Goal: Information Seeking & Learning: Learn about a topic

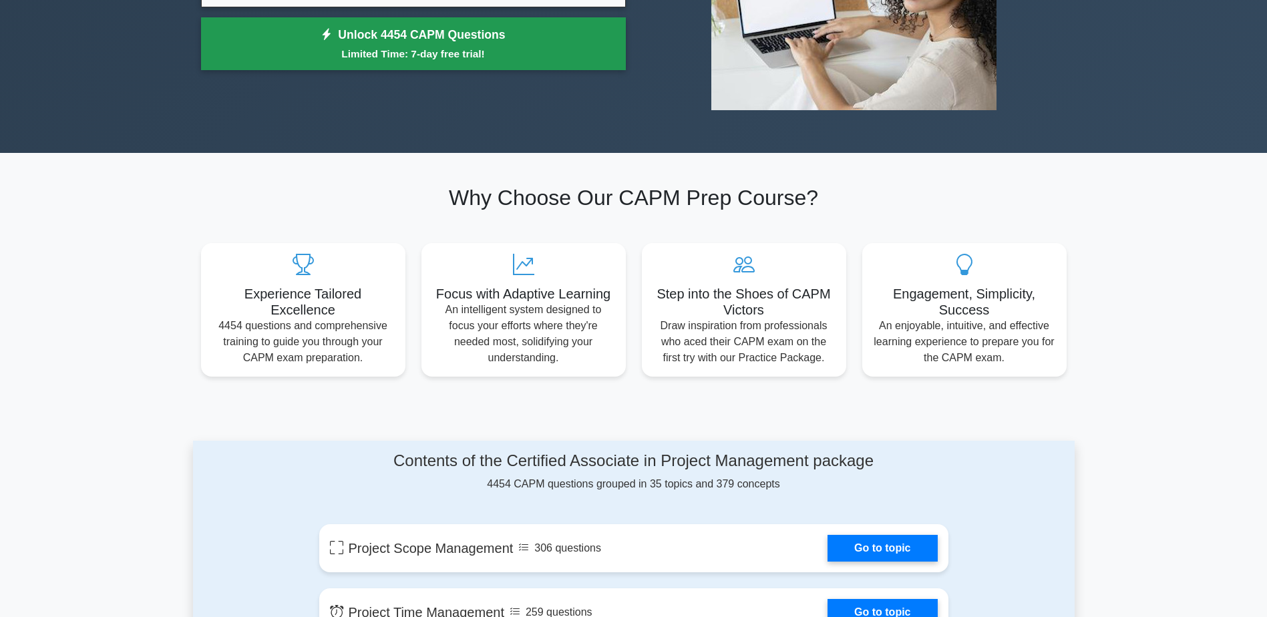
scroll to position [67, 0]
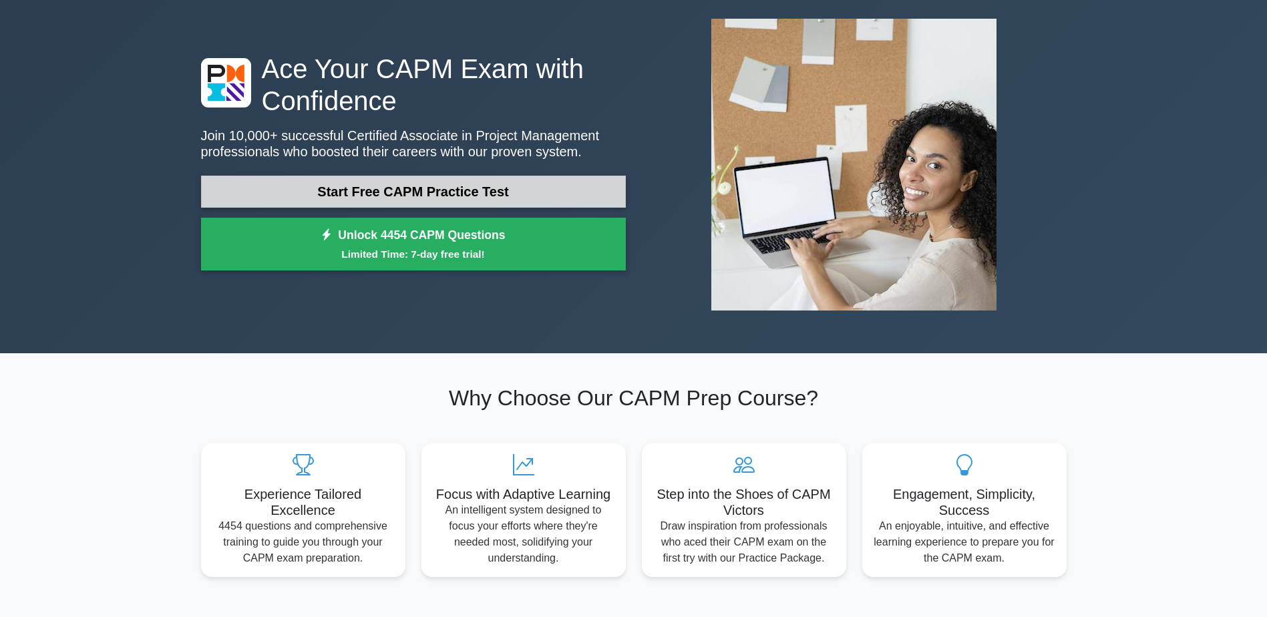
click at [417, 200] on link "Start Free CAPM Practice Test" at bounding box center [413, 192] width 425 height 32
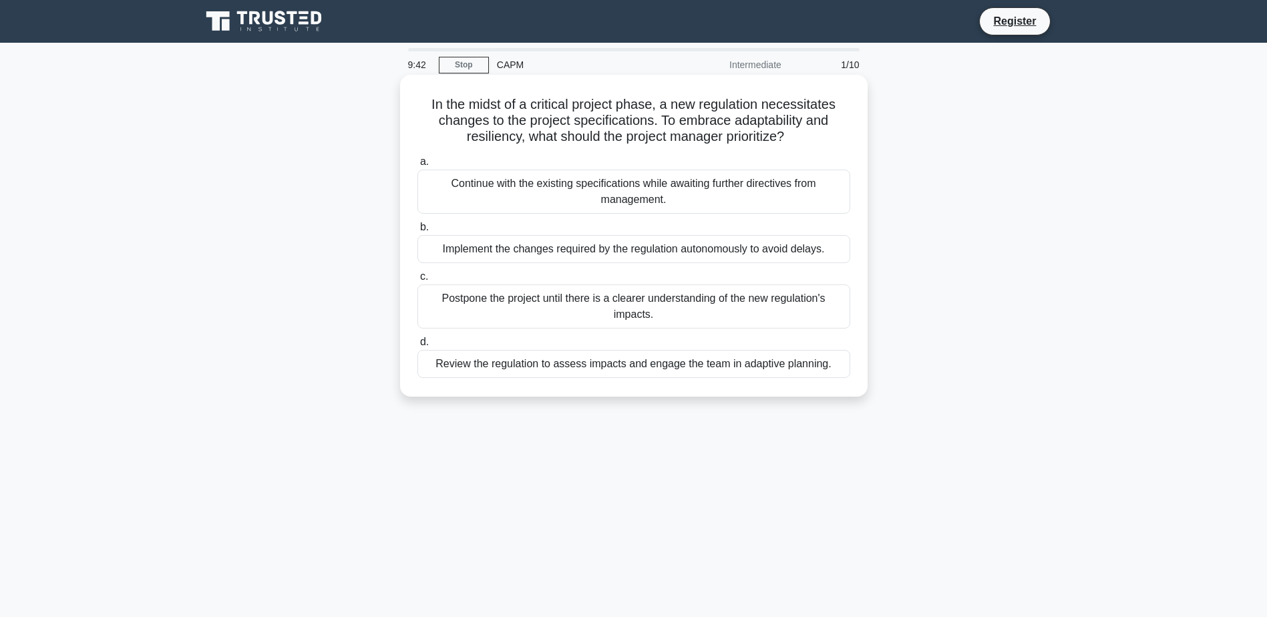
click at [679, 365] on div "Review the regulation to assess impacts and engage the team in adaptive plannin…" at bounding box center [633, 364] width 433 height 28
click at [417, 347] on input "d. Review the regulation to assess impacts and engage the team in adaptive plan…" at bounding box center [417, 342] width 0 height 9
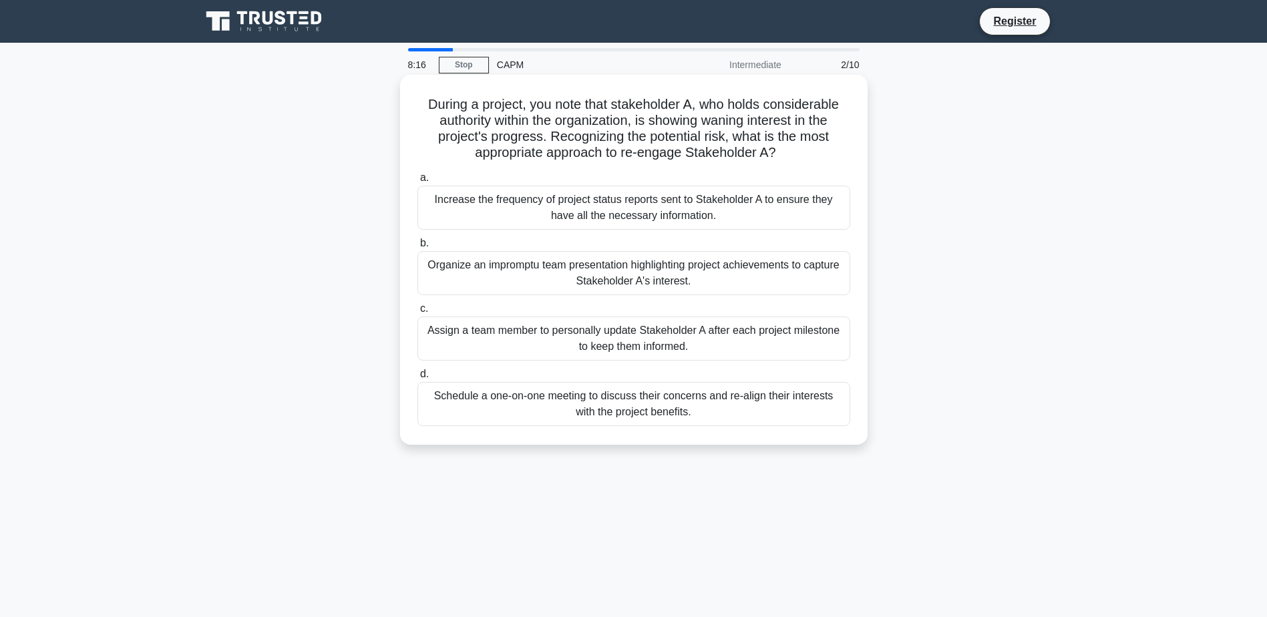
click at [607, 417] on div "Schedule a one-on-one meeting to discuss their concerns and re-align their inte…" at bounding box center [633, 404] width 433 height 44
click at [417, 379] on input "d. Schedule a one-on-one meeting to discuss their concerns and re-align their i…" at bounding box center [417, 374] width 0 height 9
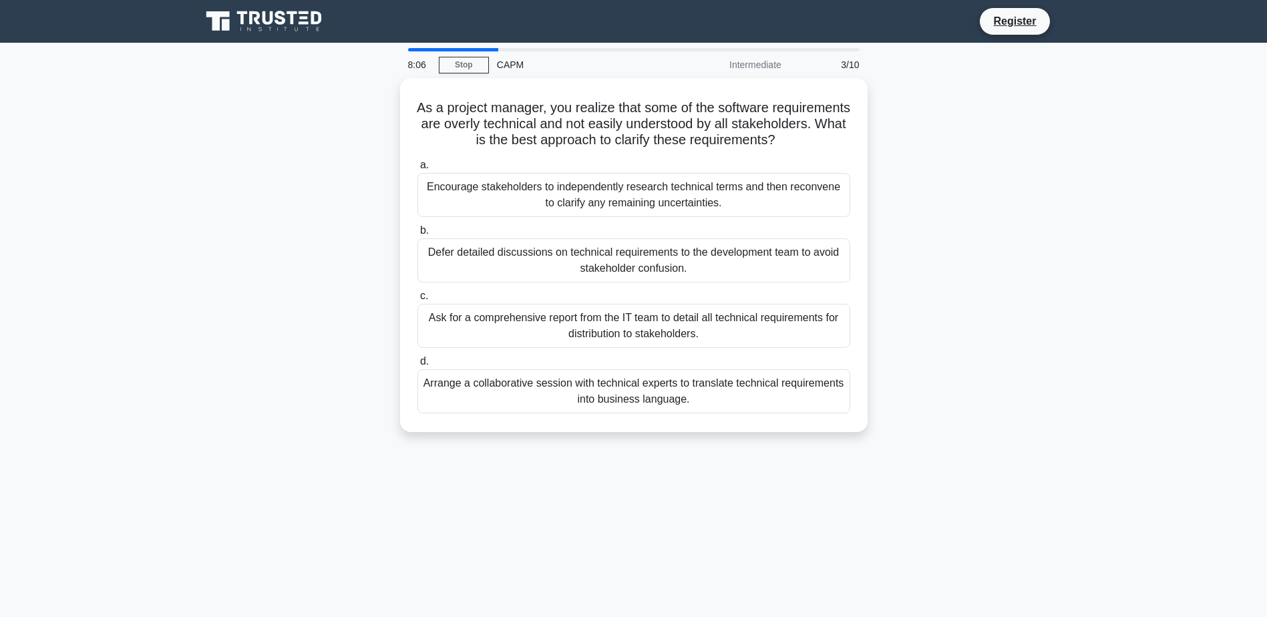
click at [607, 413] on div "Arrange a collaborative session with technical experts to translate technical r…" at bounding box center [633, 391] width 433 height 44
click at [417, 366] on input "d. Arrange a collaborative session with technical experts to translate technica…" at bounding box center [417, 361] width 0 height 9
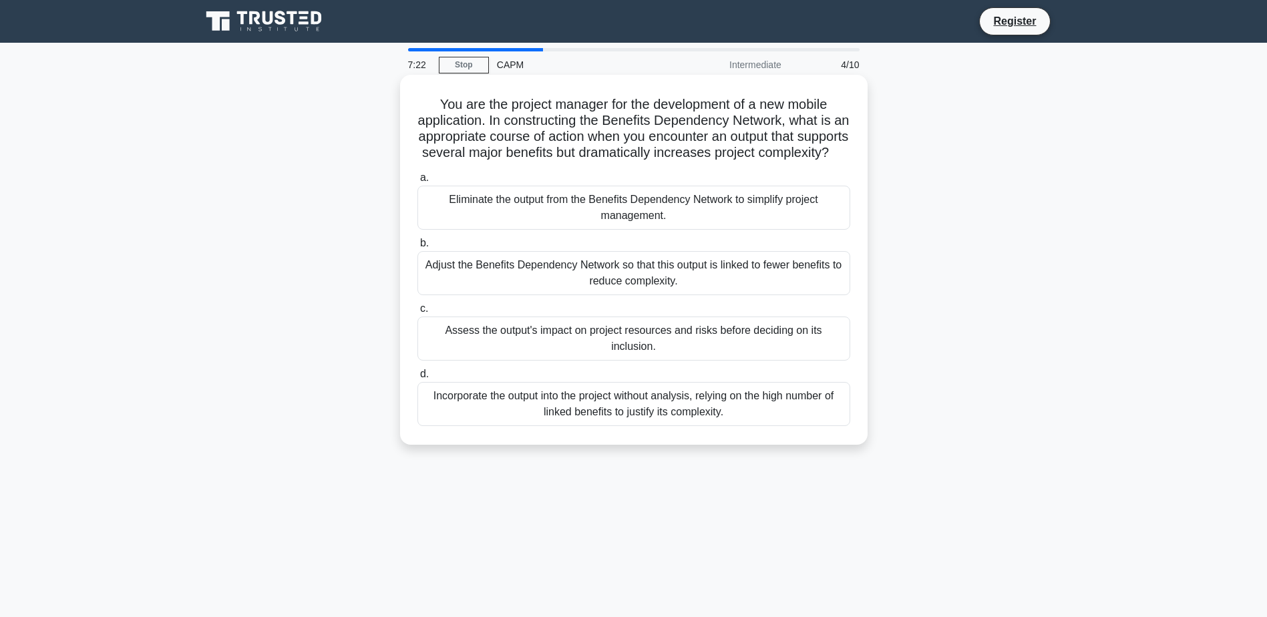
drag, startPoint x: 796, startPoint y: 132, endPoint x: 827, endPoint y: 170, distance: 48.4
click at [827, 162] on h5 "You are the project manager for the development of a new mobile application. In…" at bounding box center [633, 128] width 435 height 65
click at [614, 361] on div "Assess the output's impact on project resources and risks before deciding on it…" at bounding box center [633, 339] width 433 height 44
click at [417, 313] on input "c. Assess the output's impact on project resources and risks before deciding on…" at bounding box center [417, 309] width 0 height 9
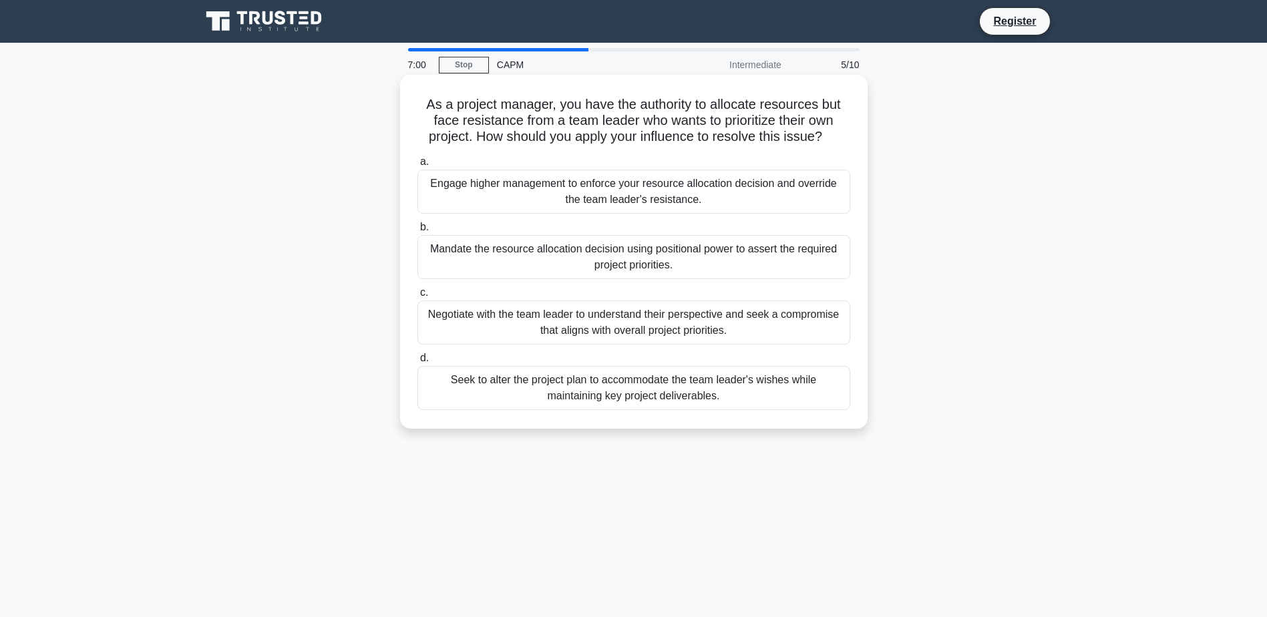
click at [745, 329] on div "Negotiate with the team leader to understand their perspective and seek a compr…" at bounding box center [633, 323] width 433 height 44
click at [417, 297] on input "c. Negotiate with the team leader to understand their perspective and seek a co…" at bounding box center [417, 292] width 0 height 9
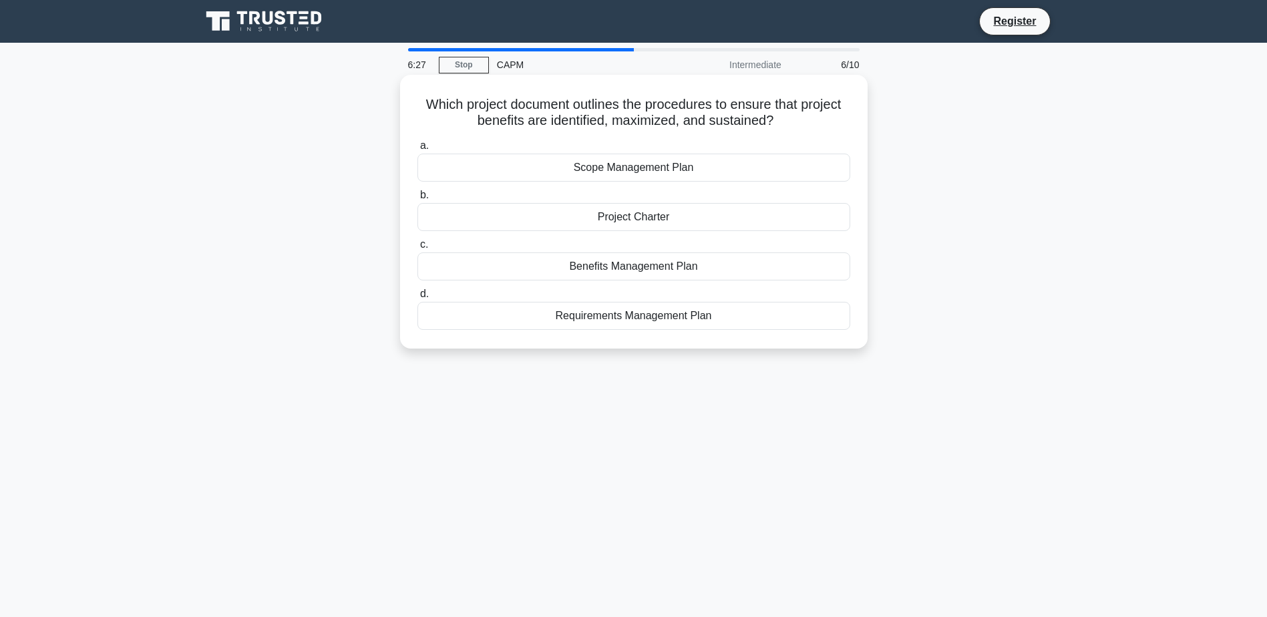
click at [535, 268] on div "Benefits Management Plan" at bounding box center [633, 266] width 433 height 28
click at [417, 249] on input "c. Benefits Management Plan" at bounding box center [417, 244] width 0 height 9
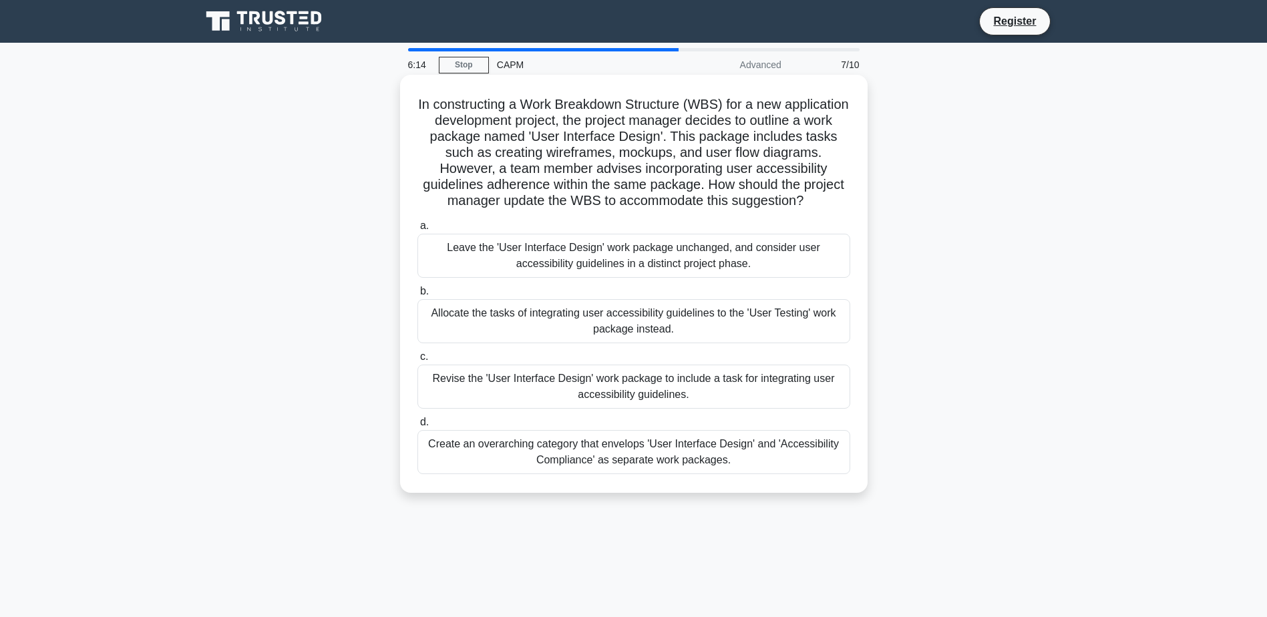
drag, startPoint x: 497, startPoint y: 192, endPoint x: 707, endPoint y: 216, distance: 211.8
click at [707, 210] on h5 "In constructing a Work Breakdown Structure (WBS) for a new application developm…" at bounding box center [633, 153] width 435 height 114
click at [459, 474] on div "Create an overarching category that envelops 'User Interface Design' and 'Acces…" at bounding box center [633, 452] width 433 height 44
click at [417, 427] on input "d. Create an overarching category that envelops 'User Interface Design' and 'Ac…" at bounding box center [417, 422] width 0 height 9
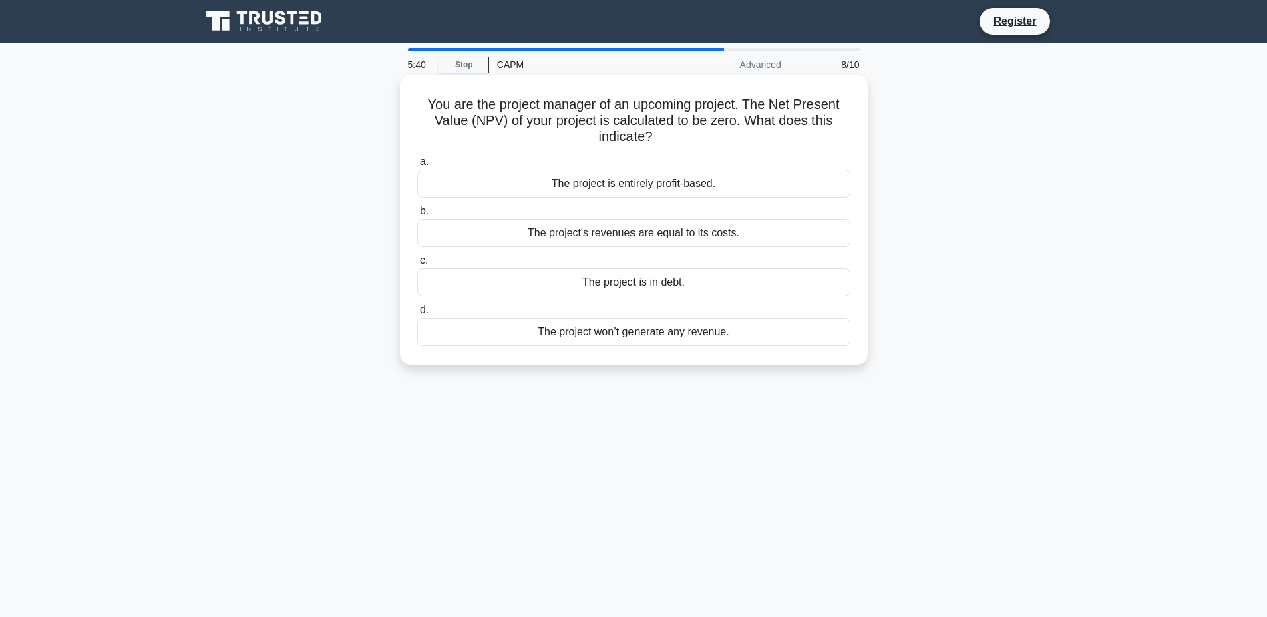
click at [572, 332] on div "The project won’t generate any revenue." at bounding box center [633, 332] width 433 height 28
click at [417, 315] on input "d. The project won’t generate any revenue." at bounding box center [417, 310] width 0 height 9
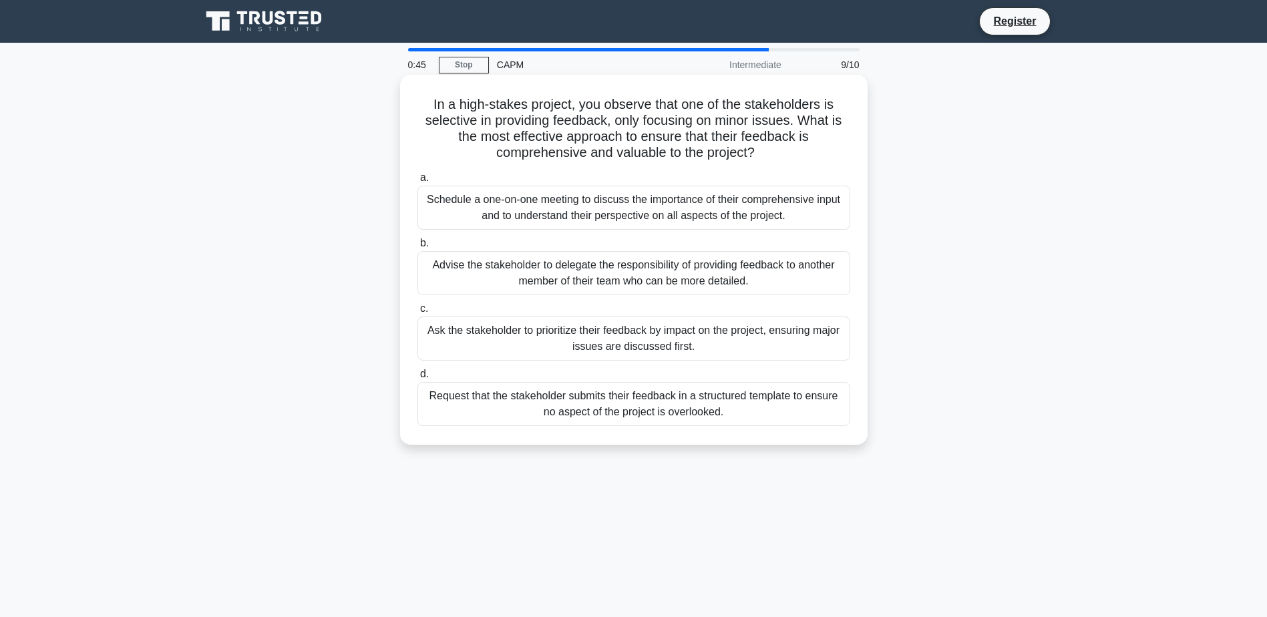
click at [508, 218] on div "Schedule a one-on-one meeting to discuss the importance of their comprehensive …" at bounding box center [633, 208] width 433 height 44
click at [417, 182] on input "a. Schedule a one-on-one meeting to discuss the importance of their comprehensi…" at bounding box center [417, 178] width 0 height 9
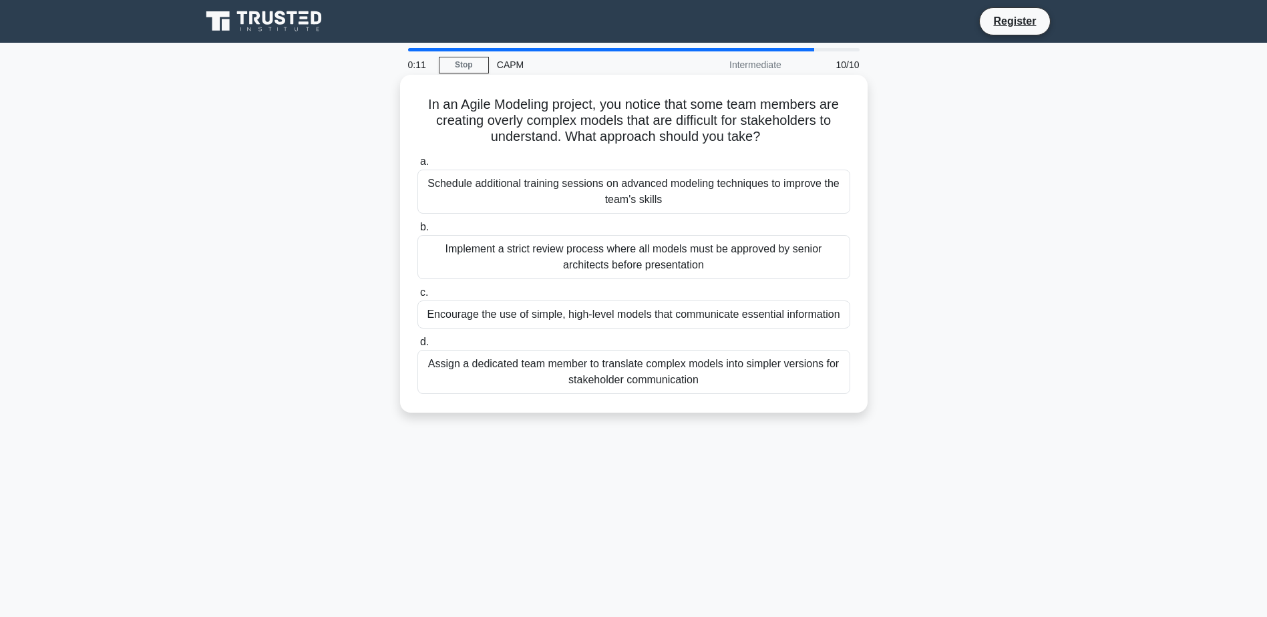
click at [592, 315] on div "Encourage the use of simple, high-level models that communicate essential infor…" at bounding box center [633, 315] width 433 height 28
click at [417, 297] on input "c. Encourage the use of simple, high-level models that communicate essential in…" at bounding box center [417, 292] width 0 height 9
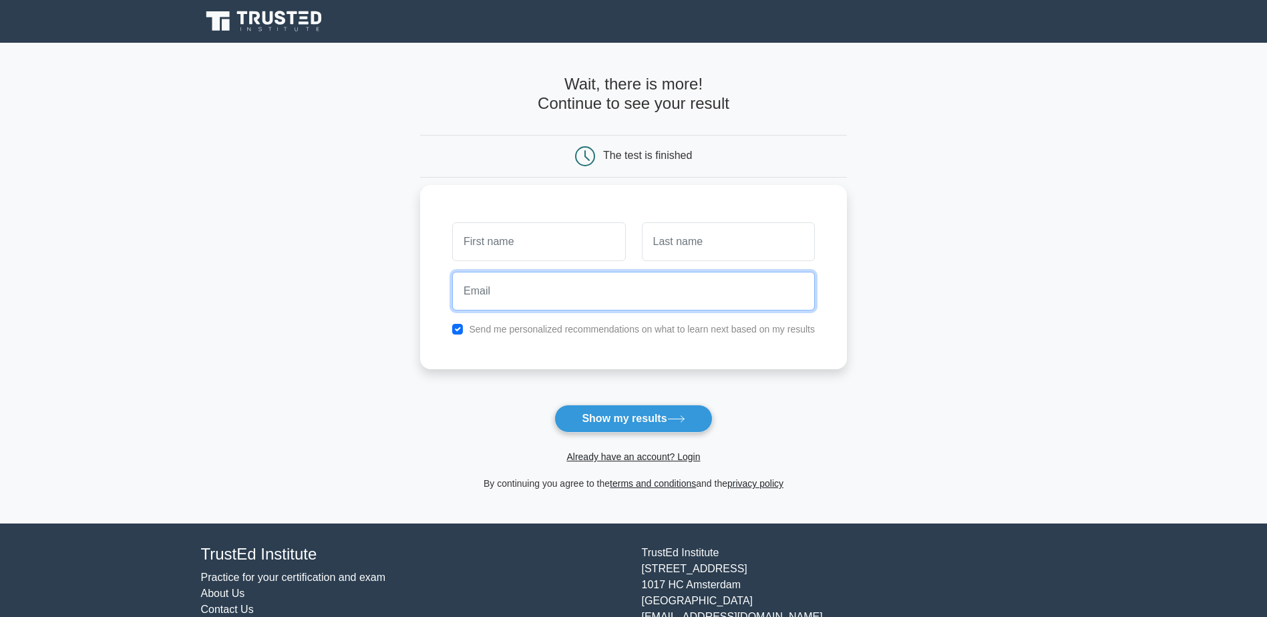
click at [493, 297] on input "email" at bounding box center [633, 291] width 363 height 39
type input "hthth@gmail.com"
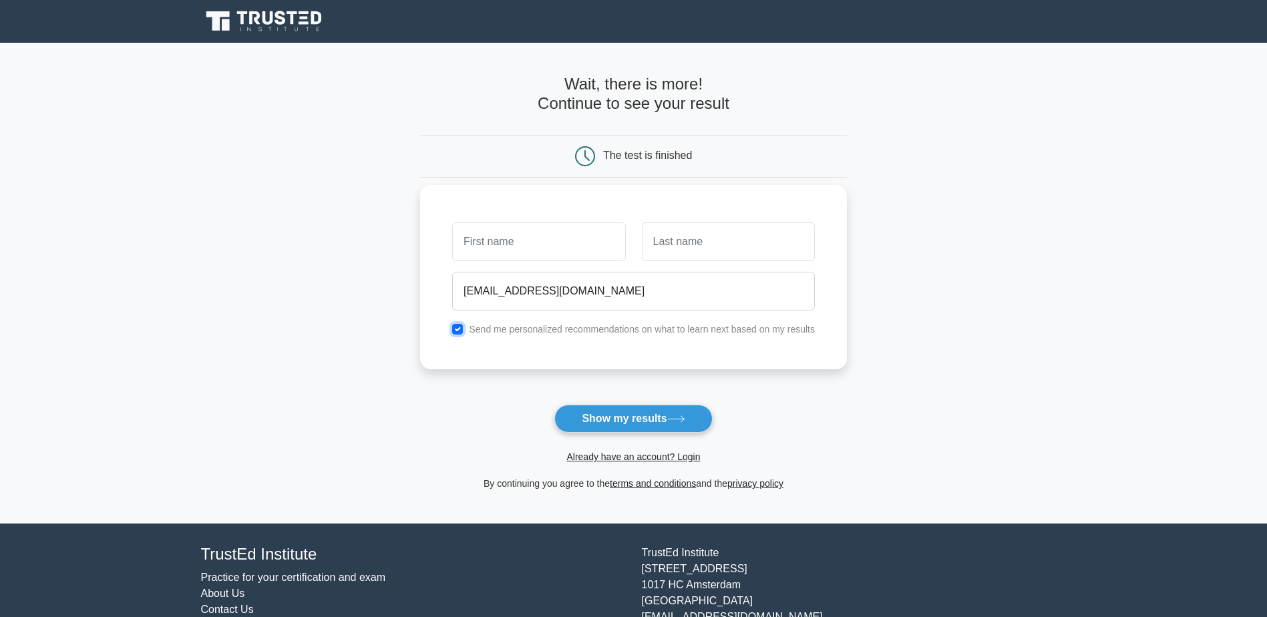
click at [453, 332] on input "checkbox" at bounding box center [457, 329] width 11 height 11
checkbox input "false"
click at [505, 238] on input "text" at bounding box center [538, 241] width 173 height 39
type input "f"
click at [674, 254] on input "text" at bounding box center [728, 241] width 173 height 39
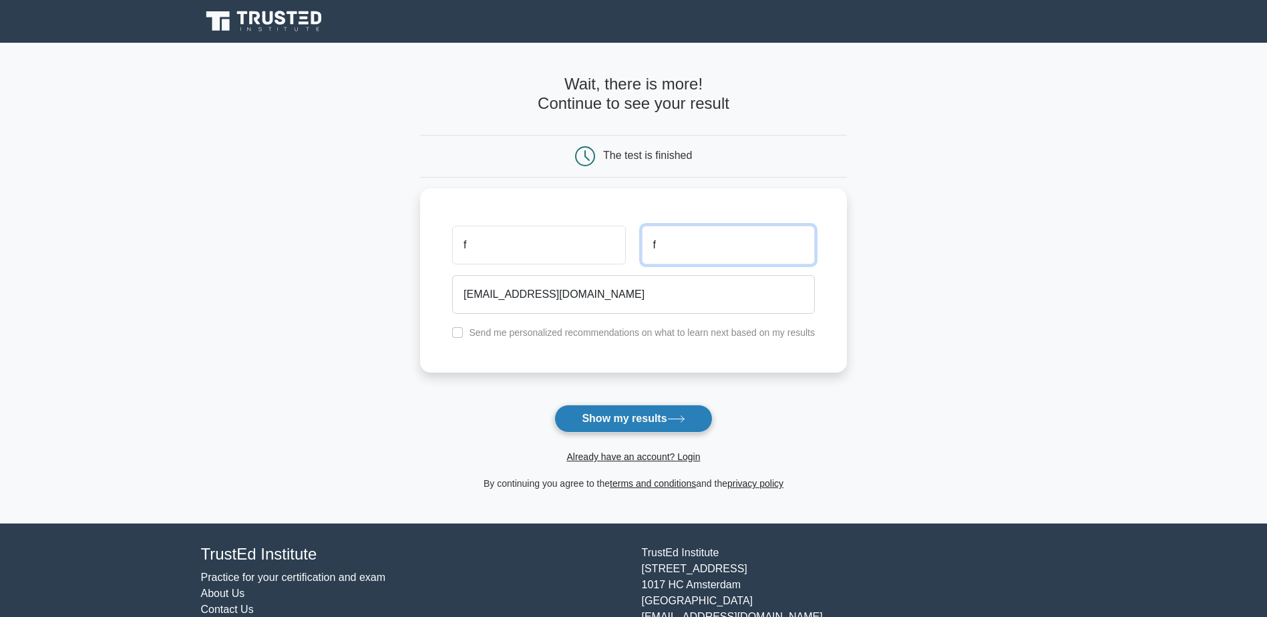
type input "f"
click at [658, 421] on button "Show my results" at bounding box center [633, 419] width 158 height 28
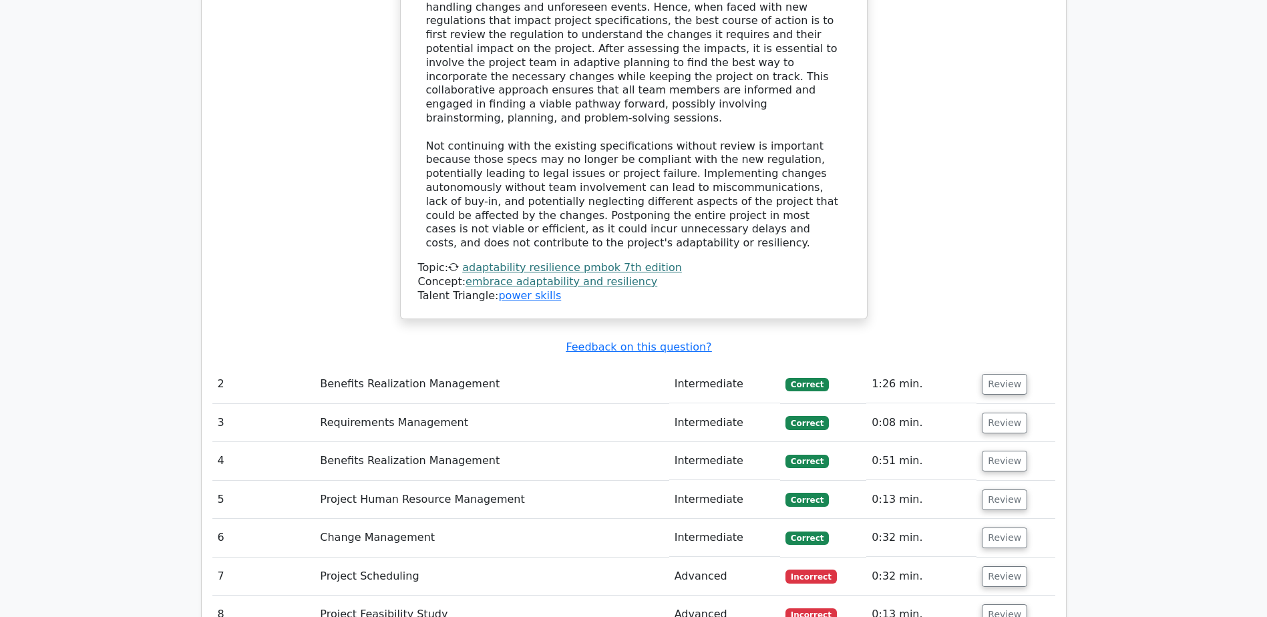
scroll to position [1803, 0]
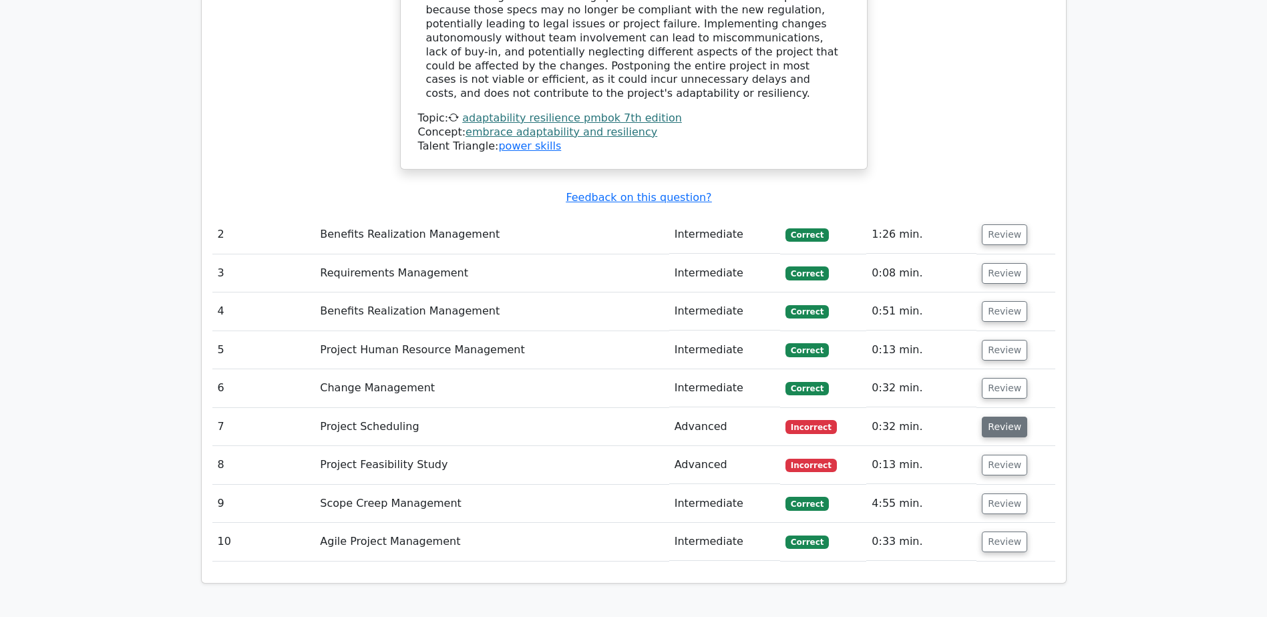
click at [1008, 417] on button "Review" at bounding box center [1004, 427] width 45 height 21
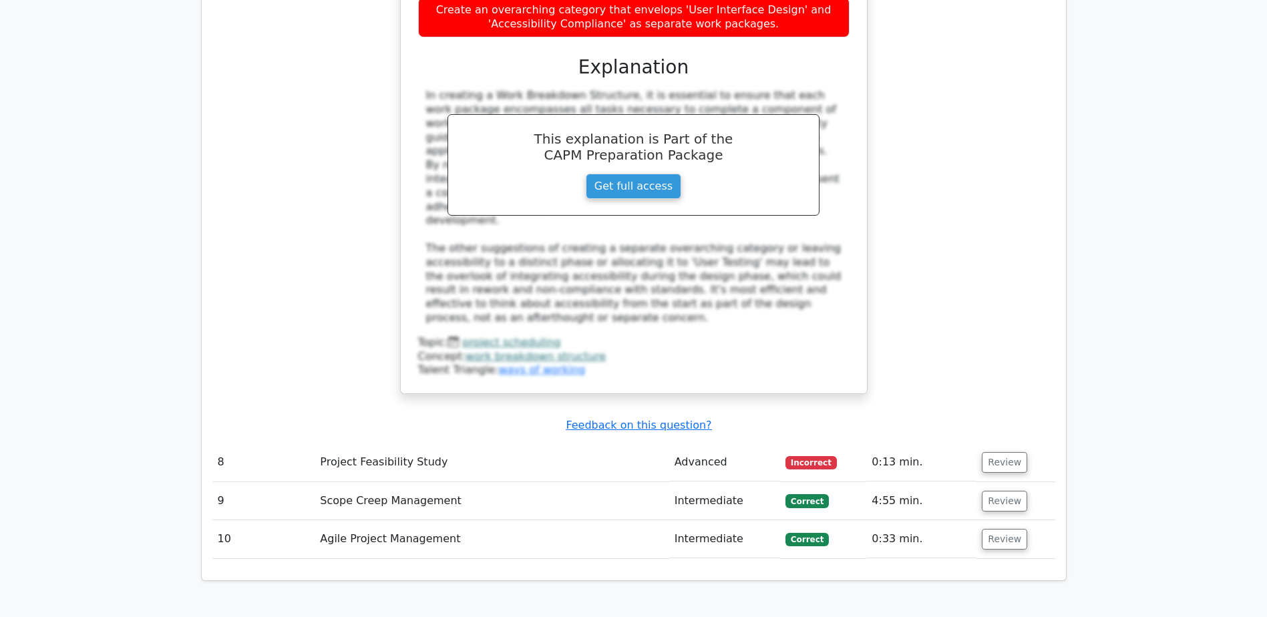
scroll to position [2671, 0]
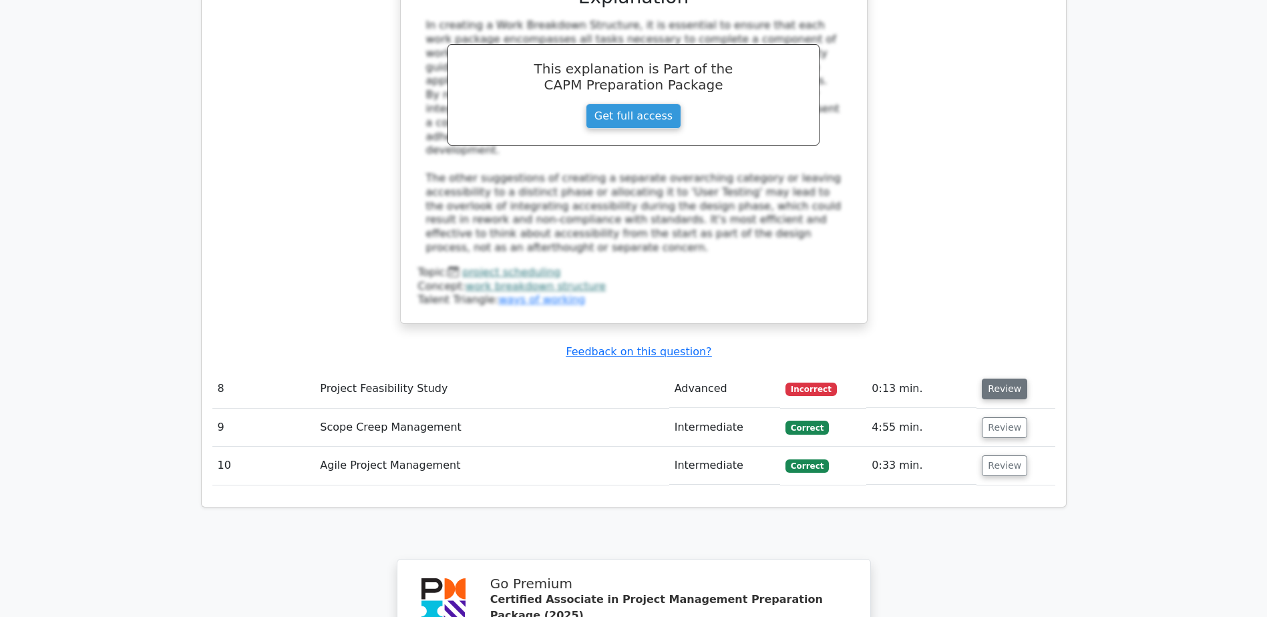
click at [1000, 379] on button "Review" at bounding box center [1004, 389] width 45 height 21
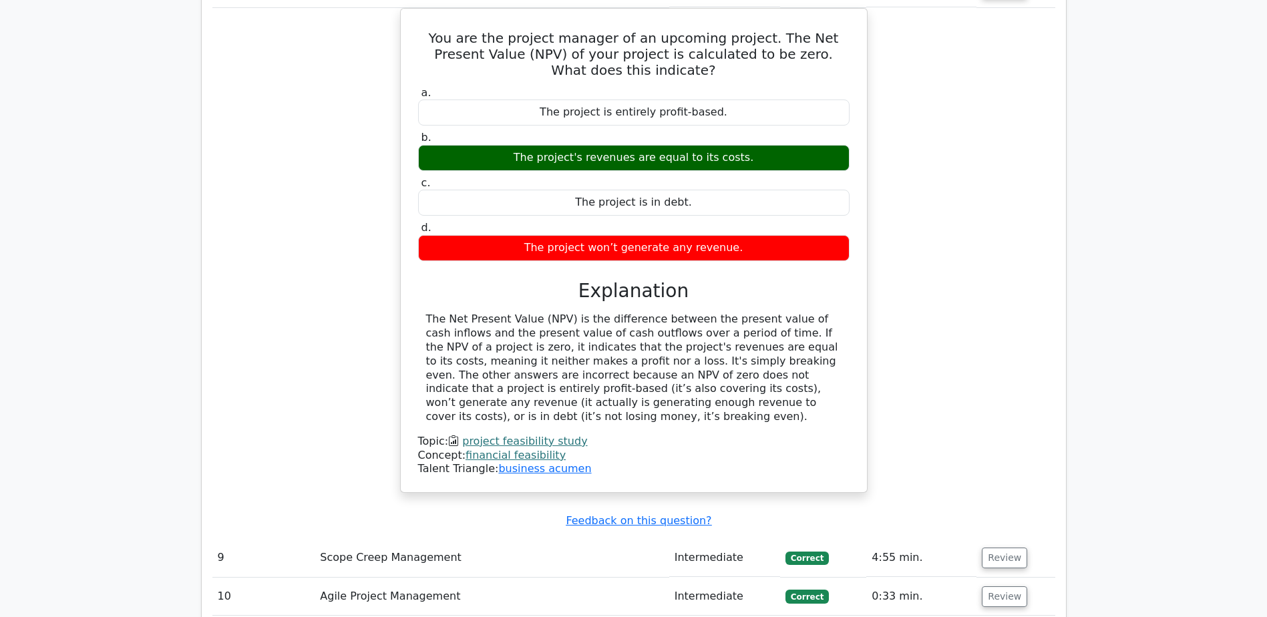
scroll to position [3473, 0]
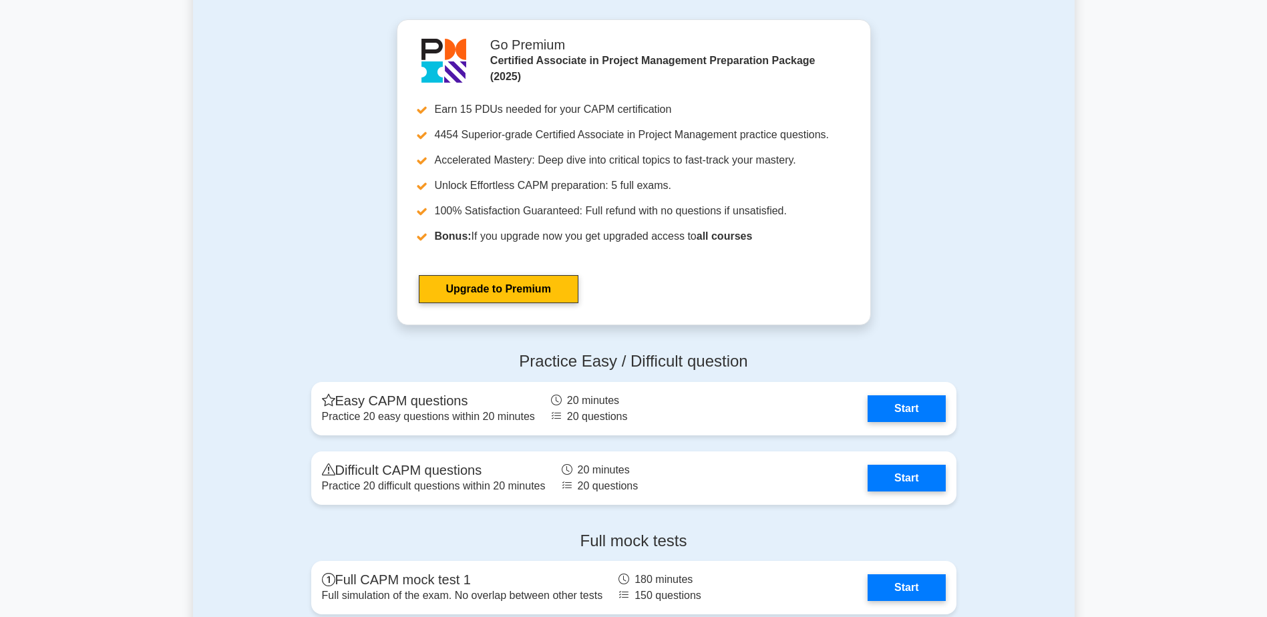
scroll to position [3139, 0]
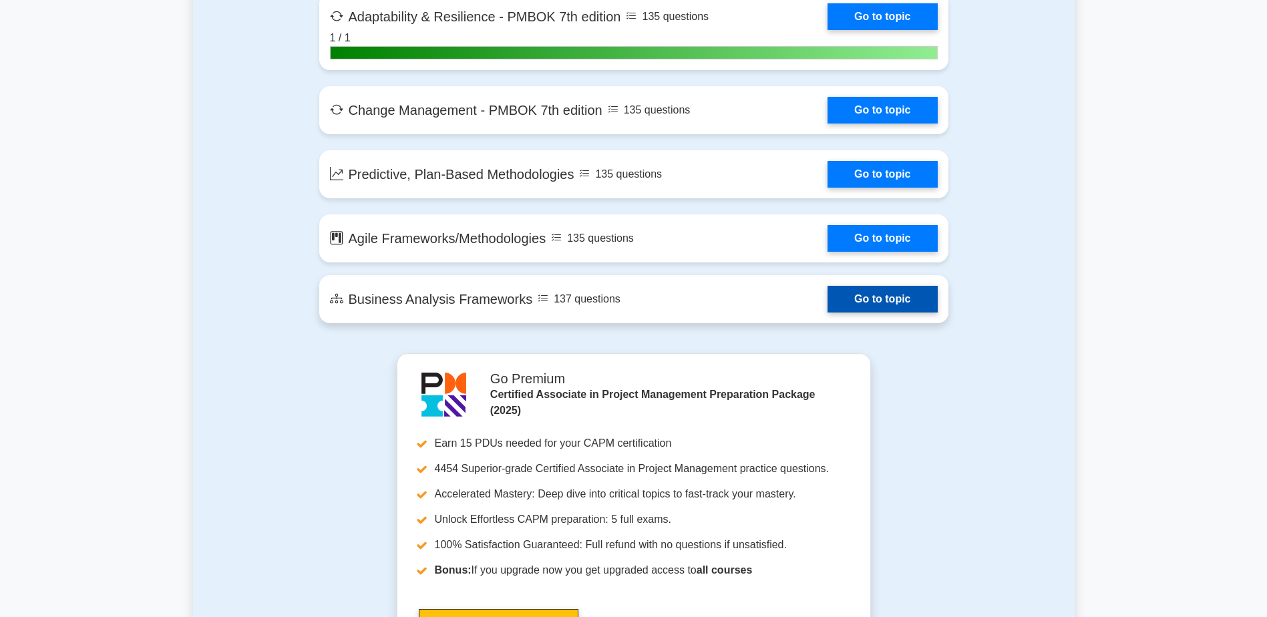
click at [888, 301] on link "Go to topic" at bounding box center [882, 299] width 110 height 27
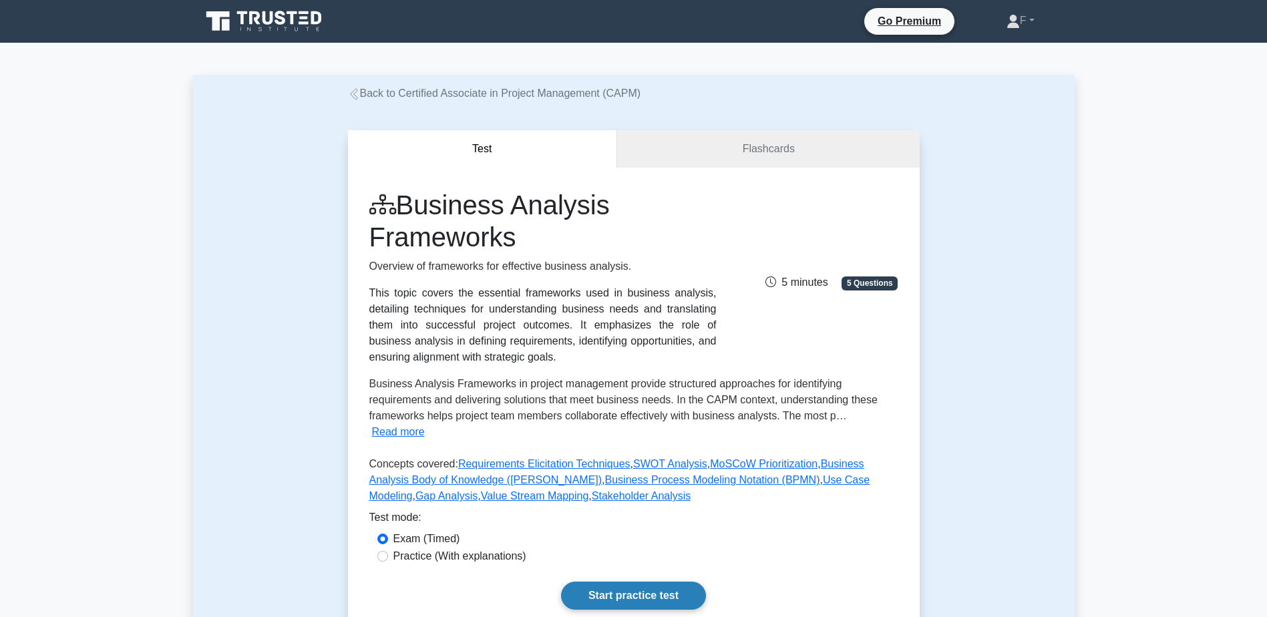
click at [648, 585] on link "Start practice test" at bounding box center [633, 596] width 145 height 28
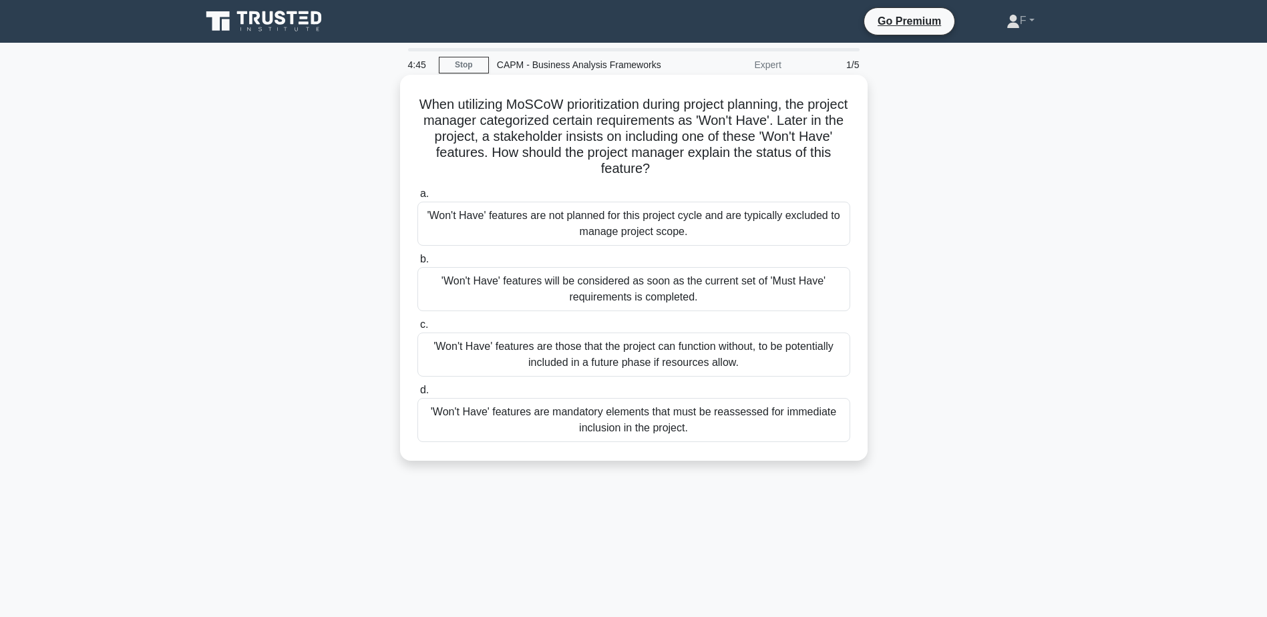
drag, startPoint x: 584, startPoint y: 102, endPoint x: 811, endPoint y: 166, distance: 235.9
click at [811, 166] on h5 "When utilizing MoSCoW prioritization during project planning, the project manag…" at bounding box center [633, 136] width 435 height 81
click at [643, 239] on div "'Won't Have' features are not planned for this project cycle and are typically …" at bounding box center [633, 224] width 433 height 44
click at [417, 198] on input "a. 'Won't Have' features are not planned for this project cycle and are typical…" at bounding box center [417, 194] width 0 height 9
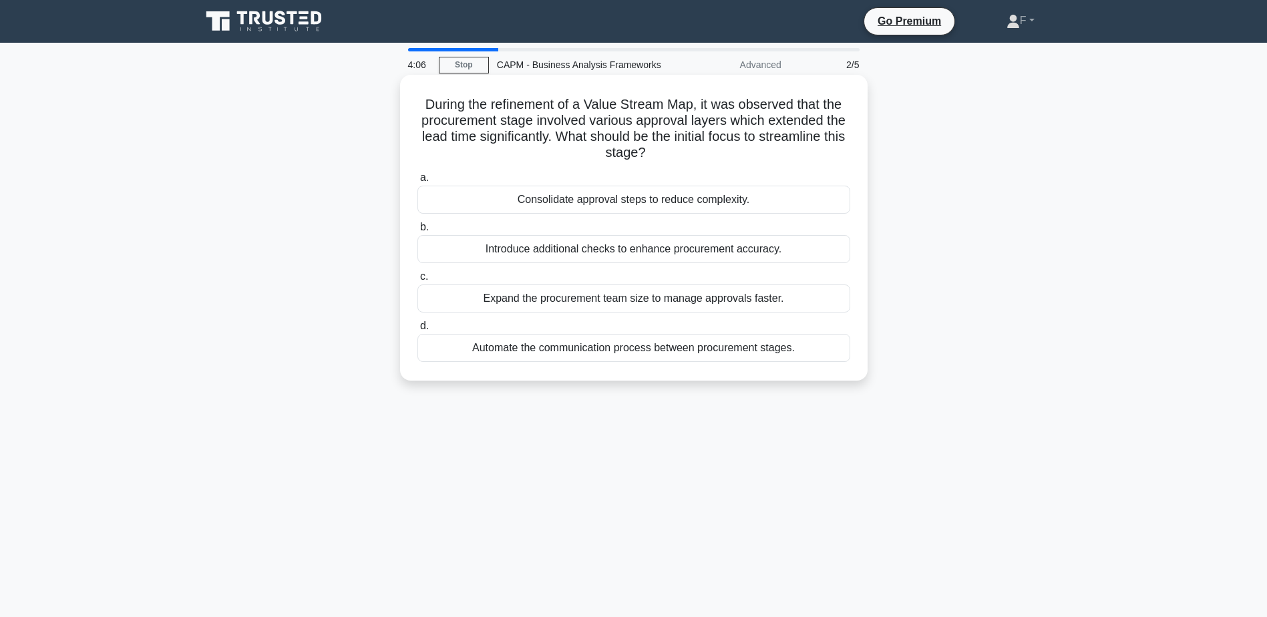
click at [574, 202] on div "Consolidate approval steps to reduce complexity." at bounding box center [633, 200] width 433 height 28
click at [417, 182] on input "a. Consolidate approval steps to reduce complexity." at bounding box center [417, 178] width 0 height 9
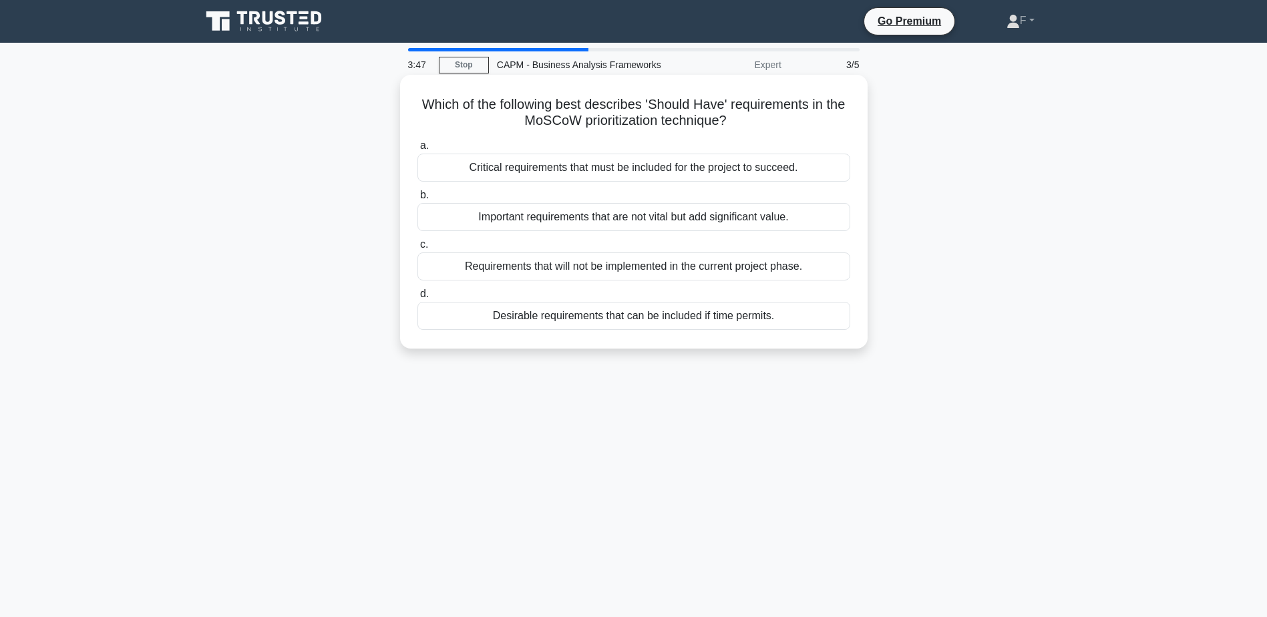
click at [658, 218] on div "Important requirements that are not vital but add significant value." at bounding box center [633, 217] width 433 height 28
click at [417, 200] on input "b. Important requirements that are not vital but add significant value." at bounding box center [417, 195] width 0 height 9
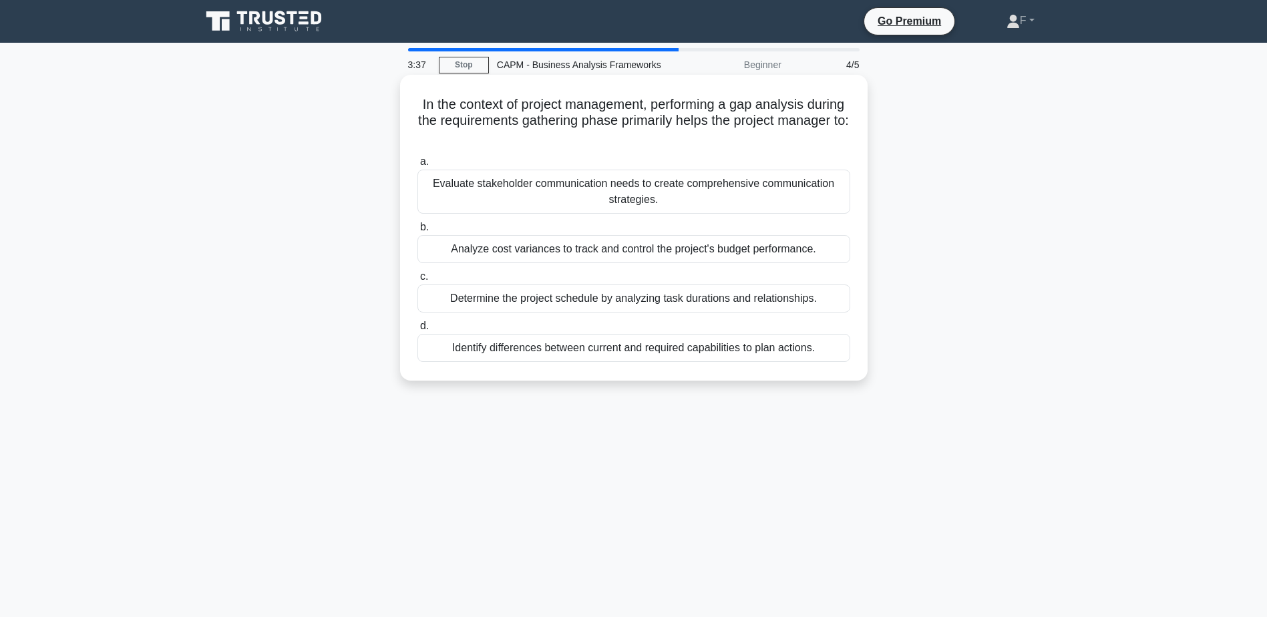
click at [598, 353] on div "Identify differences between current and required capabilities to plan actions." at bounding box center [633, 348] width 433 height 28
click at [417, 331] on input "d. Identify differences between current and required capabilities to plan actio…" at bounding box center [417, 326] width 0 height 9
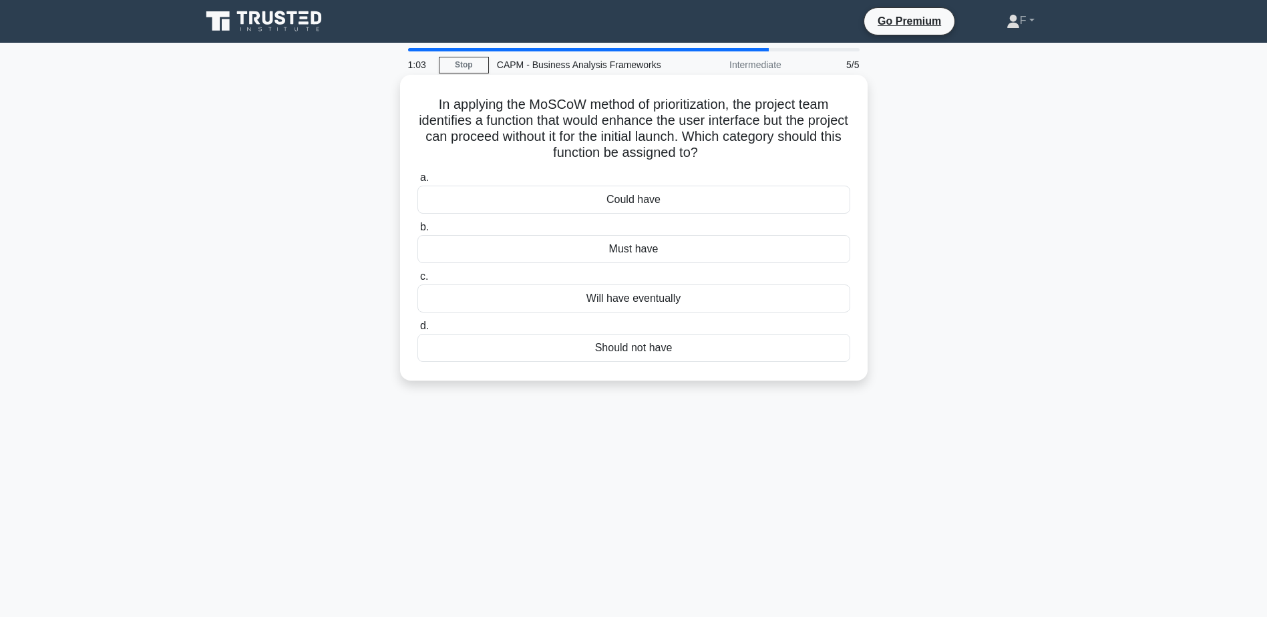
click at [729, 200] on div "Could have" at bounding box center [633, 200] width 433 height 28
click at [417, 182] on input "a. Could have" at bounding box center [417, 178] width 0 height 9
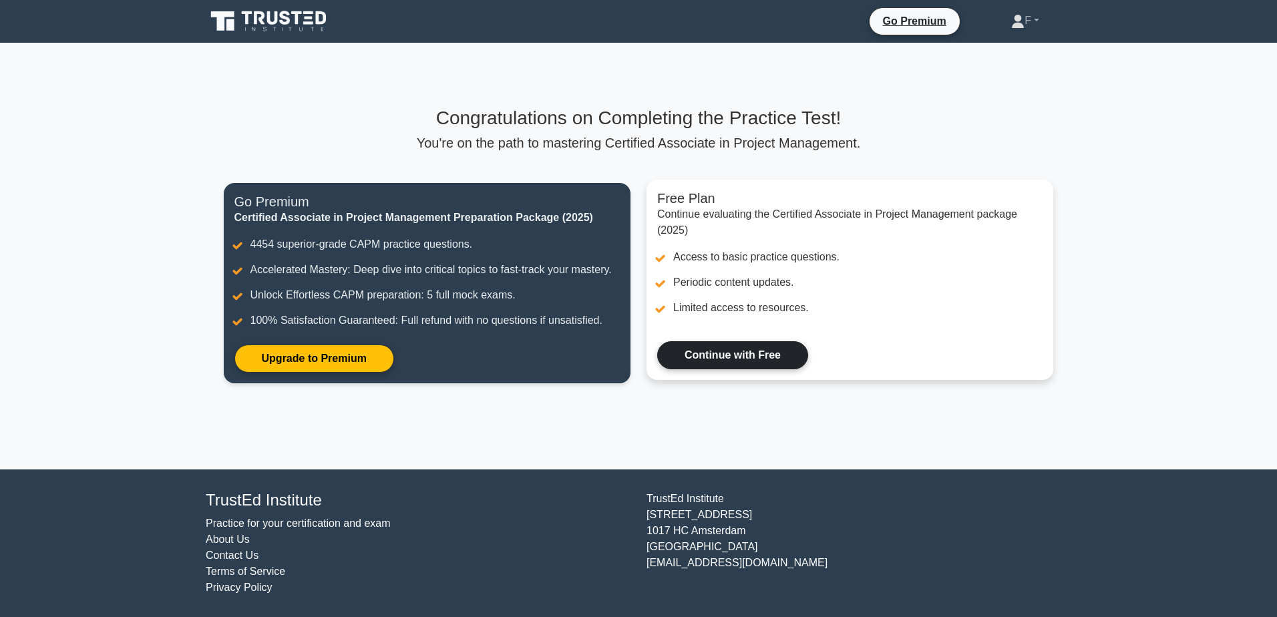
click at [715, 354] on link "Continue with Free" at bounding box center [732, 355] width 151 height 28
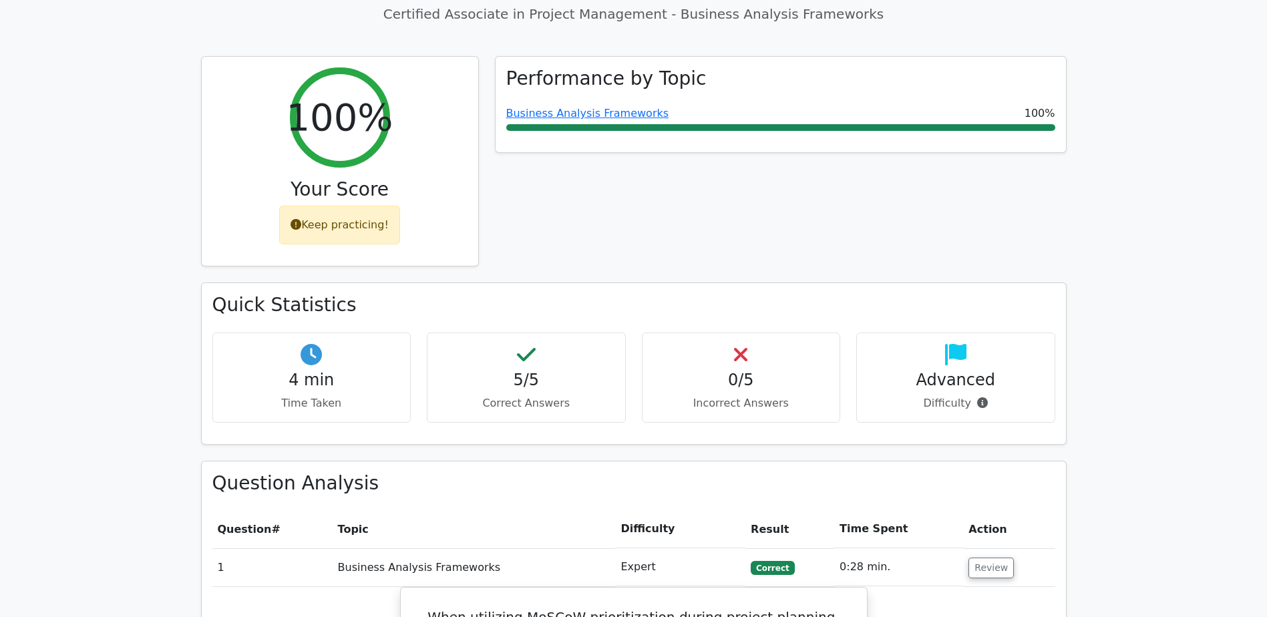
scroll to position [334, 0]
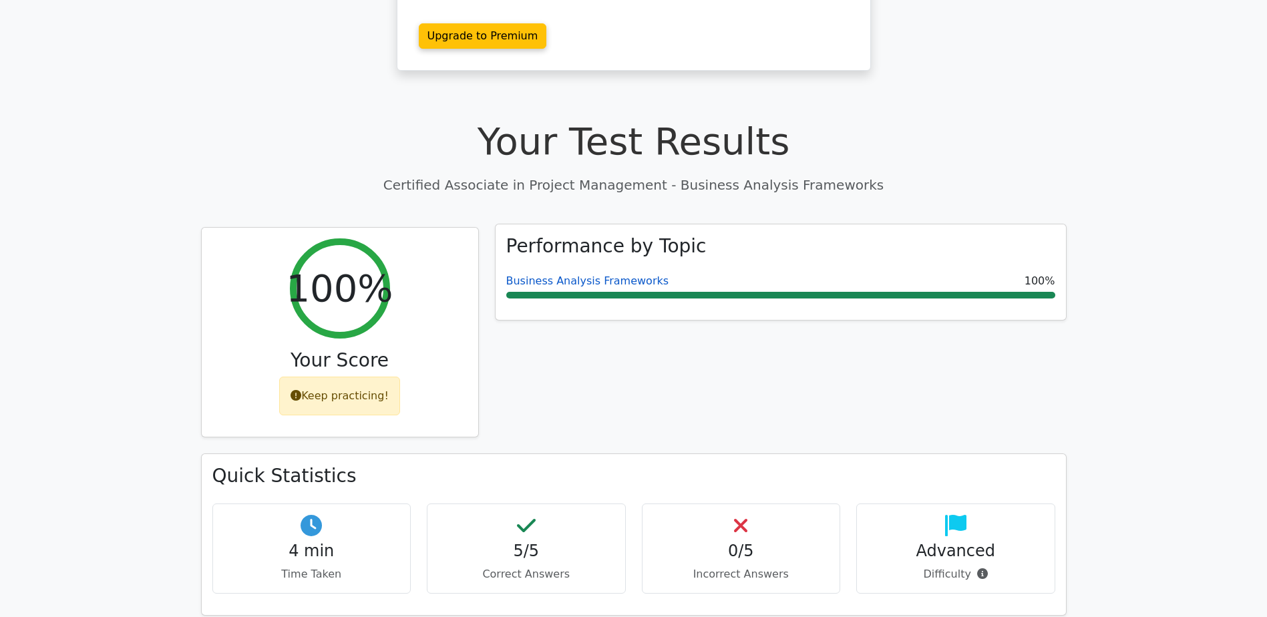
click at [598, 274] on link "Business Analysis Frameworks" at bounding box center [587, 280] width 163 height 13
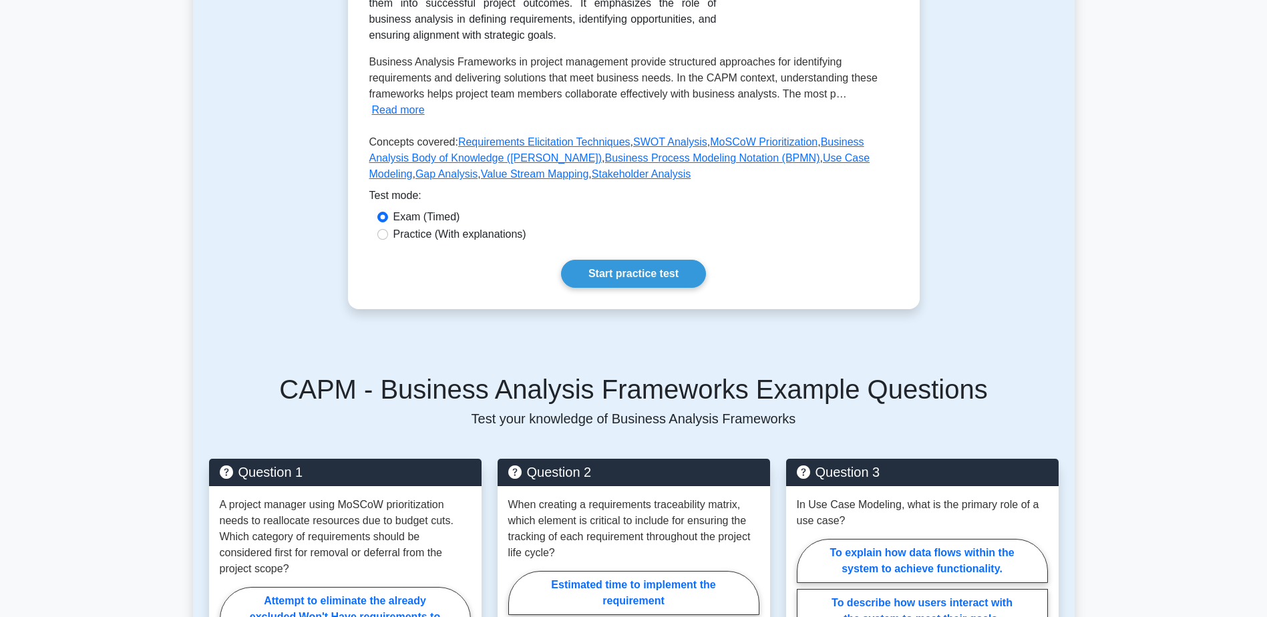
scroll to position [401, 0]
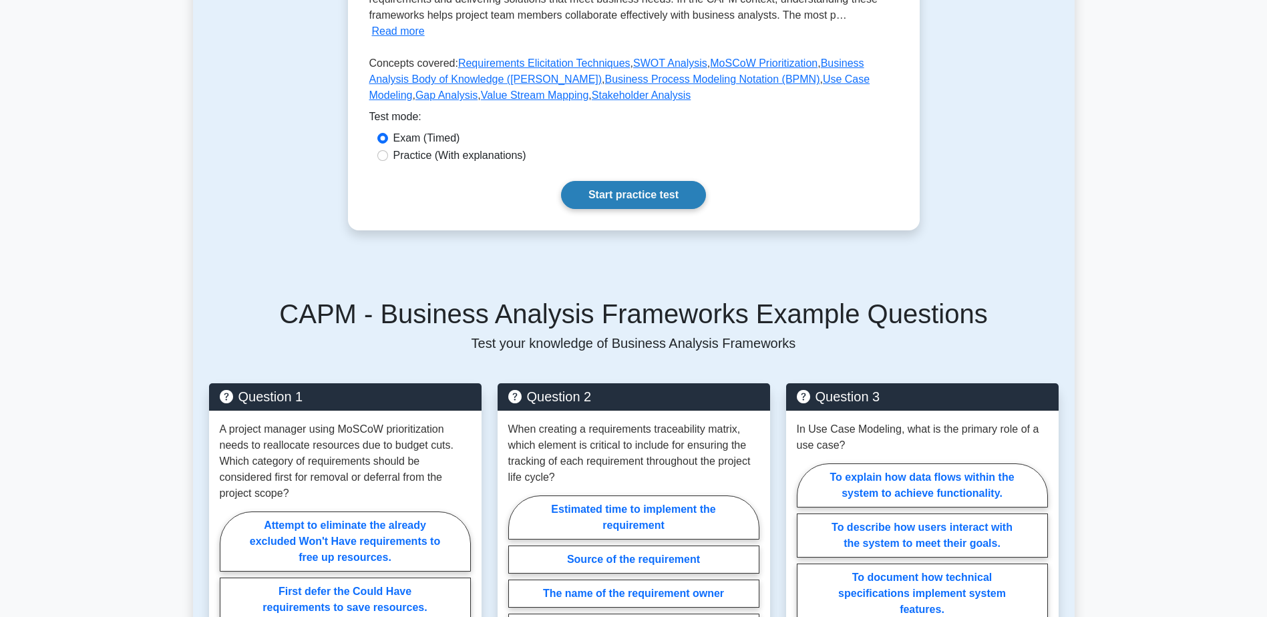
click at [631, 181] on link "Start practice test" at bounding box center [633, 195] width 145 height 28
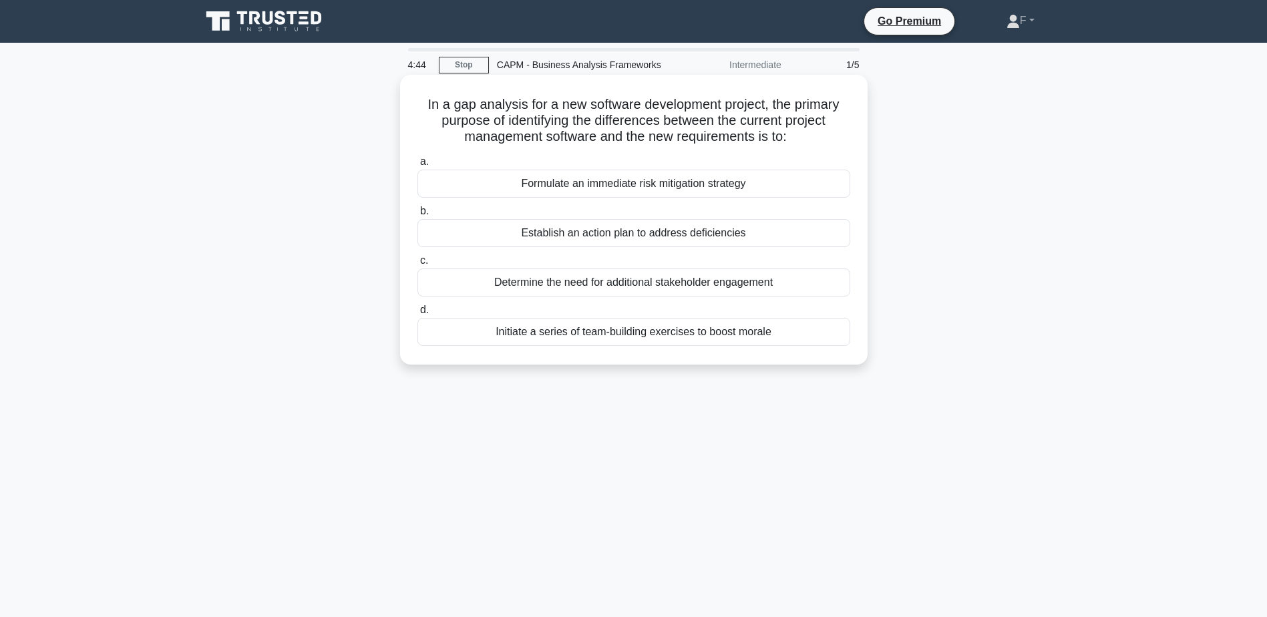
click at [688, 236] on div "Establish an action plan to address deficiencies" at bounding box center [633, 233] width 433 height 28
click at [417, 216] on input "b. Establish an action plan to address deficiencies" at bounding box center [417, 211] width 0 height 9
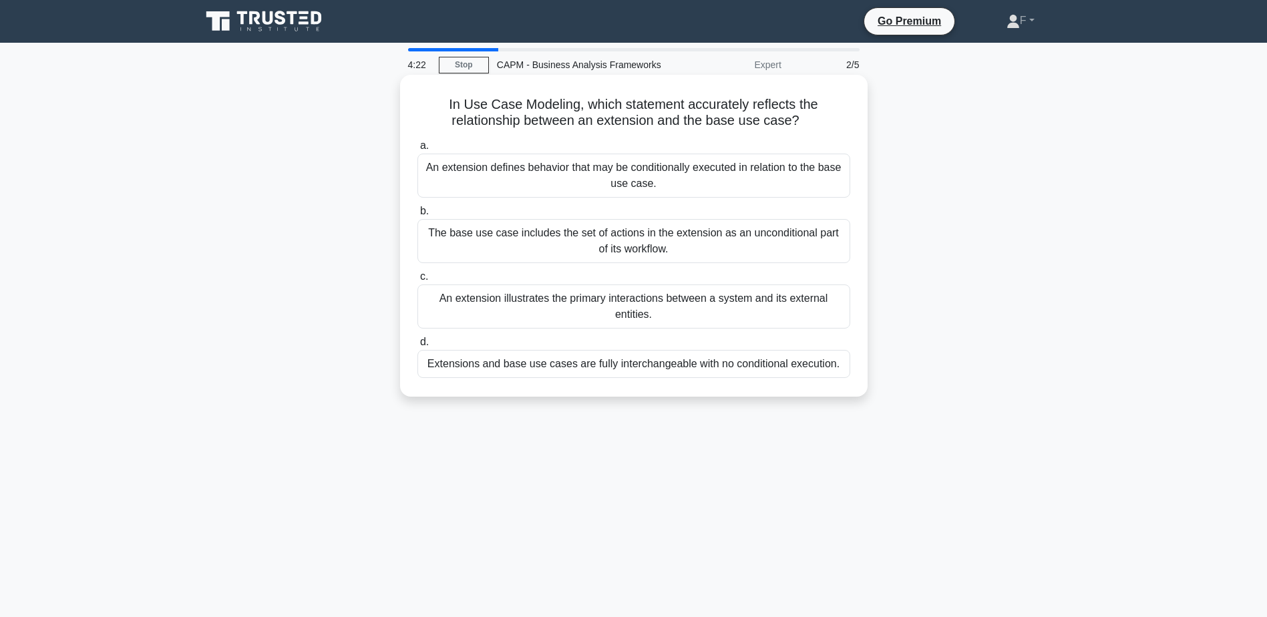
click at [669, 168] on div "An extension defines behavior that may be conditionally executed in relation to…" at bounding box center [633, 176] width 433 height 44
click at [417, 150] on input "a. An extension defines behavior that may be conditionally executed in relation…" at bounding box center [417, 146] width 0 height 9
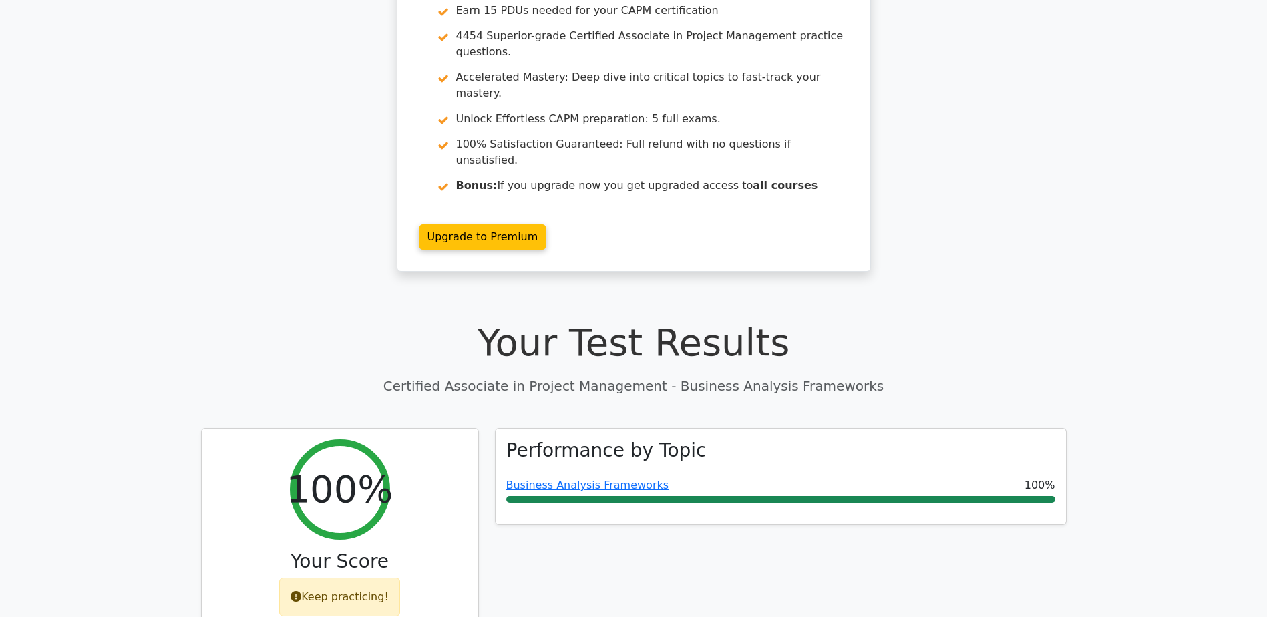
scroll to position [134, 0]
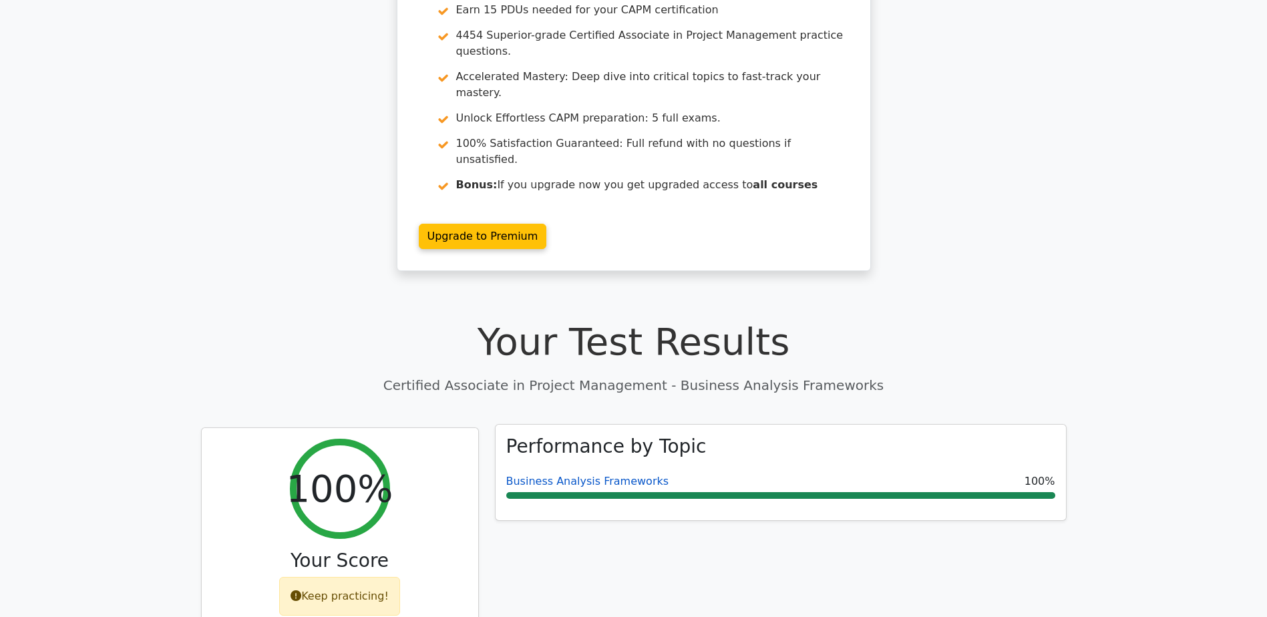
click at [564, 475] on link "Business Analysis Frameworks" at bounding box center [587, 481] width 163 height 13
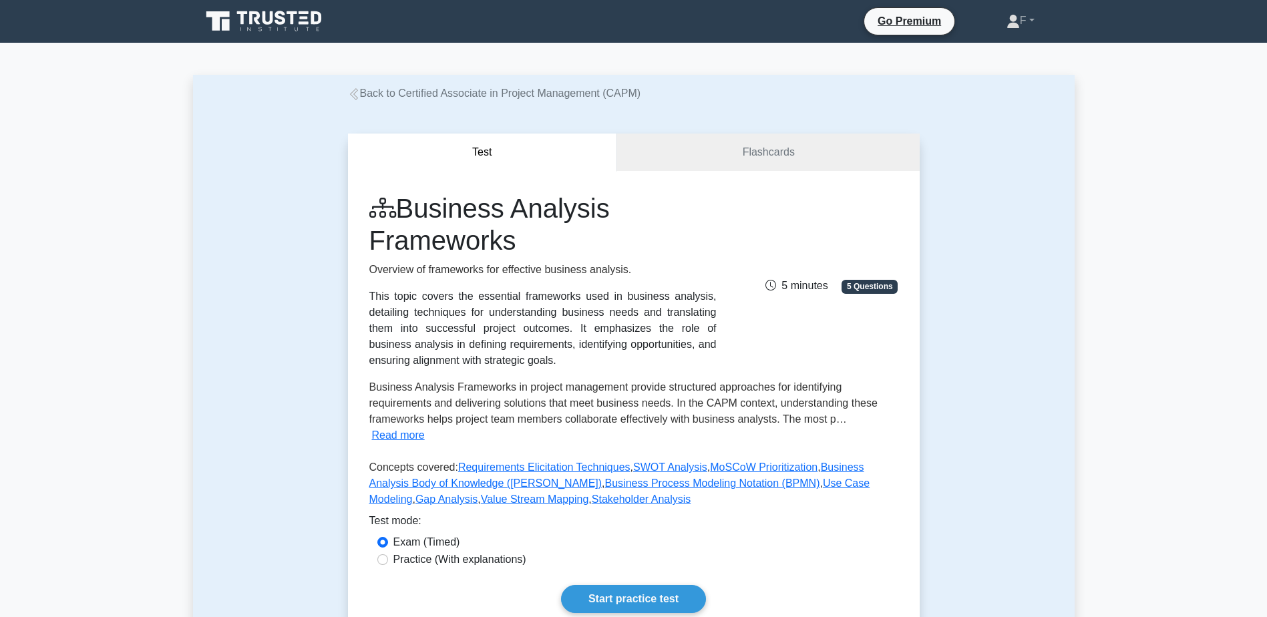
drag, startPoint x: 0, startPoint y: 0, endPoint x: 289, endPoint y: 351, distance: 454.5
click at [289, 351] on div "Test Flashcards Business Analysis Frameworks Overview of frameworks for effecti…" at bounding box center [634, 384] width 882 height 565
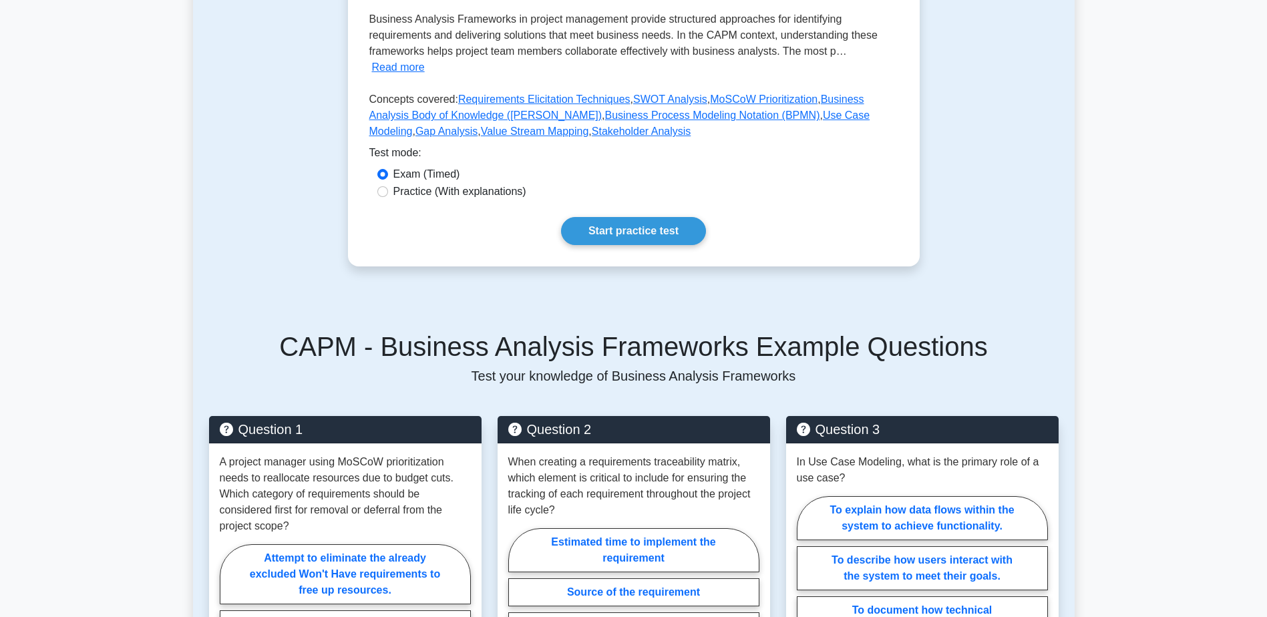
scroll to position [467, 0]
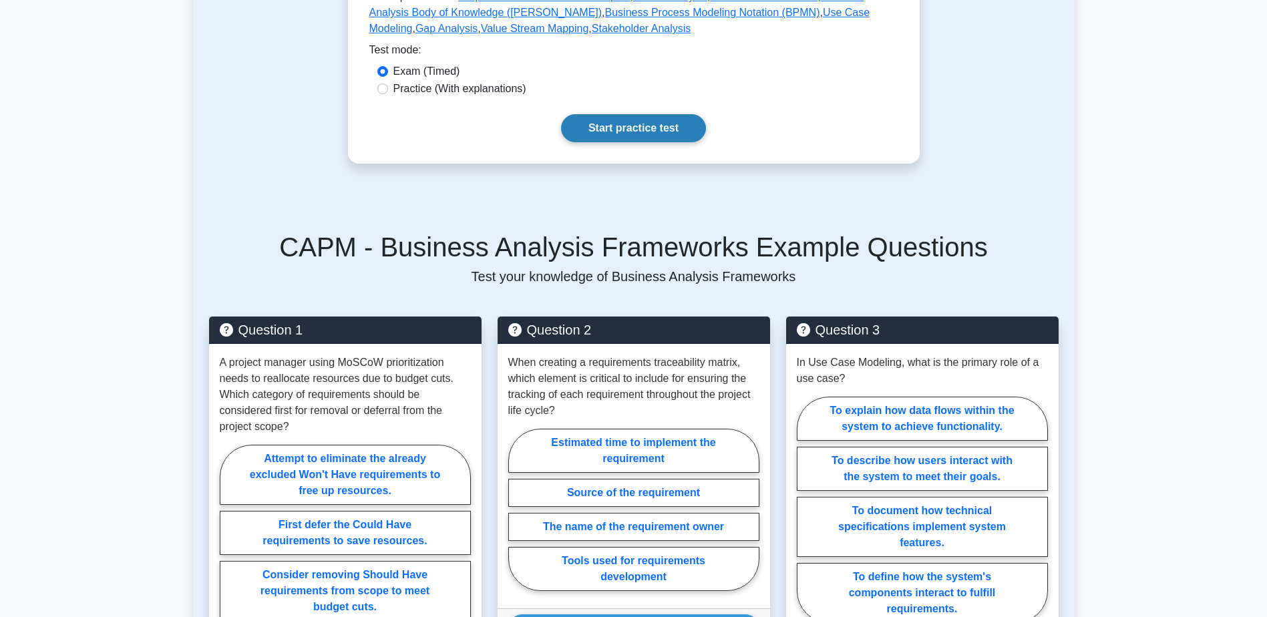
click at [621, 120] on link "Start practice test" at bounding box center [633, 128] width 145 height 28
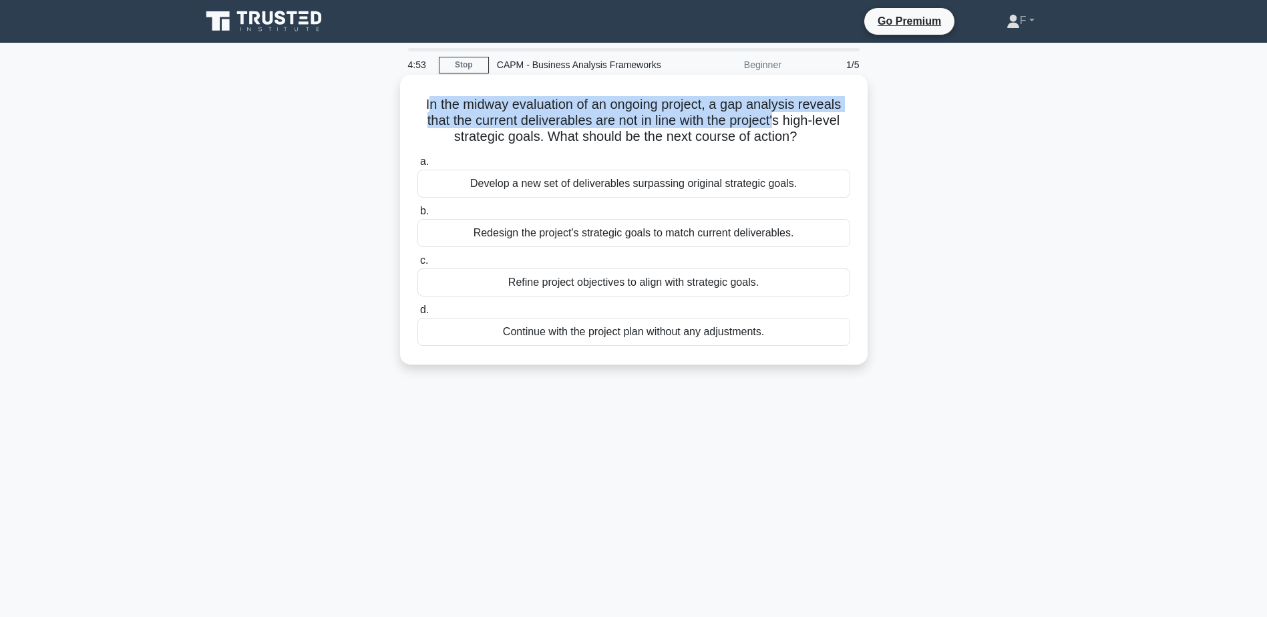
drag, startPoint x: 423, startPoint y: 108, endPoint x: 779, endPoint y: 129, distance: 355.9
click at [779, 129] on h5 "In the midway evaluation of an ongoing project, a gap analysis reveals that the…" at bounding box center [633, 120] width 435 height 49
click at [683, 127] on h5 "In the midway evaluation of an ongoing project, a gap analysis reveals that the…" at bounding box center [633, 120] width 435 height 49
drag, startPoint x: 807, startPoint y: 136, endPoint x: 541, endPoint y: 134, distance: 265.8
click at [541, 134] on h5 "In the midway evaluation of an ongoing project, a gap analysis reveals that the…" at bounding box center [633, 120] width 435 height 49
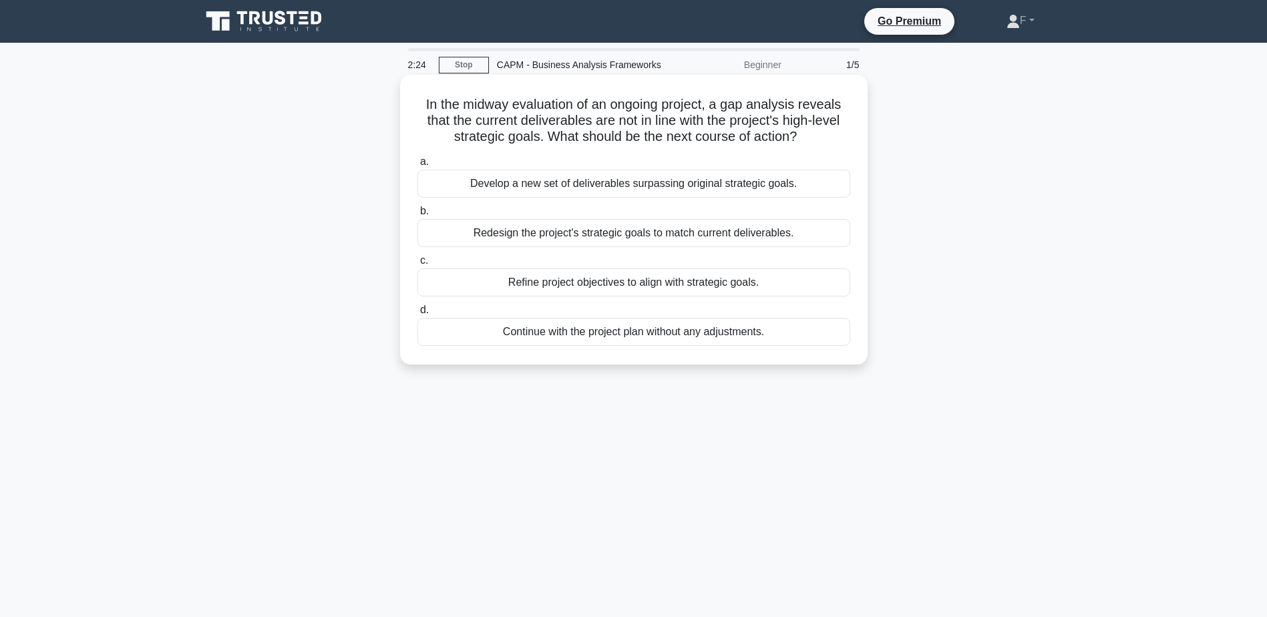
click at [538, 281] on div "Refine project objectives to align with strategic goals." at bounding box center [633, 282] width 433 height 28
click at [417, 265] on input "c. Refine project objectives to align with strategic goals." at bounding box center [417, 260] width 0 height 9
drag, startPoint x: 573, startPoint y: 110, endPoint x: 789, endPoint y: 131, distance: 216.8
click at [789, 131] on h5 "When a business analyst is tasked with defining acceptance criteria for project…" at bounding box center [633, 120] width 435 height 49
click at [719, 280] on div "Conditions that must be met to fulfill stakeholder requirements" at bounding box center [633, 282] width 433 height 28
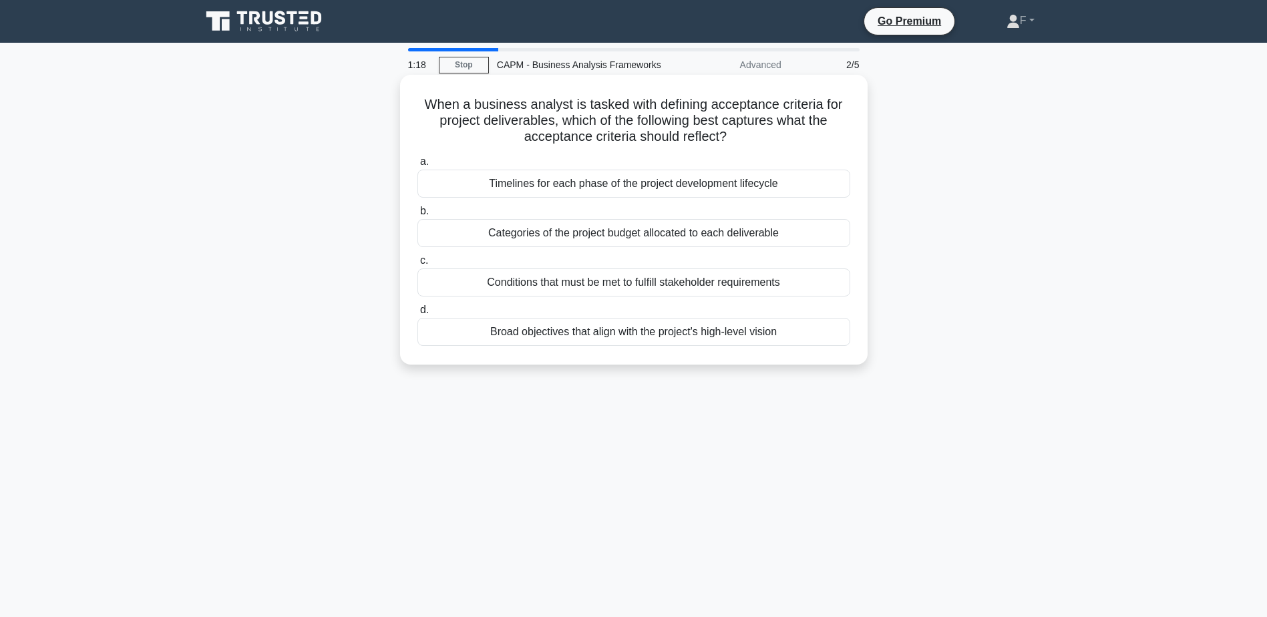
click at [417, 265] on input "c. Conditions that must be met to fulfill stakeholder requirements" at bounding box center [417, 260] width 0 height 9
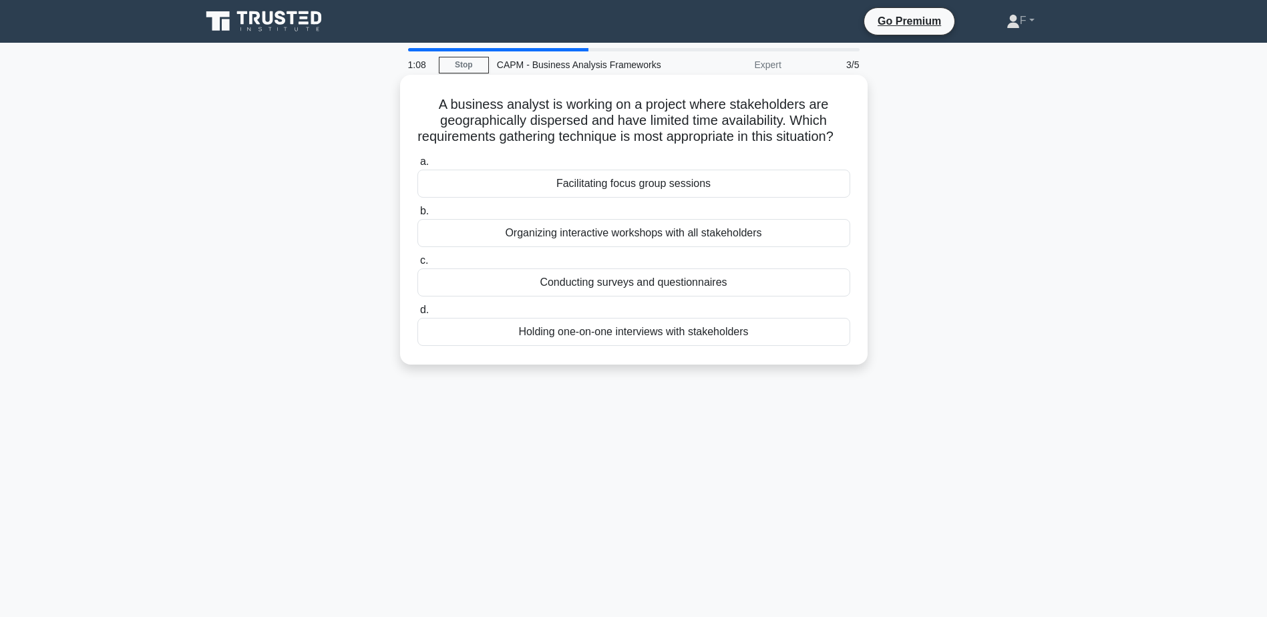
click at [687, 297] on div "Conducting surveys and questionnaires" at bounding box center [633, 282] width 433 height 28
click at [417, 265] on input "c. Conducting surveys and questionnaires" at bounding box center [417, 260] width 0 height 9
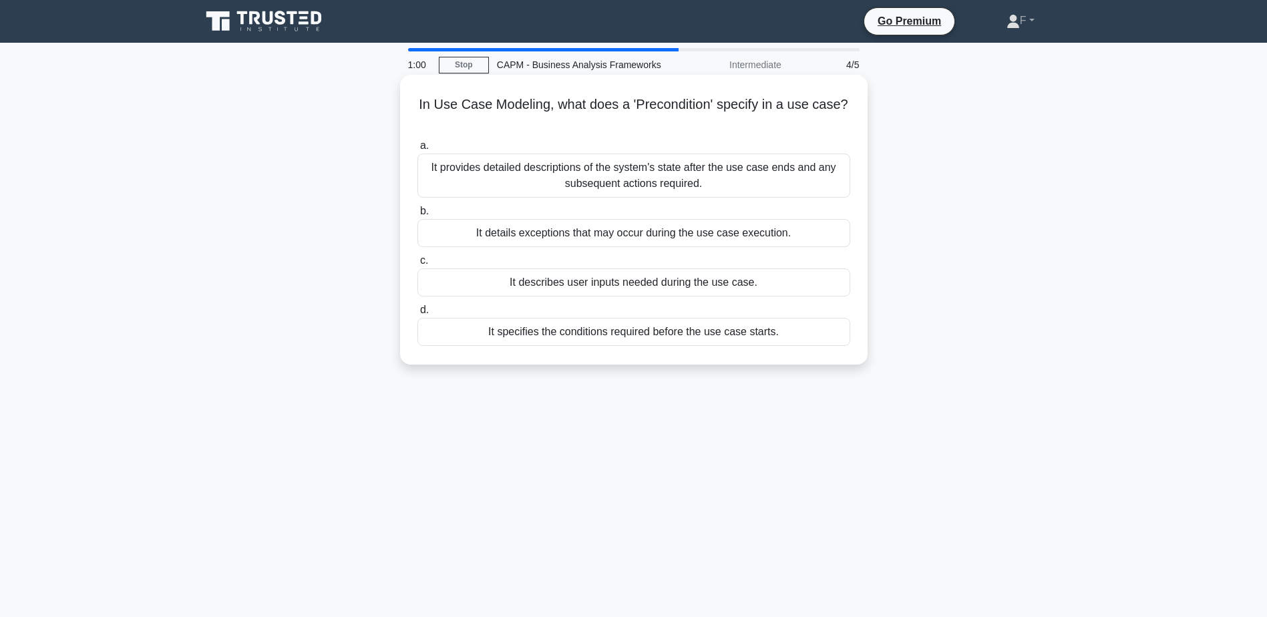
click at [557, 338] on div "It specifies the conditions required before the use case starts." at bounding box center [633, 332] width 433 height 28
click at [417, 315] on input "d. It specifies the conditions required before the use case starts." at bounding box center [417, 310] width 0 height 9
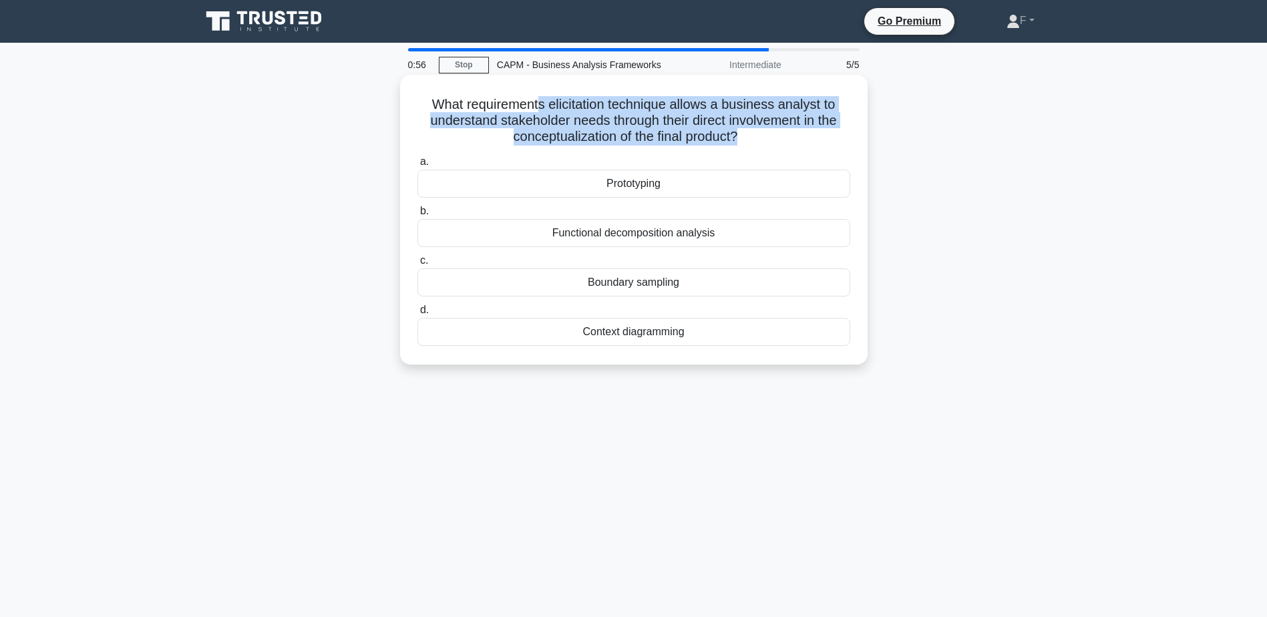
drag, startPoint x: 539, startPoint y: 102, endPoint x: 739, endPoint y: 143, distance: 203.9
click at [739, 143] on h5 "What requirements elicitation technique allows a business analyst to understand…" at bounding box center [633, 120] width 435 height 49
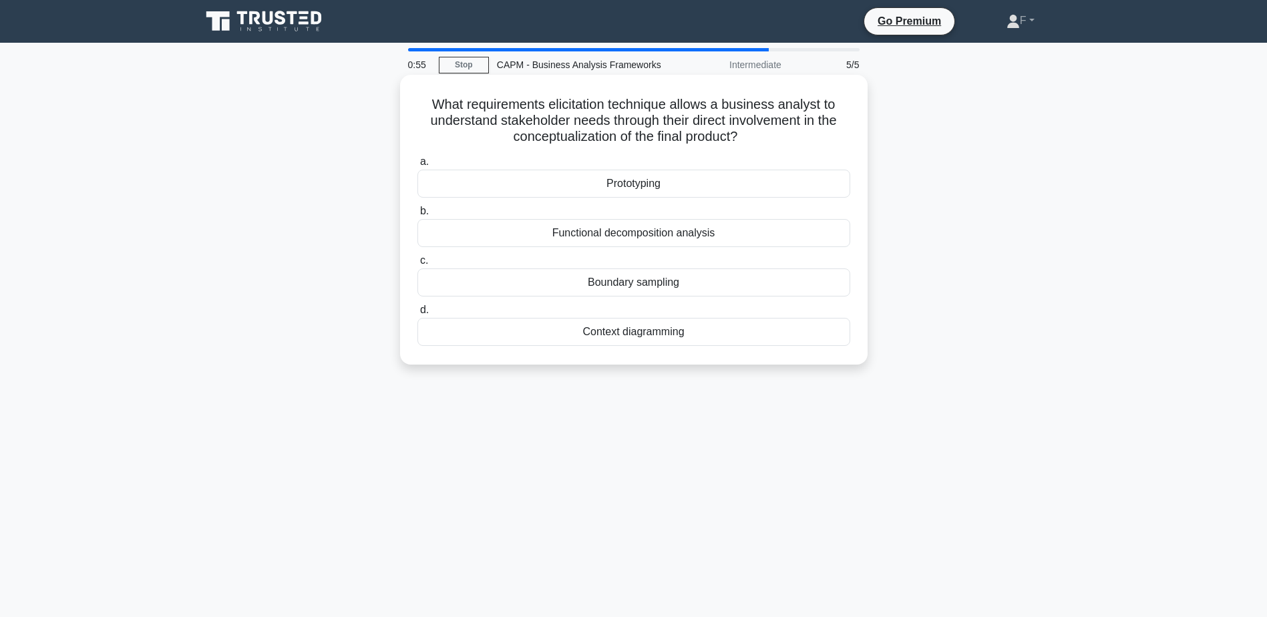
drag, startPoint x: 739, startPoint y: 143, endPoint x: 637, endPoint y: 197, distance: 115.0
click at [637, 197] on div "Prototyping" at bounding box center [633, 184] width 433 height 28
click at [417, 166] on input "a. Prototyping" at bounding box center [417, 162] width 0 height 9
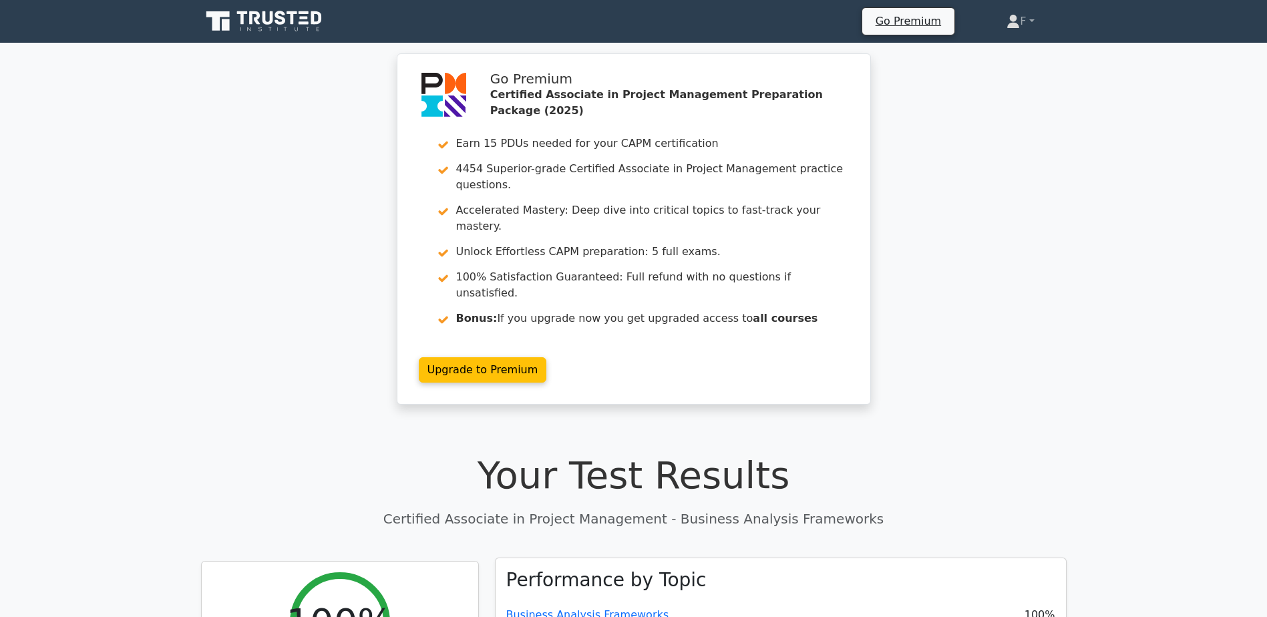
click at [562, 558] on div "Performance by Topic Business Analysis Frameworks 100%" at bounding box center [781, 606] width 570 height 96
click at [560, 608] on link "Business Analysis Frameworks" at bounding box center [587, 614] width 163 height 13
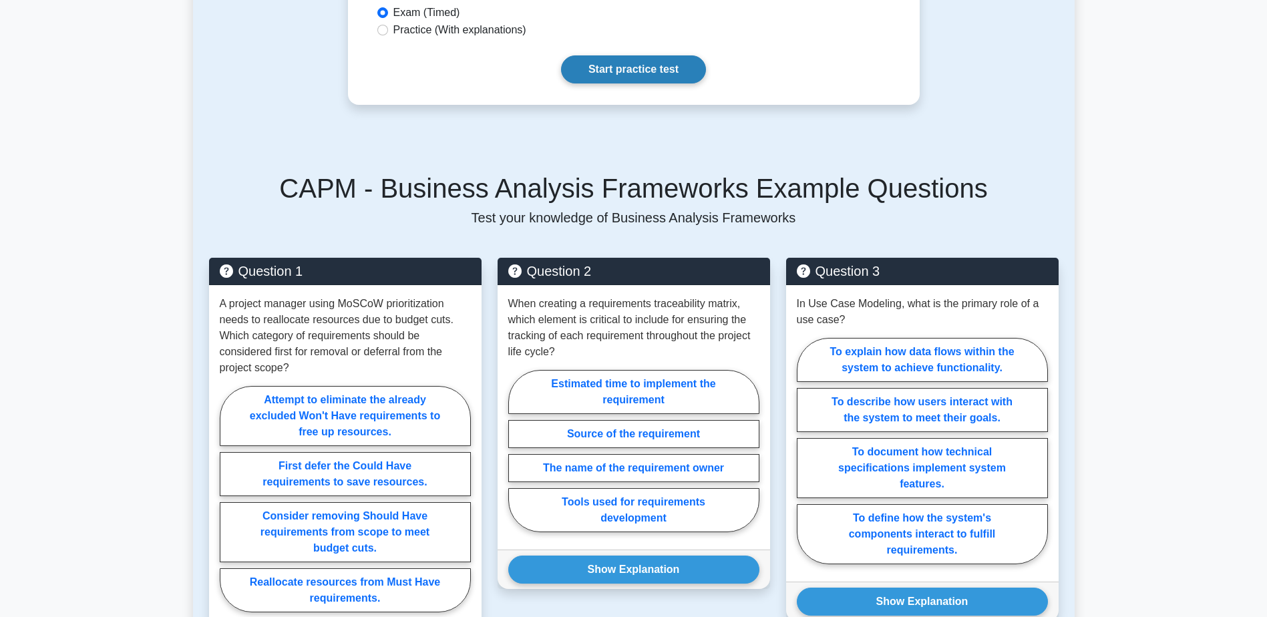
scroll to position [401, 0]
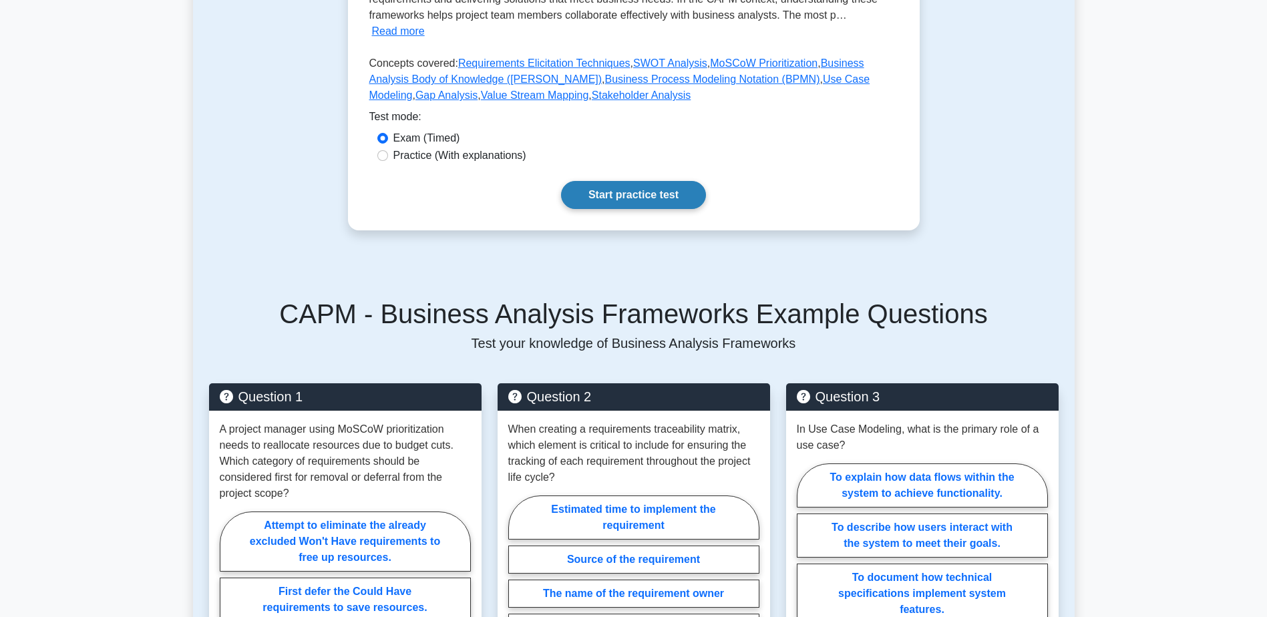
click at [649, 181] on link "Start practice test" at bounding box center [633, 195] width 145 height 28
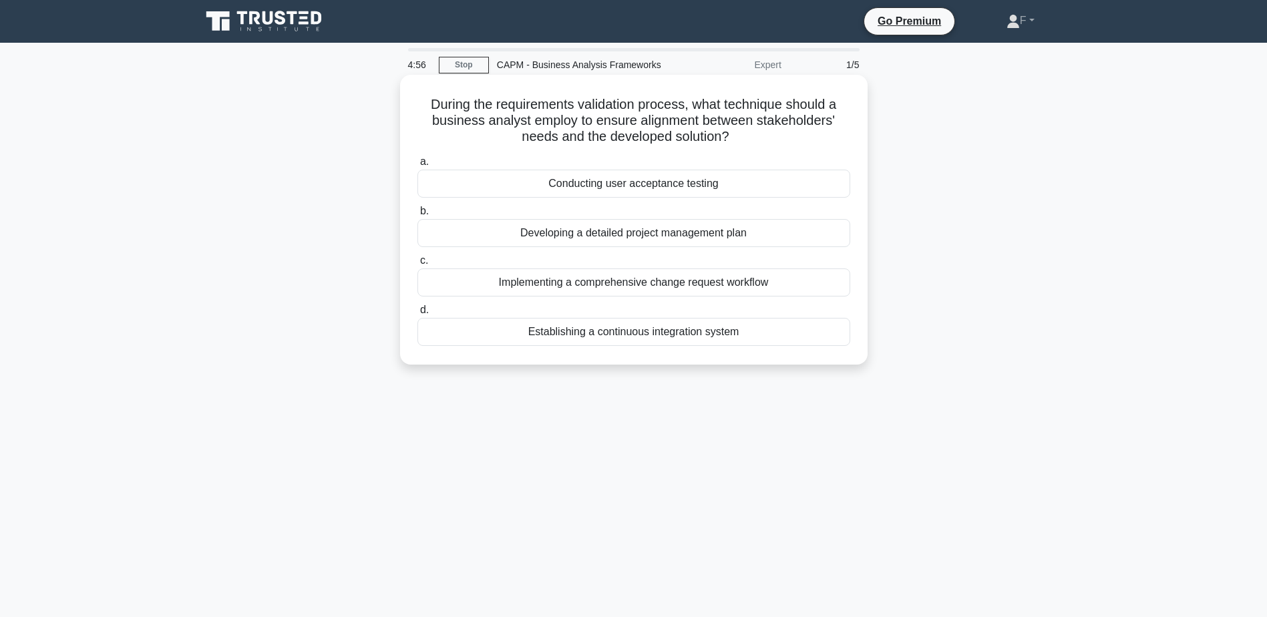
drag, startPoint x: 562, startPoint y: 104, endPoint x: 857, endPoint y: 130, distance: 296.9
click at [857, 130] on div "During the requirements validation process, what technique should a business an…" at bounding box center [633, 219] width 457 height 279
click at [645, 185] on div "Conducting user acceptance testing" at bounding box center [633, 184] width 433 height 28
click at [417, 166] on input "a. Conducting user acceptance testing" at bounding box center [417, 162] width 0 height 9
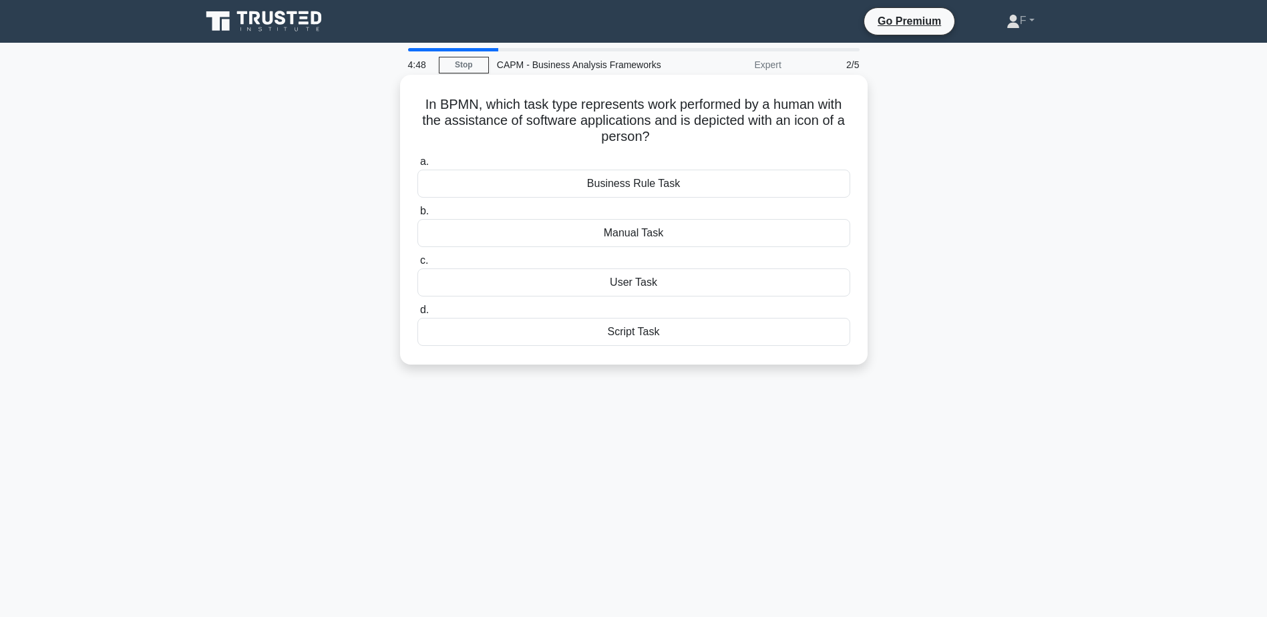
click at [658, 286] on div "User Task" at bounding box center [633, 282] width 433 height 28
click at [417, 265] on input "c. User Task" at bounding box center [417, 260] width 0 height 9
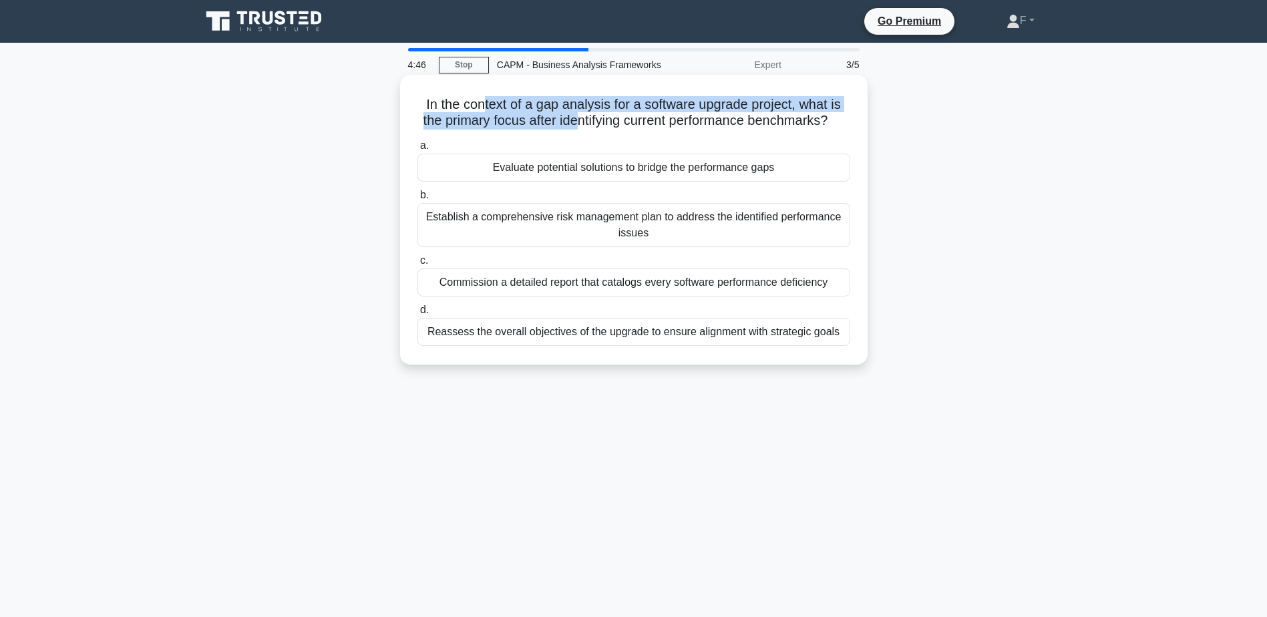
drag, startPoint x: 481, startPoint y: 100, endPoint x: 588, endPoint y: 129, distance: 111.5
click at [588, 129] on h5 "In the context of a gap analysis for a software upgrade project, what is the pr…" at bounding box center [633, 112] width 435 height 33
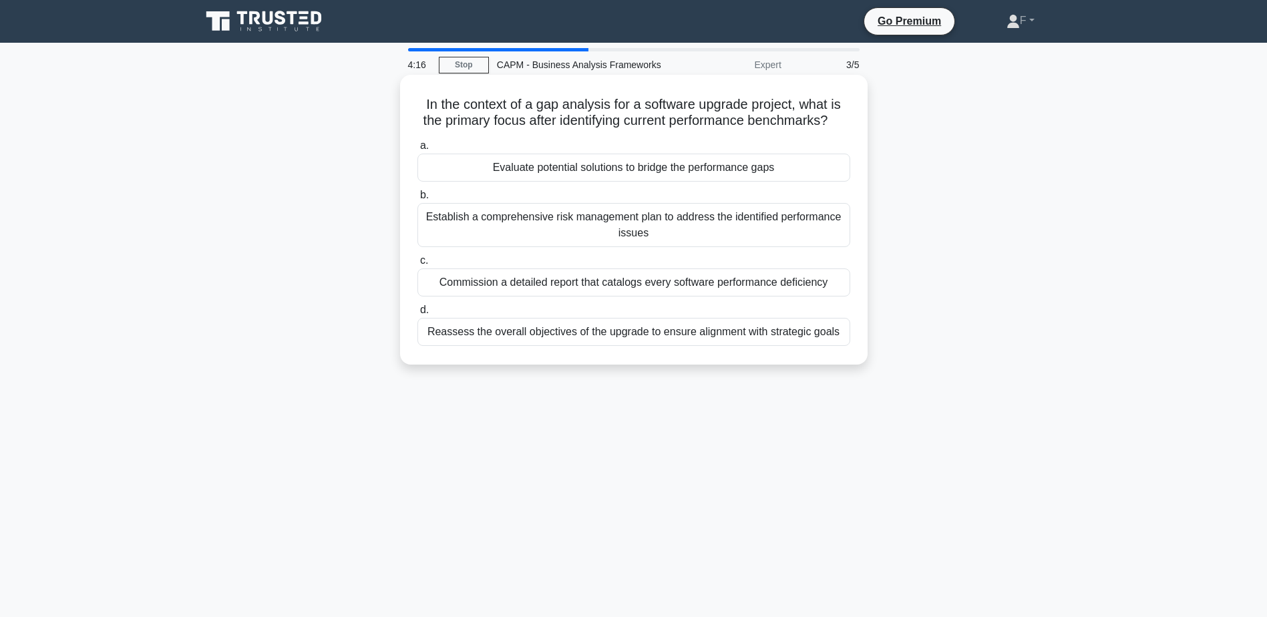
click at [582, 182] on div "Evaluate potential solutions to bridge the performance gaps" at bounding box center [633, 168] width 433 height 28
click at [417, 150] on input "a. Evaluate potential solutions to bridge the performance gaps" at bounding box center [417, 146] width 0 height 9
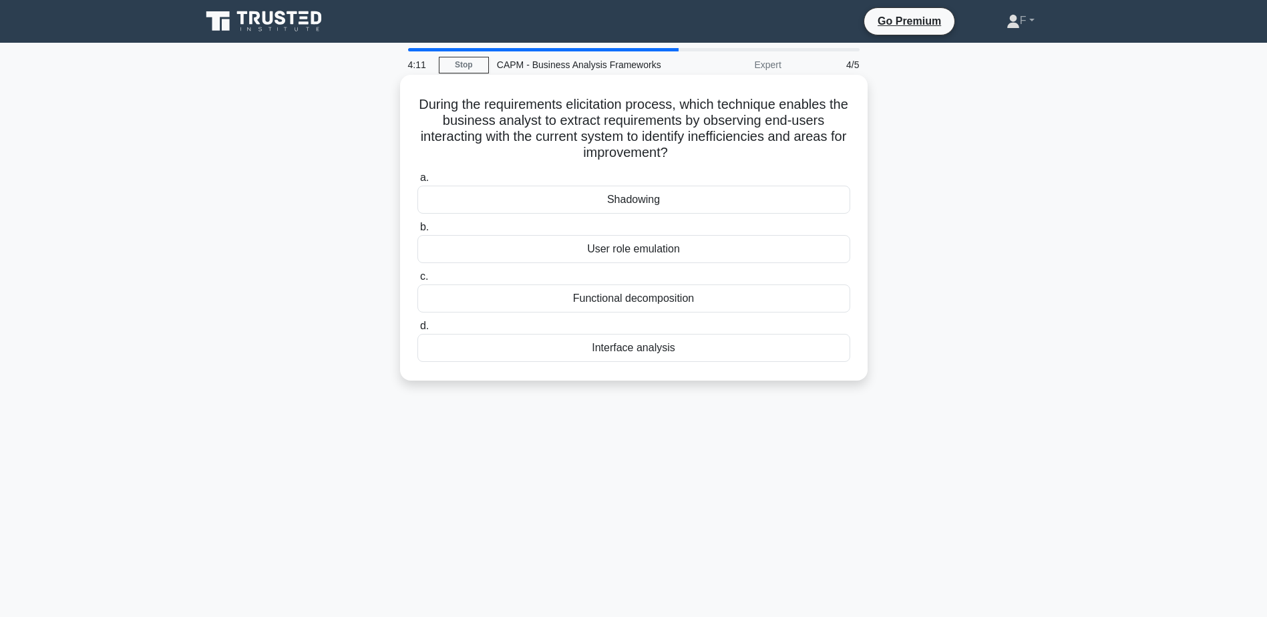
drag, startPoint x: 508, startPoint y: 102, endPoint x: 704, endPoint y: 152, distance: 202.6
click at [704, 152] on h5 "During the requirements elicitation process, which technique enables the busine…" at bounding box center [633, 128] width 435 height 65
click at [584, 210] on div "Shadowing" at bounding box center [633, 200] width 433 height 28
click at [417, 182] on input "a. Shadowing" at bounding box center [417, 178] width 0 height 9
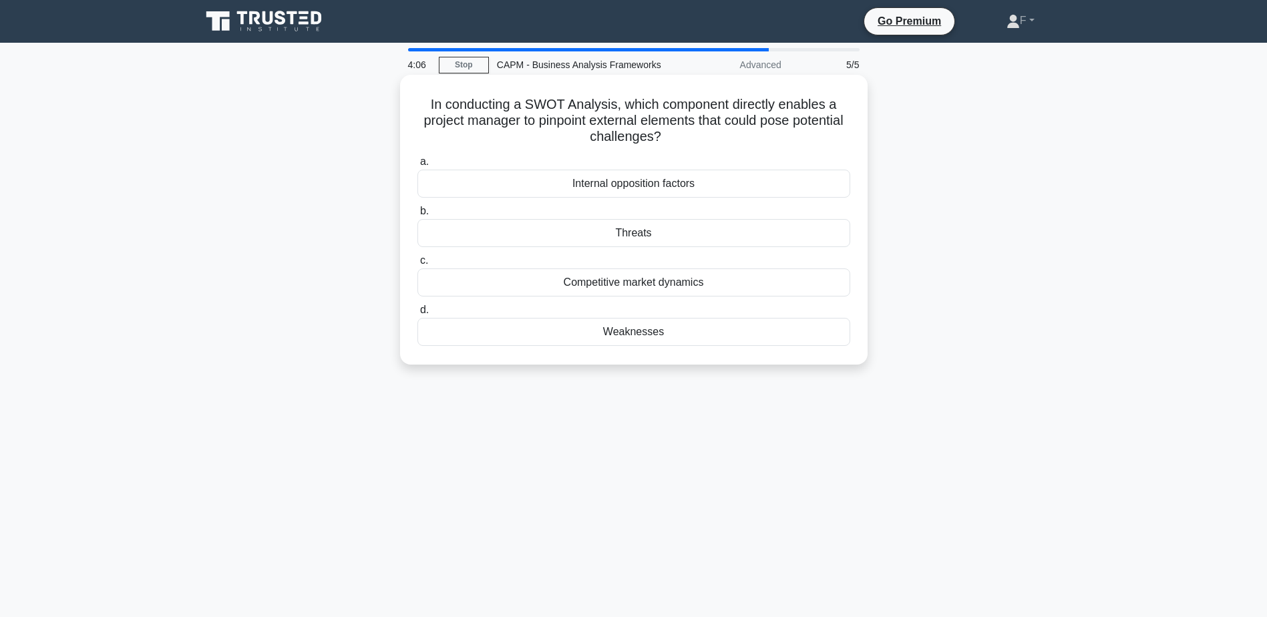
drag, startPoint x: 490, startPoint y: 110, endPoint x: 817, endPoint y: 132, distance: 328.0
click at [817, 132] on h5 "In conducting a SWOT Analysis, which component directly enables a project manag…" at bounding box center [633, 120] width 435 height 49
click at [691, 125] on h5 "In conducting a SWOT Analysis, which component directly enables a project manag…" at bounding box center [633, 120] width 435 height 49
click at [575, 239] on div "Threats" at bounding box center [633, 233] width 433 height 28
click at [417, 216] on input "b. Threats" at bounding box center [417, 211] width 0 height 9
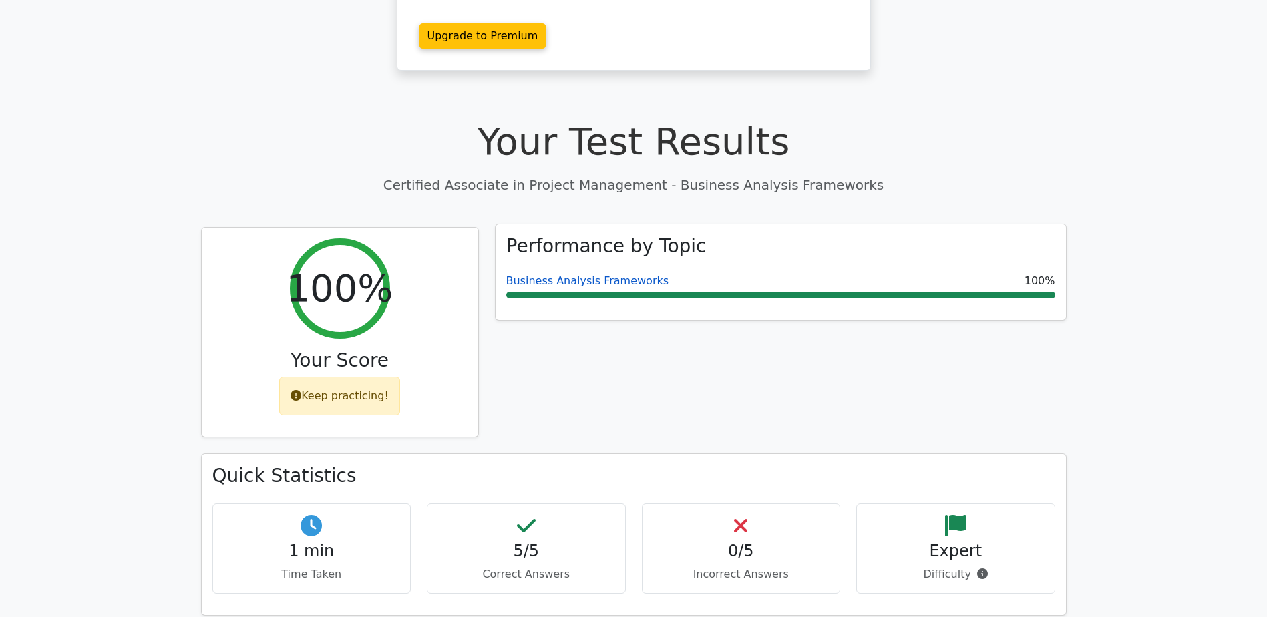
click at [578, 274] on link "Business Analysis Frameworks" at bounding box center [587, 280] width 163 height 13
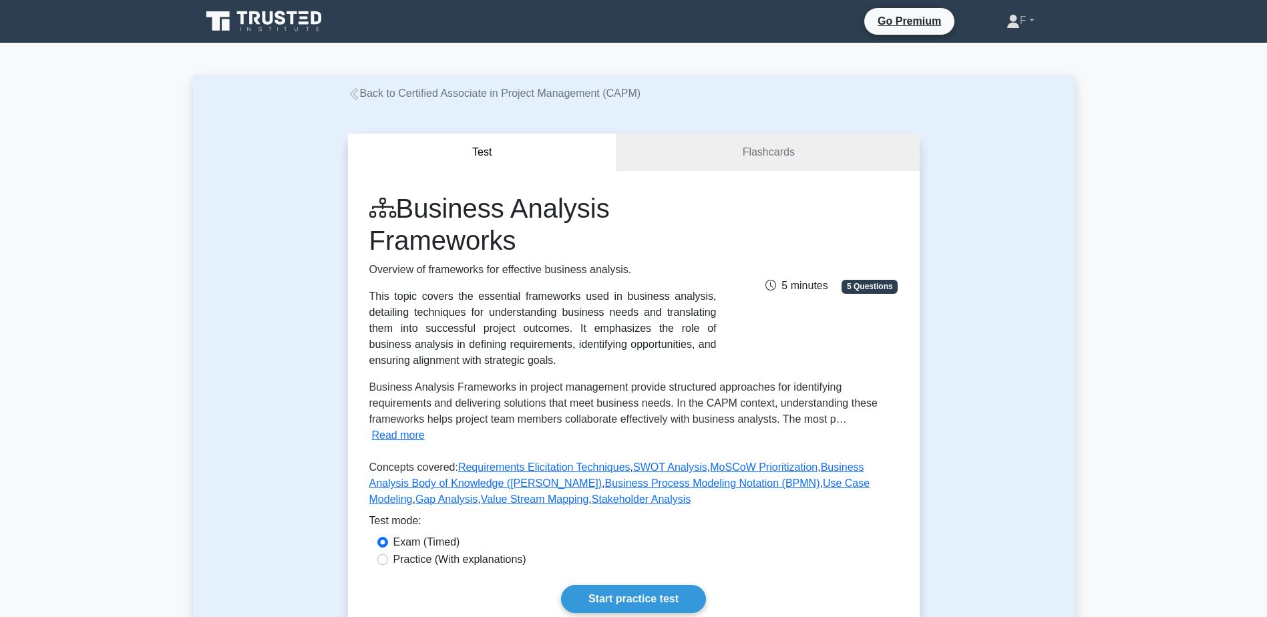
scroll to position [401, 0]
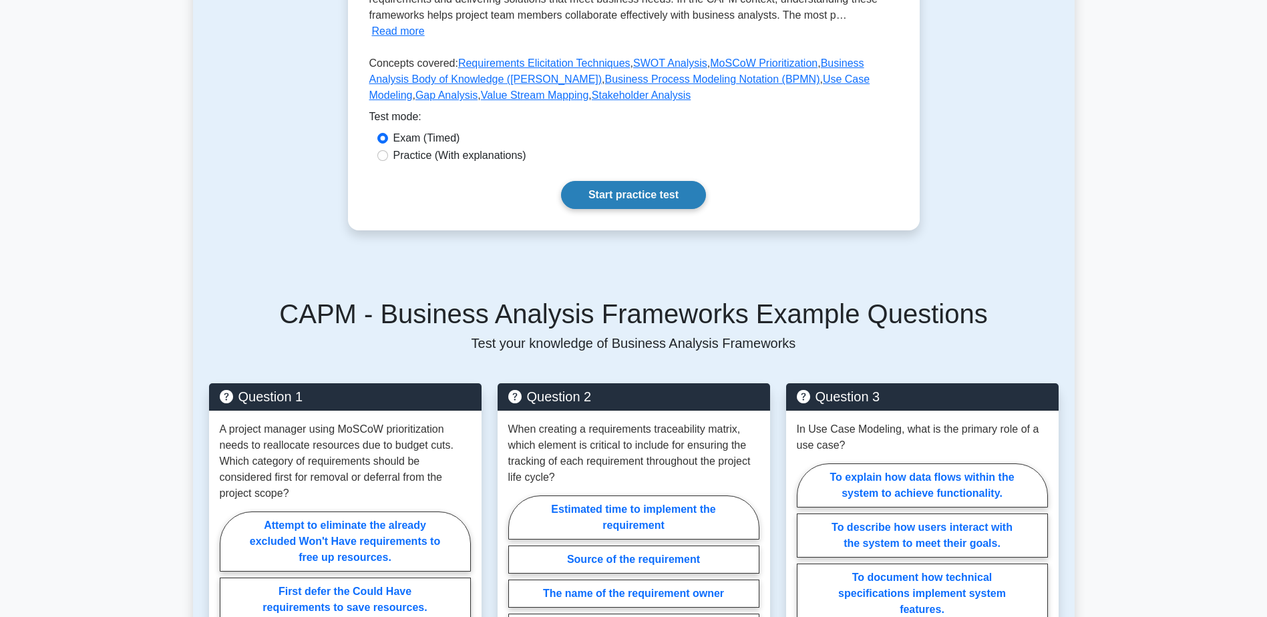
click at [582, 184] on link "Start practice test" at bounding box center [633, 195] width 145 height 28
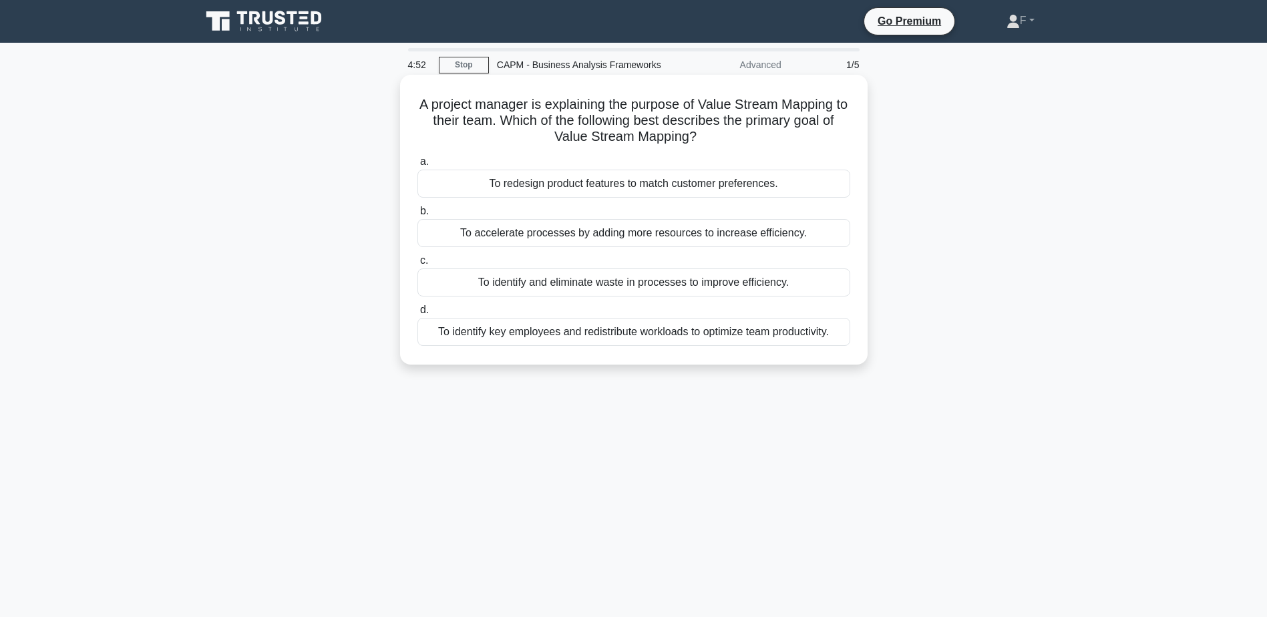
click at [579, 286] on div "To identify and eliminate waste in processes to improve efficiency." at bounding box center [633, 282] width 433 height 28
click at [417, 265] on input "c. To identify and eliminate waste in processes to improve efficiency." at bounding box center [417, 260] width 0 height 9
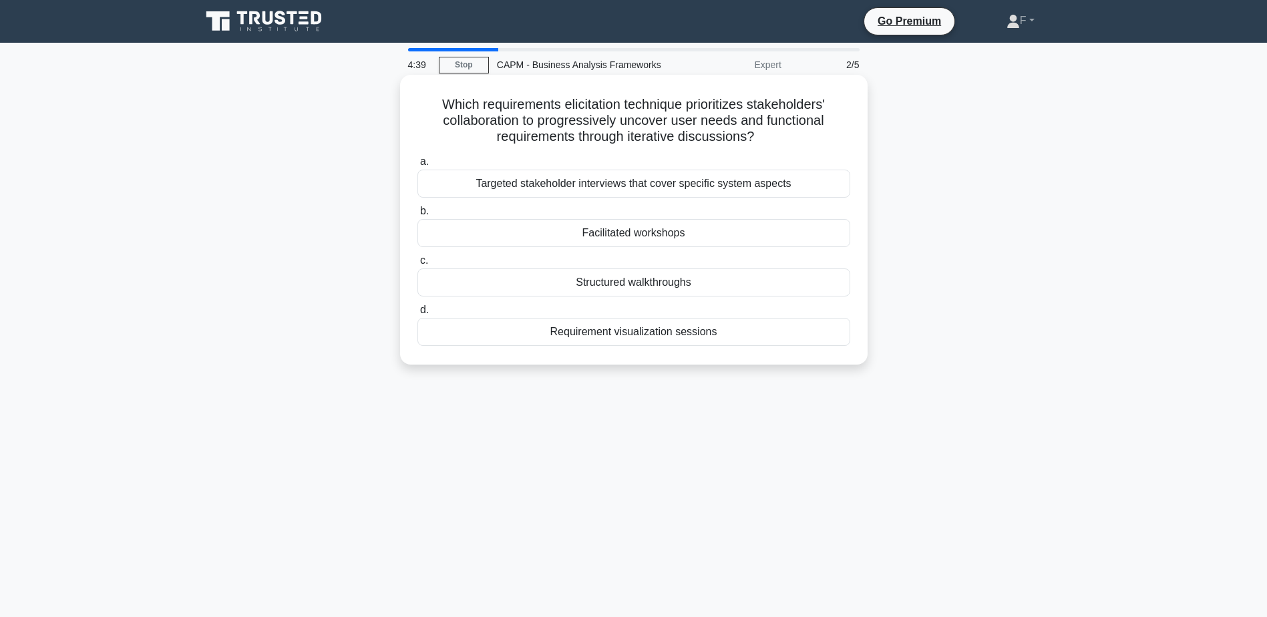
drag, startPoint x: 574, startPoint y: 114, endPoint x: 785, endPoint y: 136, distance: 212.1
click at [785, 136] on h5 "Which requirements elicitation technique prioritizes stakeholders' collaboratio…" at bounding box center [633, 120] width 435 height 49
click at [548, 236] on div "Facilitated workshops" at bounding box center [633, 233] width 433 height 28
click at [417, 216] on input "b. Facilitated workshops" at bounding box center [417, 211] width 0 height 9
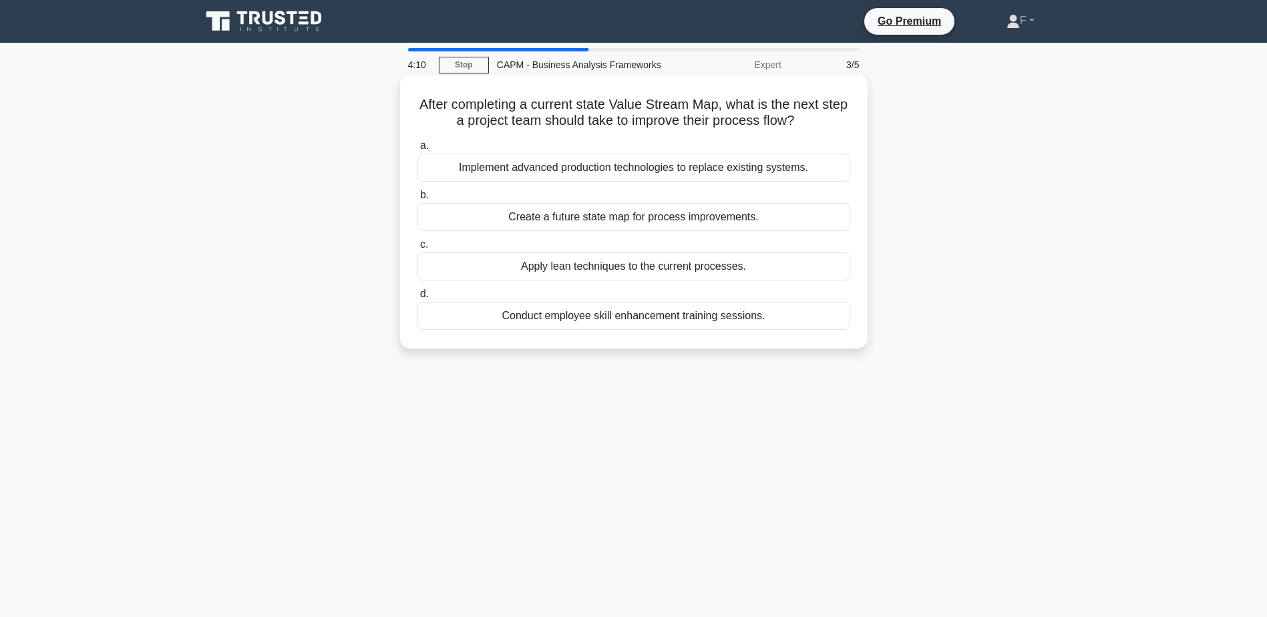
click at [616, 212] on div "Create a future state map for process improvements." at bounding box center [633, 217] width 433 height 28
click at [417, 200] on input "b. Create a future state map for process improvements." at bounding box center [417, 195] width 0 height 9
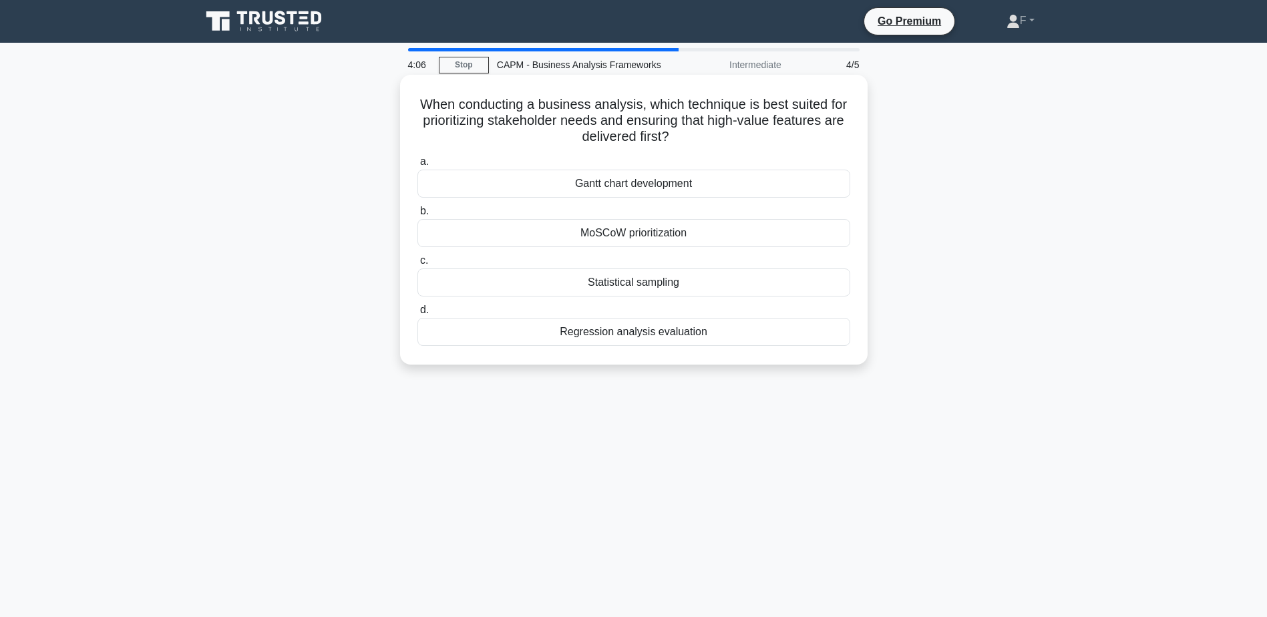
drag, startPoint x: 499, startPoint y: 102, endPoint x: 779, endPoint y: 135, distance: 282.5
click at [779, 135] on h5 "When conducting a business analysis, which technique is best suited for priorit…" at bounding box center [633, 120] width 435 height 49
click at [625, 226] on div "MoSCoW prioritization" at bounding box center [633, 233] width 433 height 28
click at [417, 216] on input "b. MoSCoW prioritization" at bounding box center [417, 211] width 0 height 9
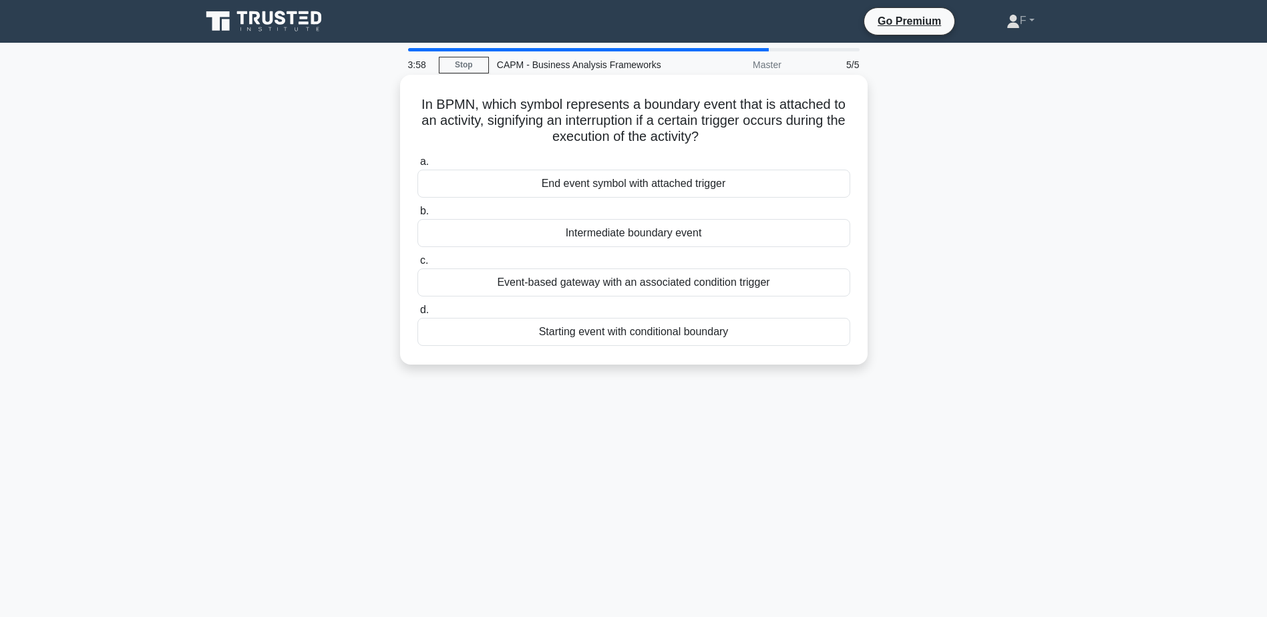
drag, startPoint x: 594, startPoint y: 106, endPoint x: 835, endPoint y: 131, distance: 241.7
click at [835, 131] on h5 "In BPMN, which symbol represents a boundary event that is attached to an activi…" at bounding box center [633, 120] width 435 height 49
click at [654, 235] on div "Intermediate boundary event" at bounding box center [633, 233] width 433 height 28
click at [417, 216] on input "b. Intermediate boundary event" at bounding box center [417, 211] width 0 height 9
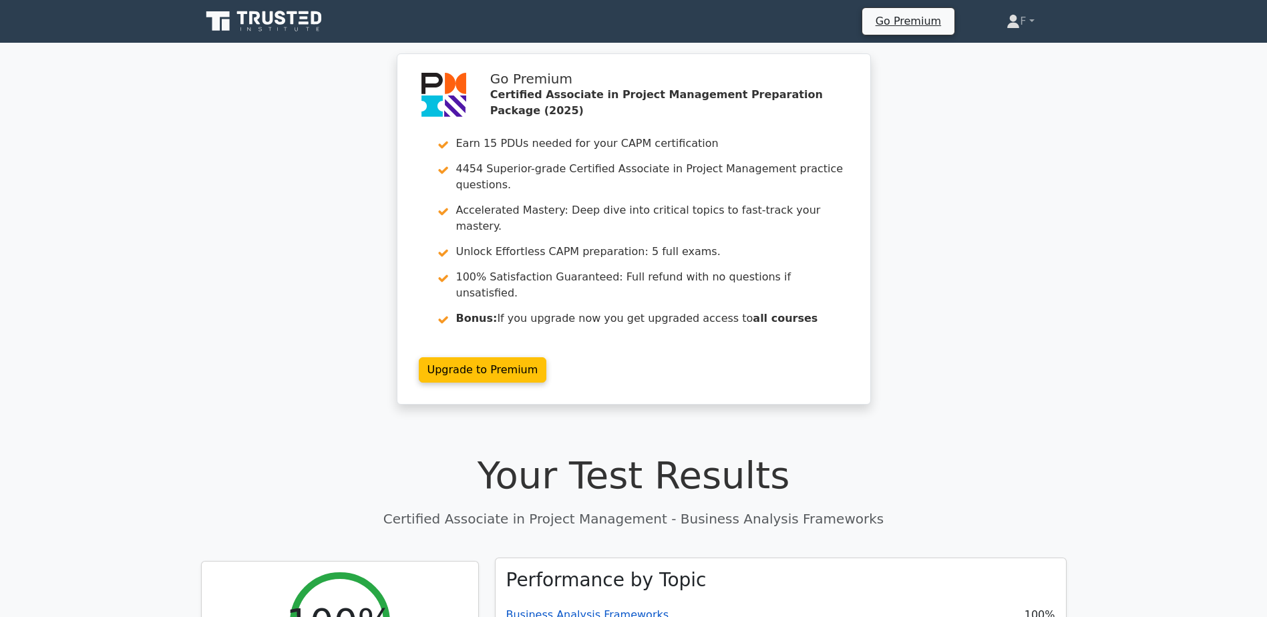
click at [559, 608] on link "Business Analysis Frameworks" at bounding box center [587, 614] width 163 height 13
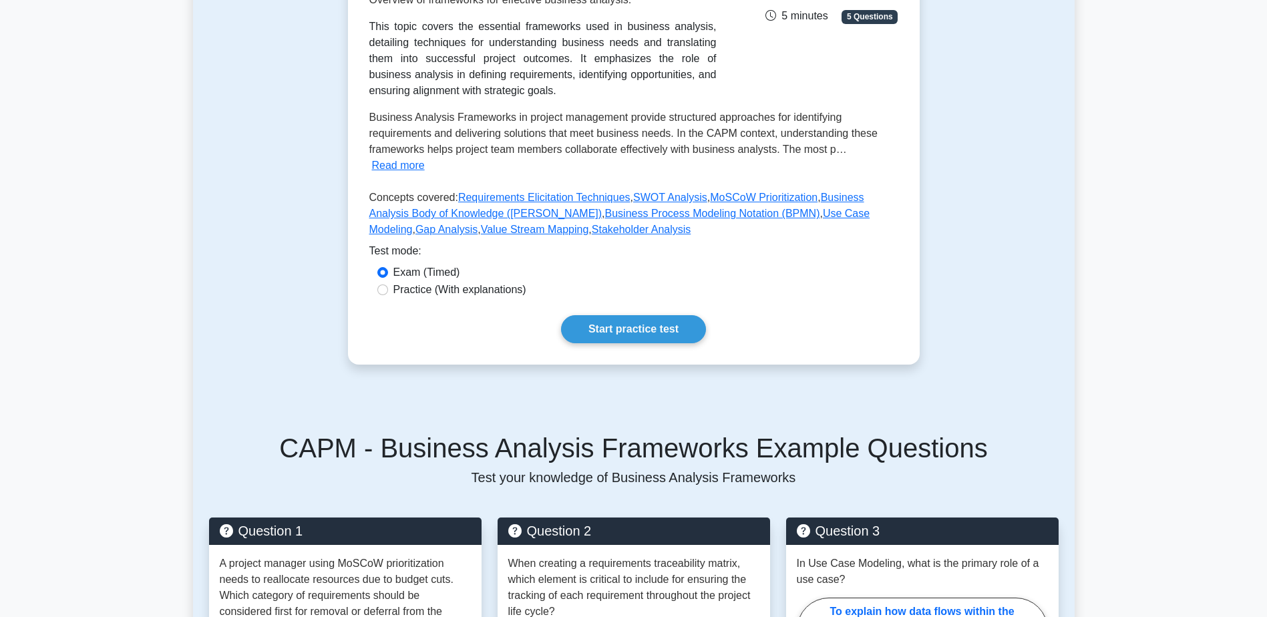
scroll to position [467, 0]
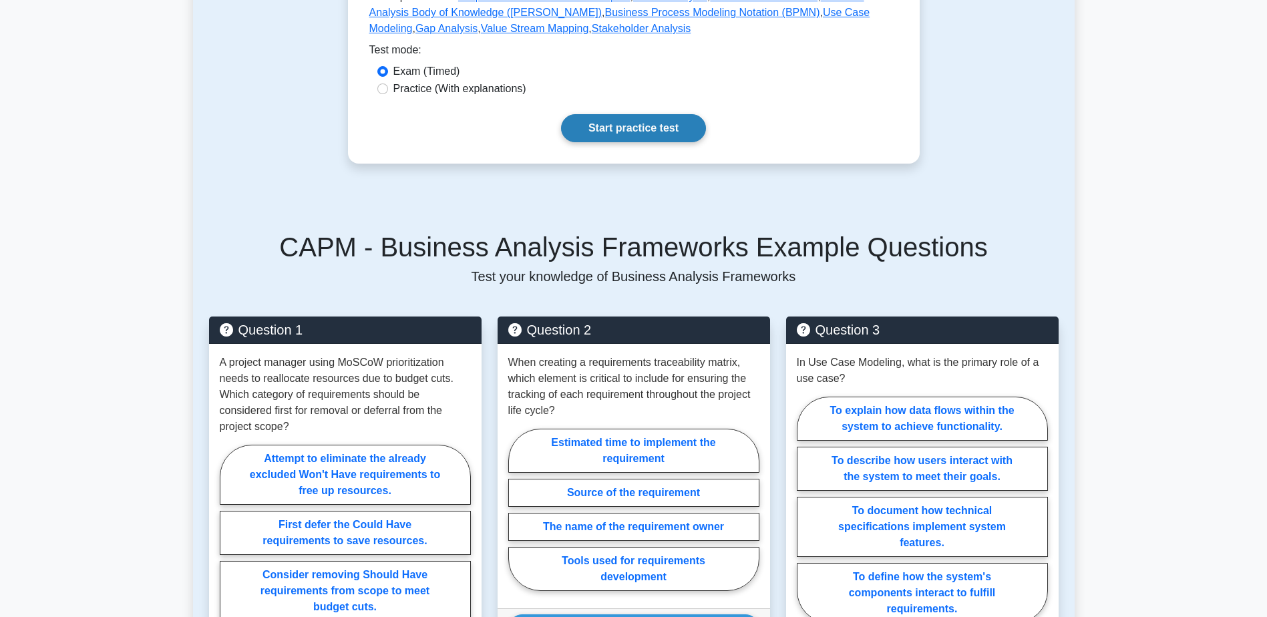
click at [606, 114] on link "Start practice test" at bounding box center [633, 128] width 145 height 28
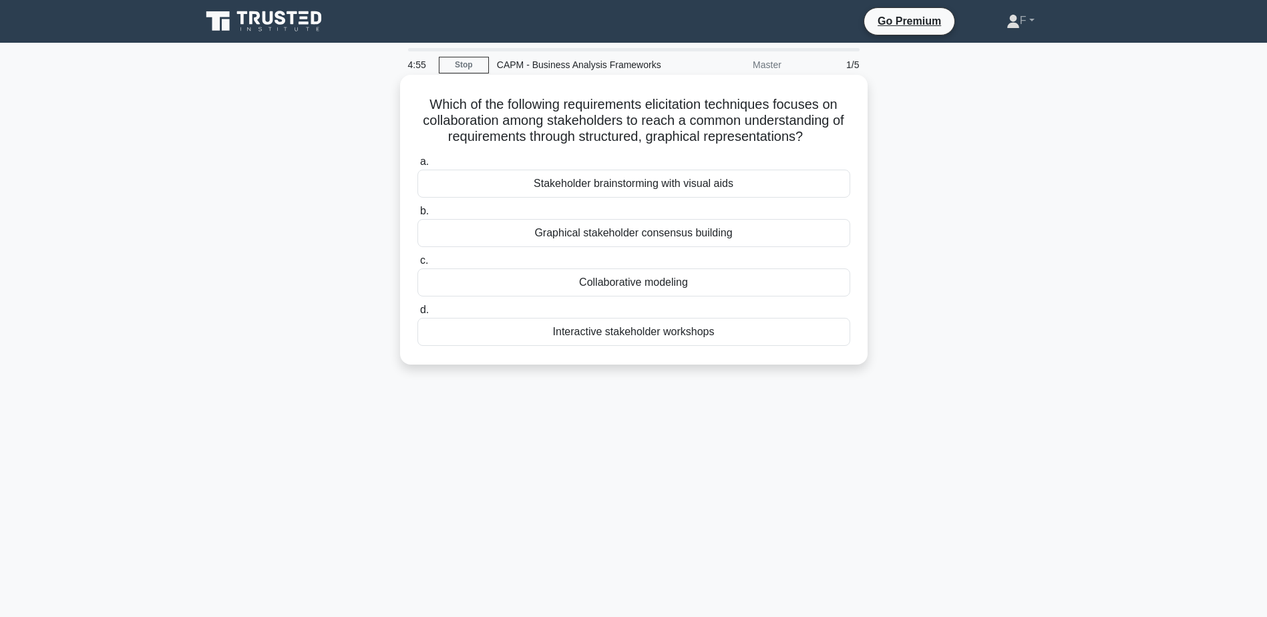
click at [627, 278] on div "Collaborative modeling" at bounding box center [633, 282] width 433 height 28
click at [417, 265] on input "c. Collaborative modeling" at bounding box center [417, 260] width 0 height 9
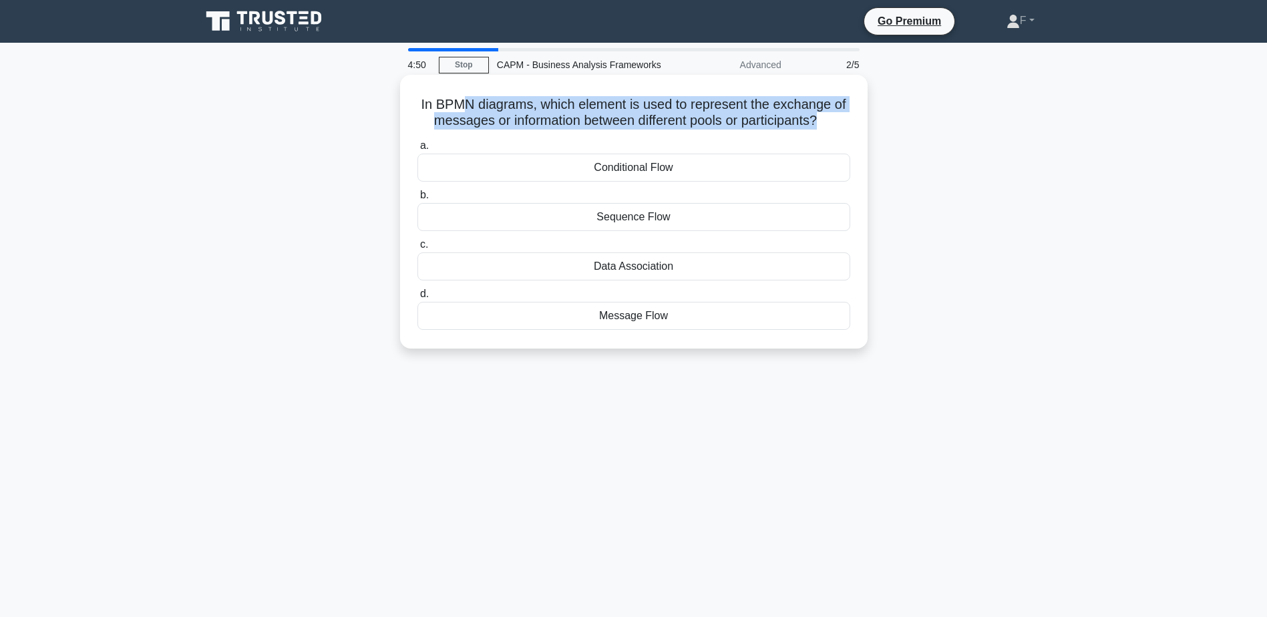
drag, startPoint x: 455, startPoint y: 108, endPoint x: 820, endPoint y: 125, distance: 365.0
click at [820, 125] on h5 "In BPMN diagrams, which element is used to represent the exchange of messages o…" at bounding box center [633, 112] width 435 height 33
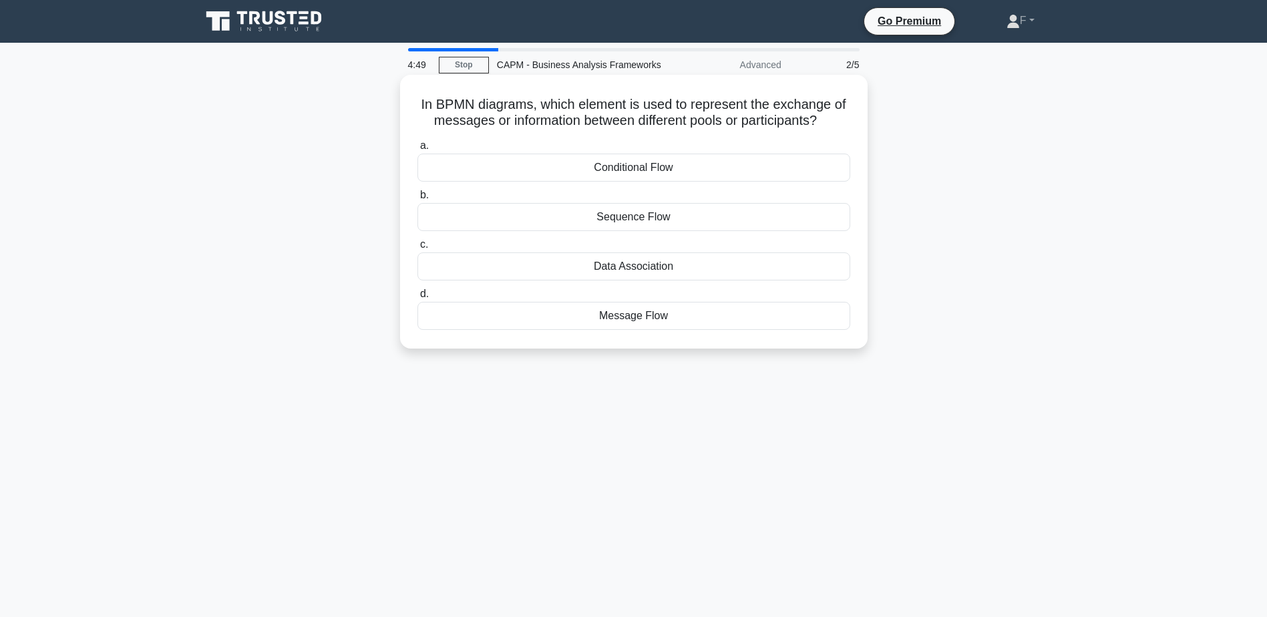
click at [656, 319] on div "Message Flow" at bounding box center [633, 316] width 433 height 28
click at [417, 299] on input "d. Message Flow" at bounding box center [417, 294] width 0 height 9
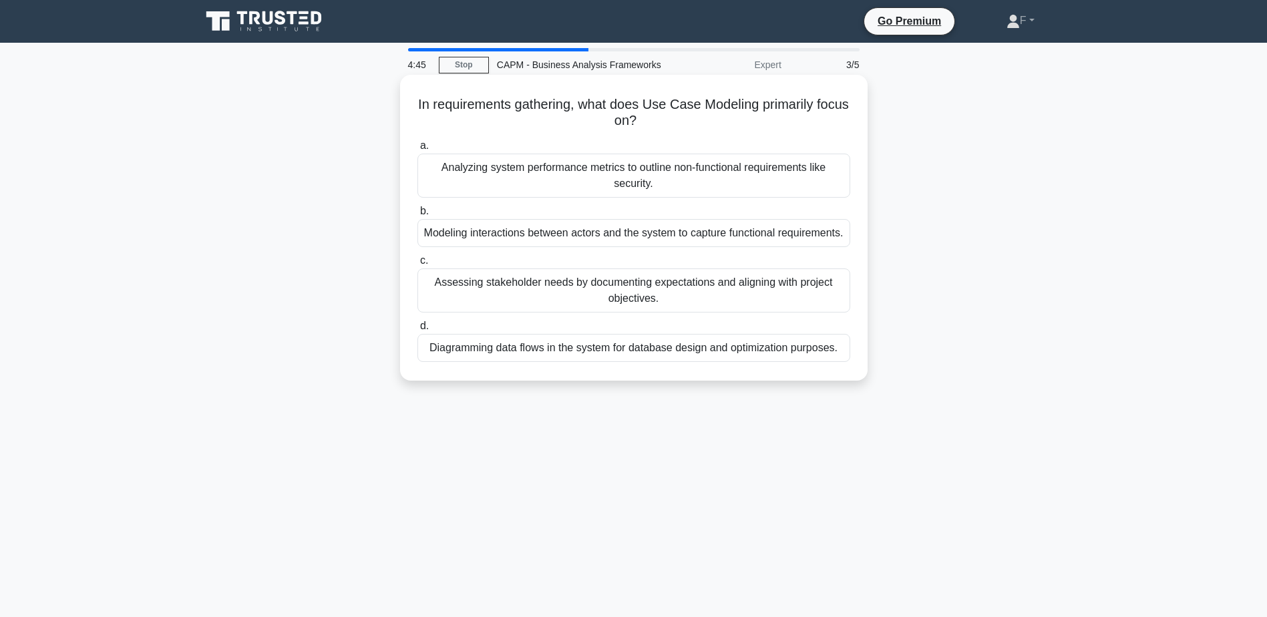
drag, startPoint x: 447, startPoint y: 101, endPoint x: 753, endPoint y: 132, distance: 307.5
click at [753, 132] on div "In requirements gathering, what does Use Case Modeling primarily focus on? .spi…" at bounding box center [633, 227] width 457 height 295
drag, startPoint x: 636, startPoint y: 164, endPoint x: 768, endPoint y: 184, distance: 133.2
click at [768, 184] on div "Analyzing system performance metrics to outline non-functional requirements lik…" at bounding box center [633, 176] width 433 height 44
click at [504, 246] on div "Modeling interactions between actors and the system to capture functional requi…" at bounding box center [633, 233] width 433 height 28
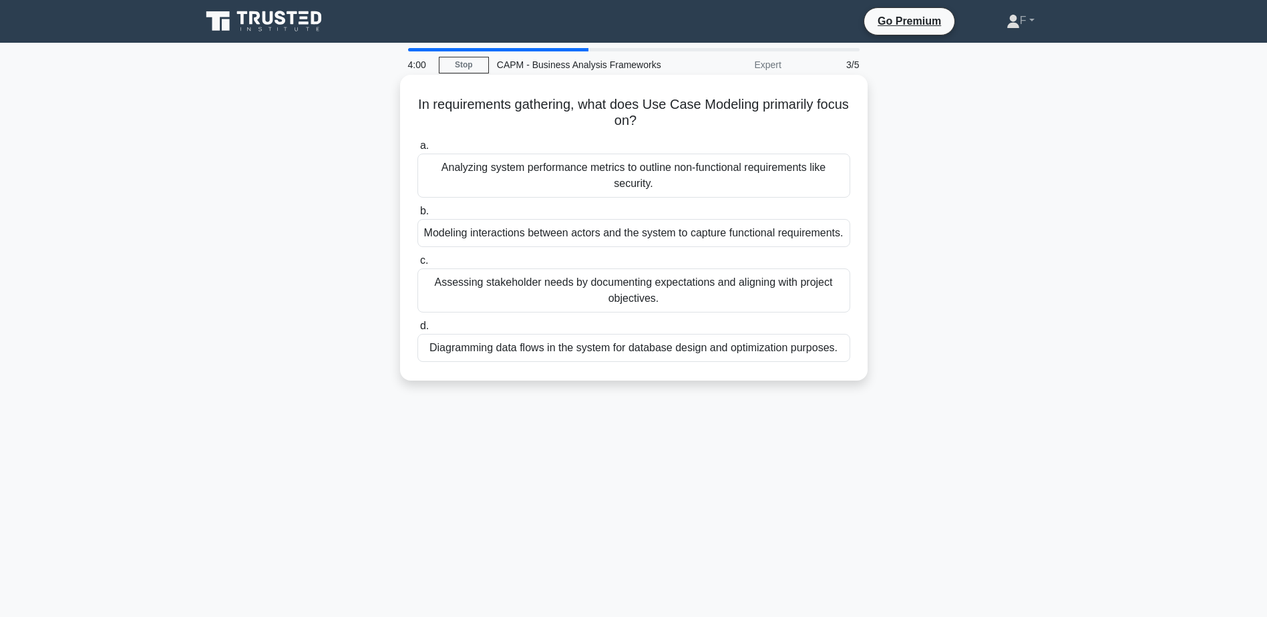
click at [417, 216] on input "b. Modeling interactions between actors and the system to capture functional re…" at bounding box center [417, 211] width 0 height 9
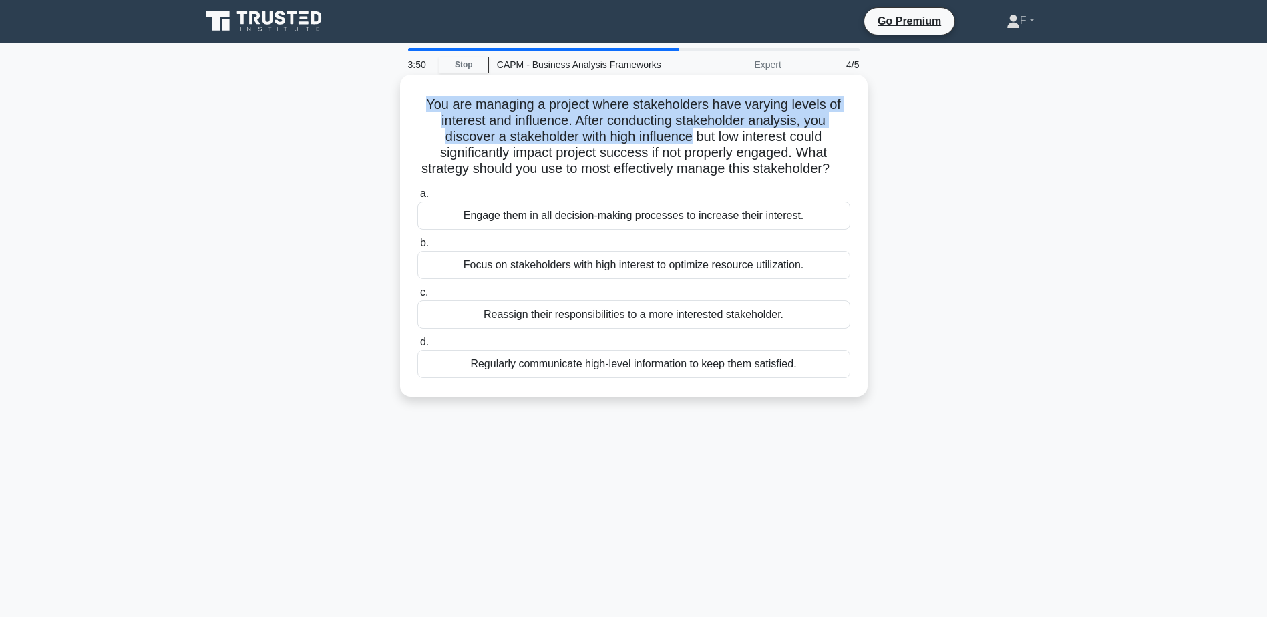
drag, startPoint x: 425, startPoint y: 102, endPoint x: 691, endPoint y: 130, distance: 267.3
click at [691, 130] on h5 "You are managing a project where stakeholders have varying levels of interest a…" at bounding box center [633, 136] width 435 height 81
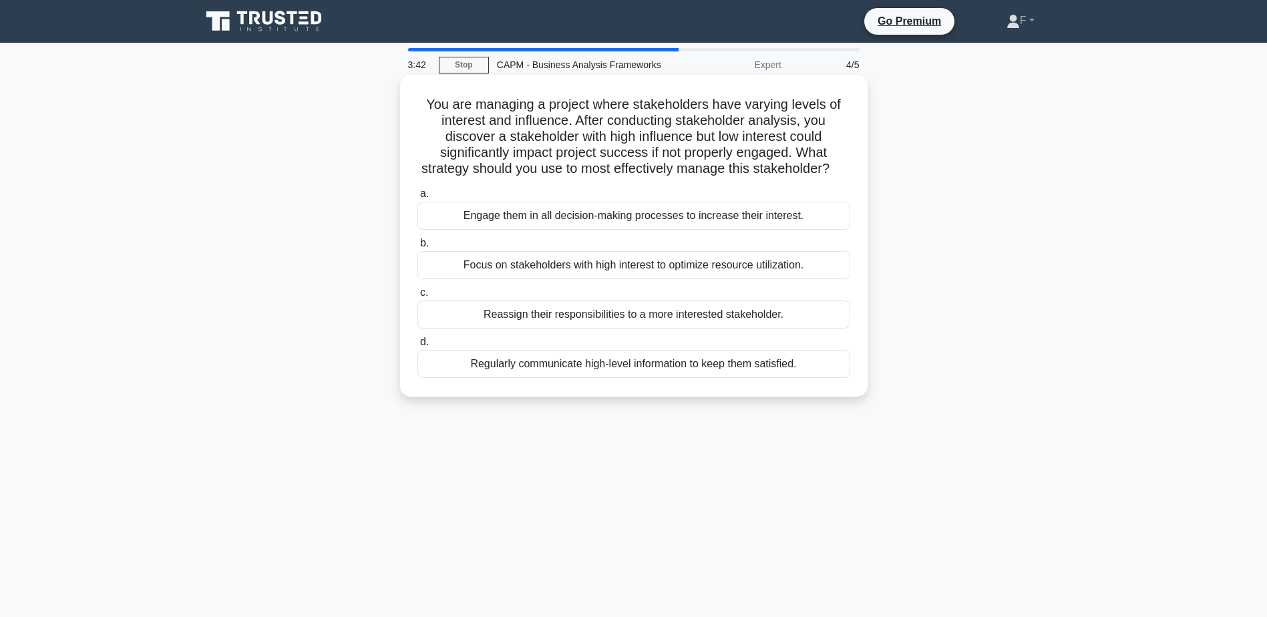
click at [556, 378] on div "Regularly communicate high-level information to keep them satisfied." at bounding box center [633, 364] width 433 height 28
click at [417, 347] on input "d. Regularly communicate high-level information to keep them satisfied." at bounding box center [417, 342] width 0 height 9
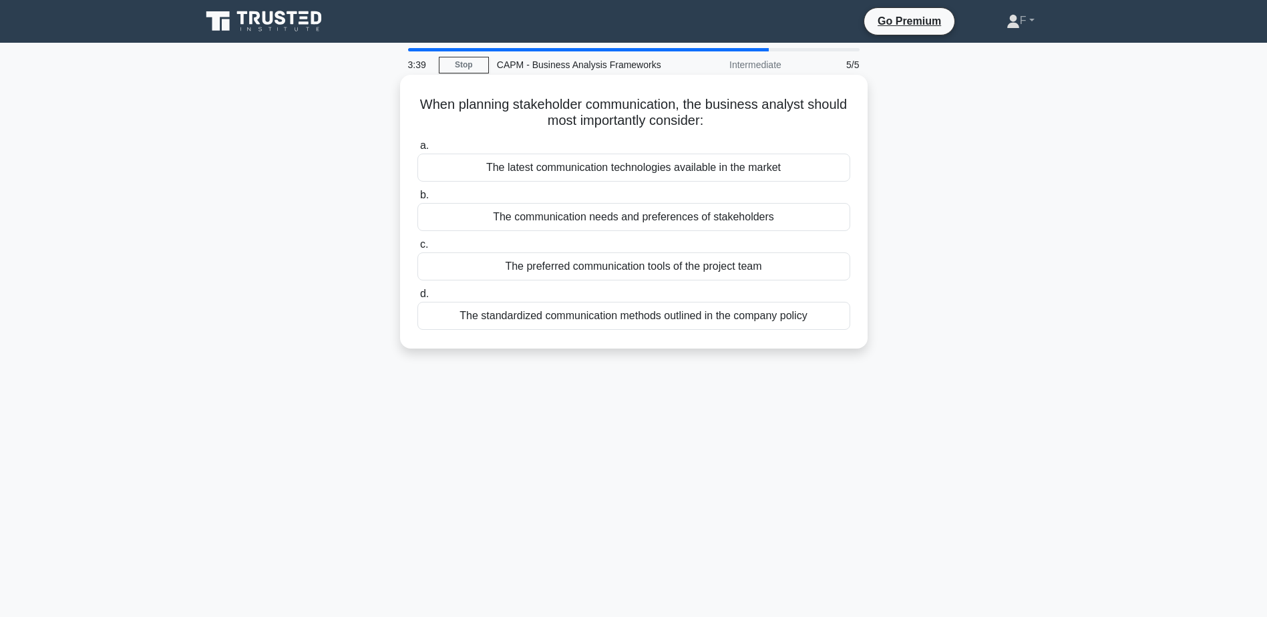
drag, startPoint x: 532, startPoint y: 106, endPoint x: 795, endPoint y: 115, distance: 263.3
click at [795, 115] on h5 "When planning stakeholder communication, the business analyst should most impor…" at bounding box center [633, 112] width 435 height 33
drag, startPoint x: 795, startPoint y: 115, endPoint x: 471, endPoint y: 224, distance: 341.9
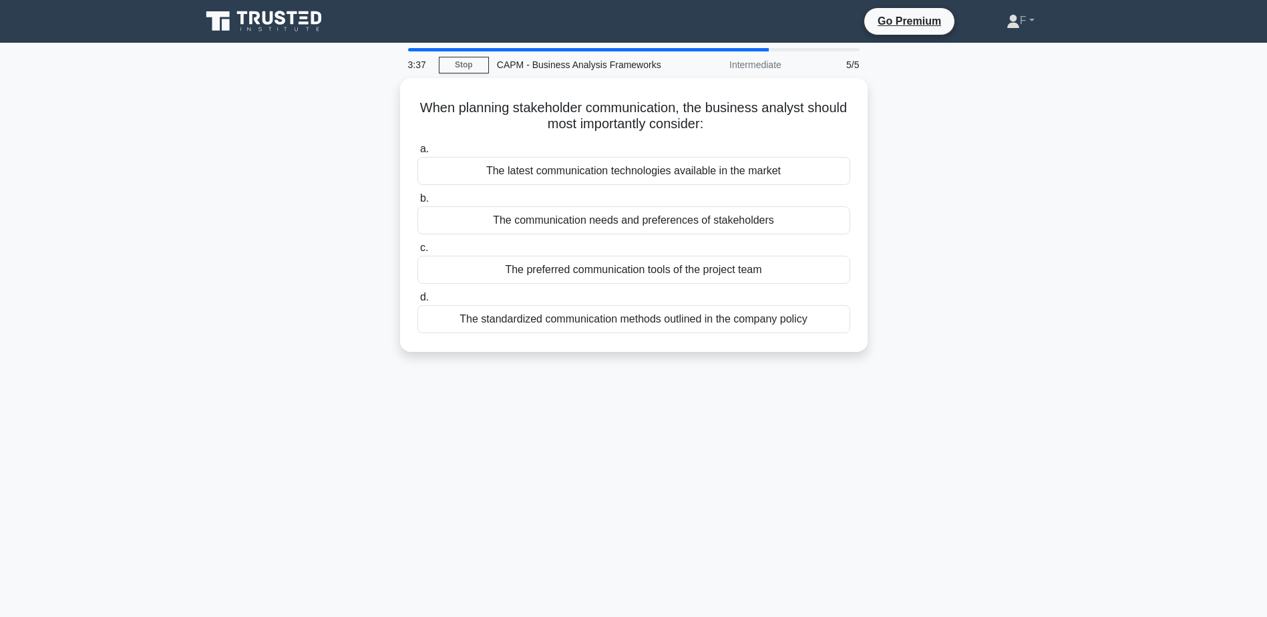
drag, startPoint x: 471, startPoint y: 224, endPoint x: 215, endPoint y: 250, distance: 257.8
click at [215, 250] on div "When planning stakeholder communication, the business analyst should most impor…" at bounding box center [634, 223] width 882 height 290
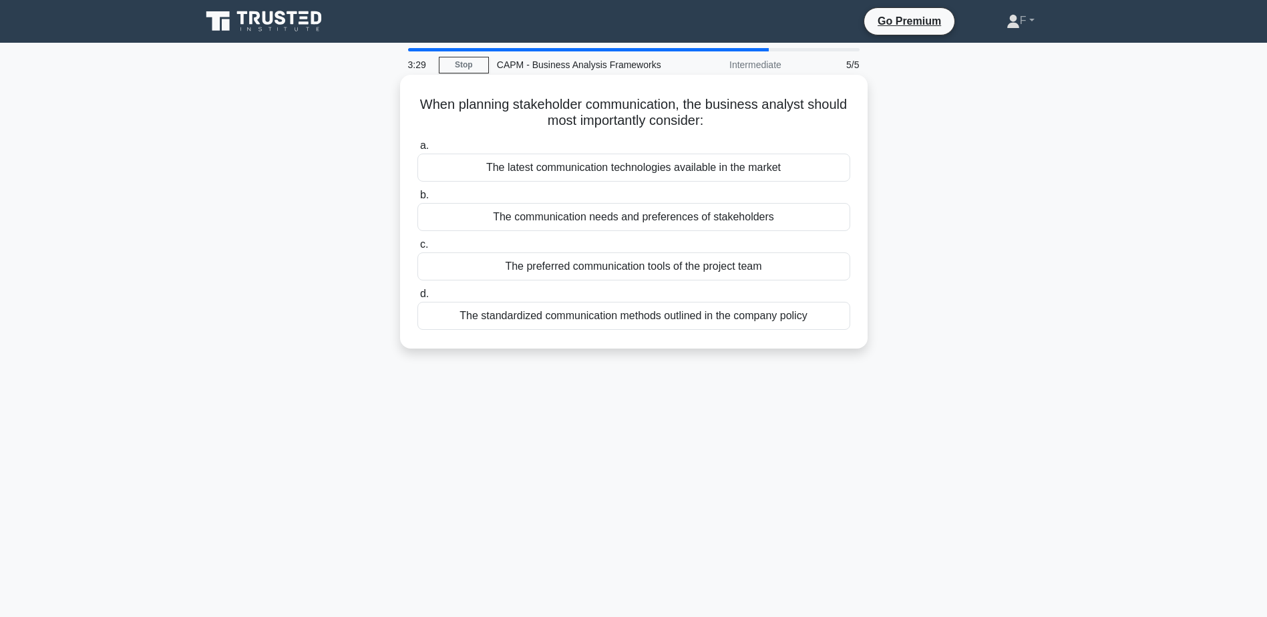
click at [632, 229] on div "The communication needs and preferences of stakeholders" at bounding box center [633, 217] width 433 height 28
click at [417, 200] on input "b. The communication needs and preferences of stakeholders" at bounding box center [417, 195] width 0 height 9
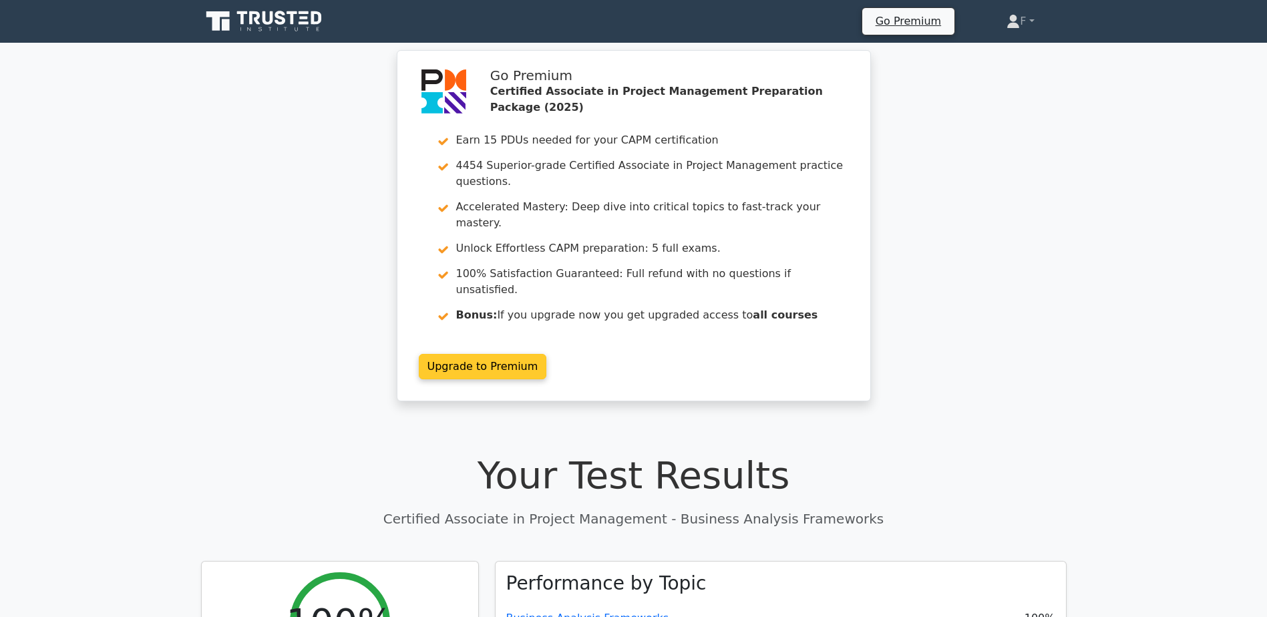
scroll to position [134, 0]
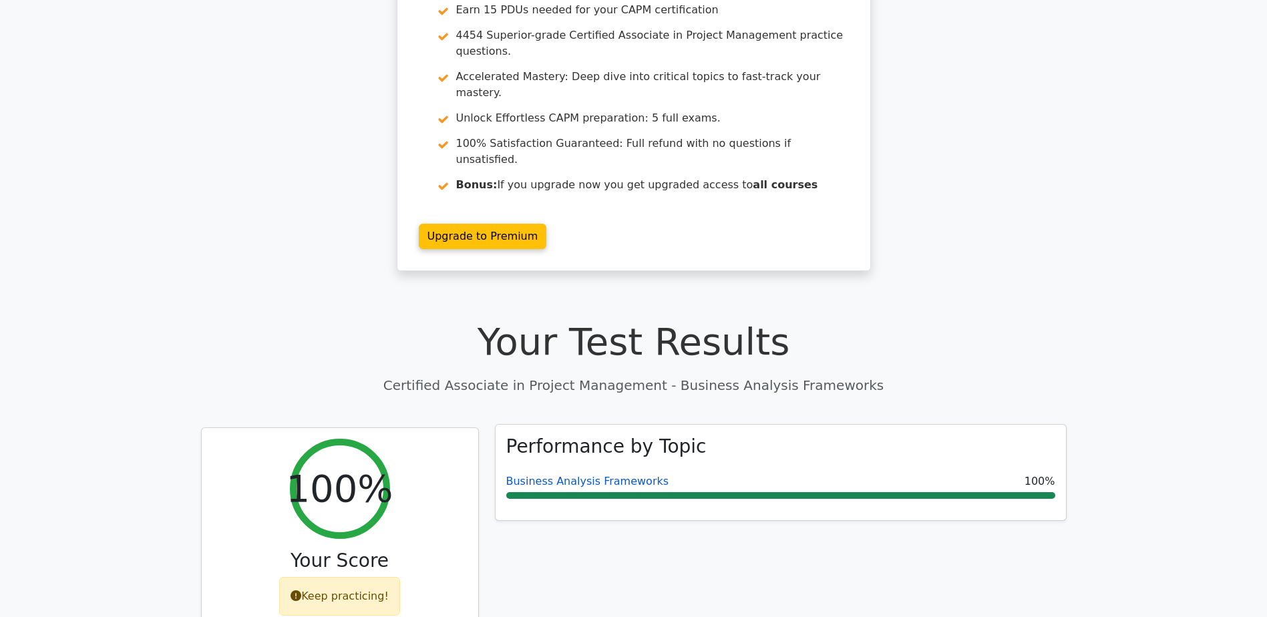
click at [554, 475] on link "Business Analysis Frameworks" at bounding box center [587, 481] width 163 height 13
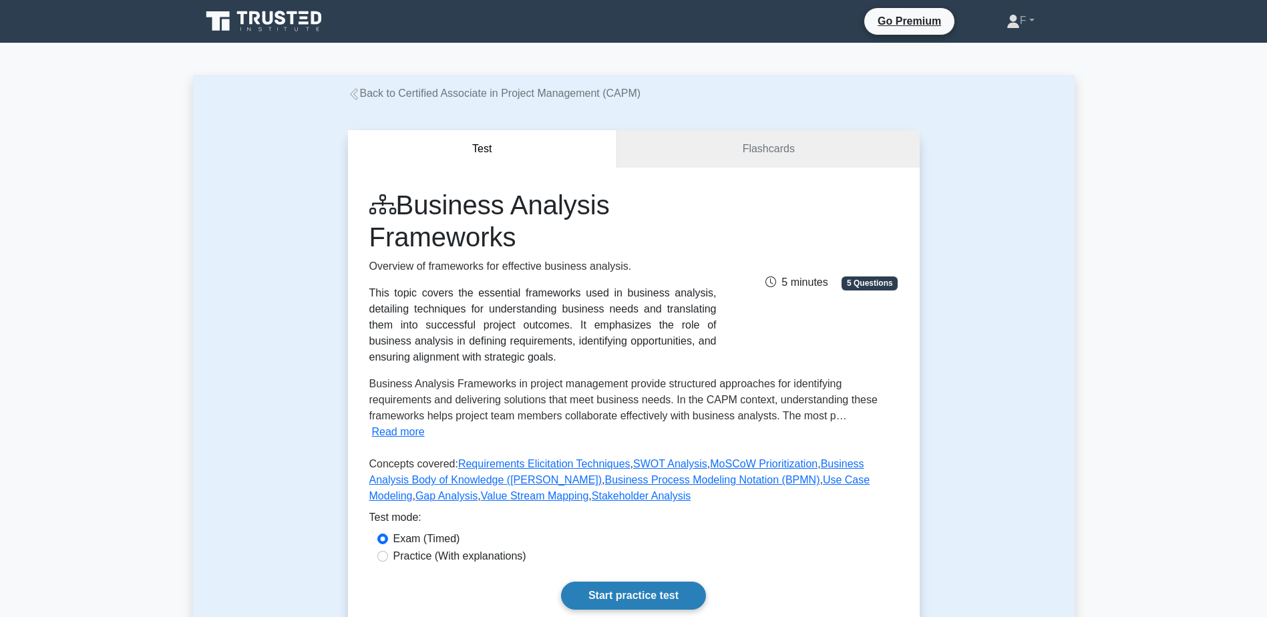
click at [621, 582] on link "Start practice test" at bounding box center [633, 596] width 145 height 28
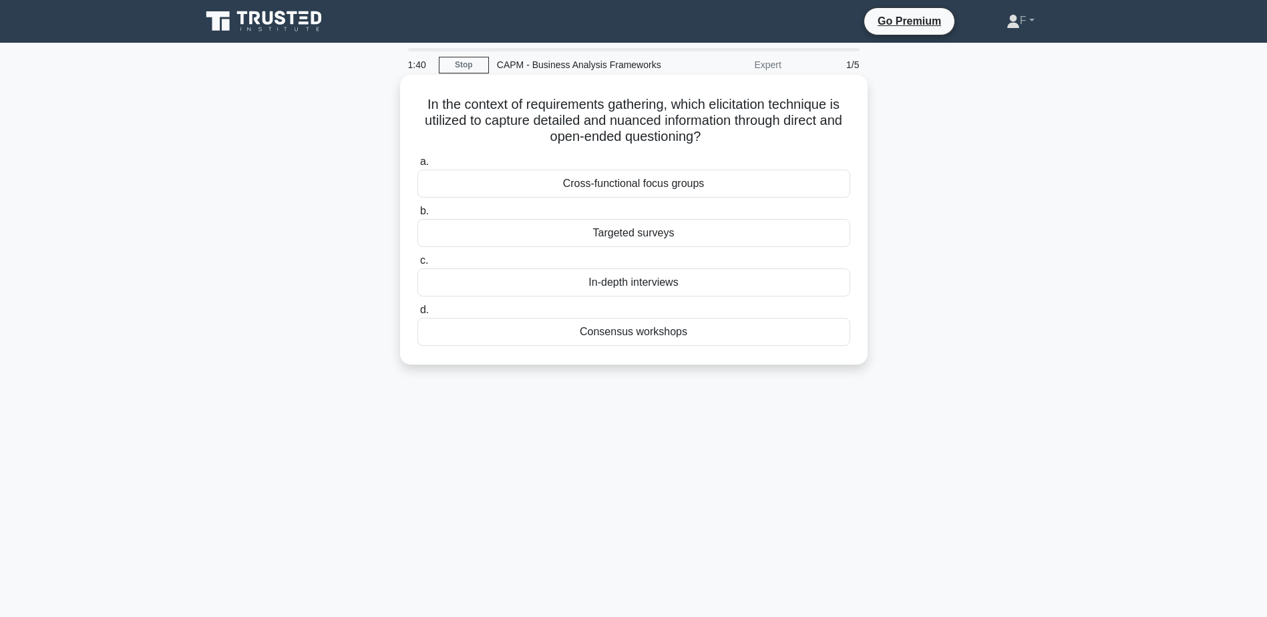
click at [600, 289] on div "In-depth interviews" at bounding box center [633, 282] width 433 height 28
click at [417, 265] on input "c. In-depth interviews" at bounding box center [417, 260] width 0 height 9
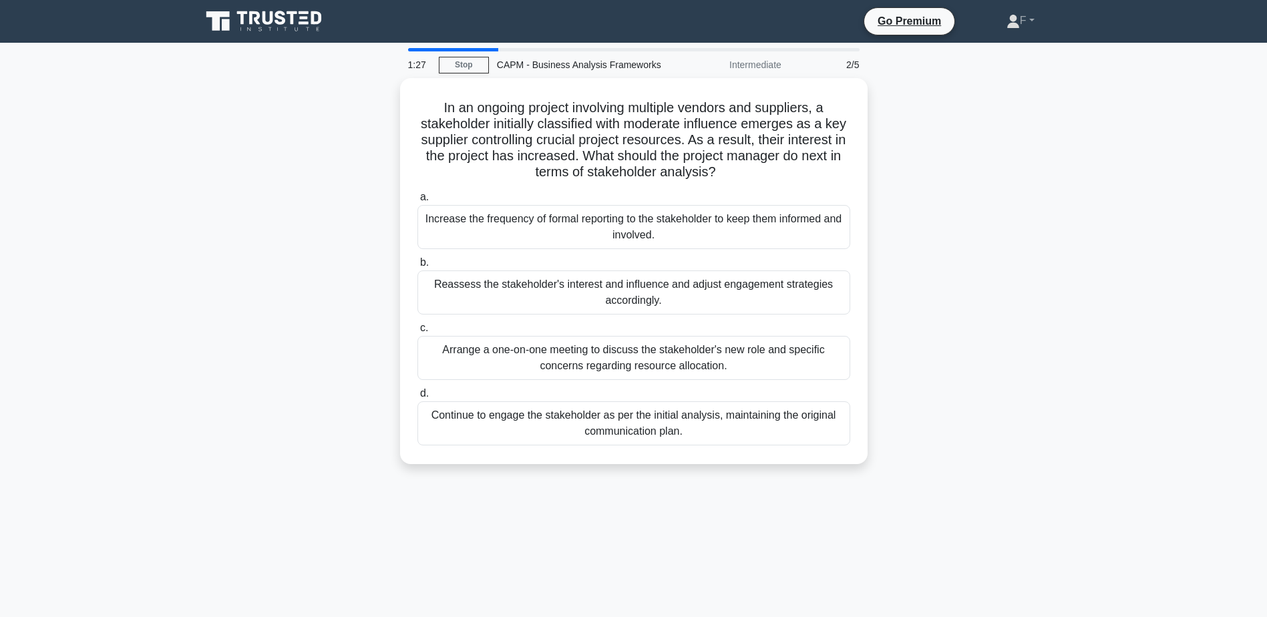
drag, startPoint x: 600, startPoint y: 289, endPoint x: 1011, endPoint y: 174, distance: 426.7
drag, startPoint x: 1011, startPoint y: 174, endPoint x: 948, endPoint y: 285, distance: 128.3
click at [948, 285] on div "In an ongoing project involving multiple vendors and suppliers, a stakeholder i…" at bounding box center [634, 279] width 882 height 402
click at [611, 368] on div "Arrange a one-on-one meeting to discuss the stakeholder's new role and specific…" at bounding box center [633, 355] width 433 height 44
click at [417, 329] on input "c. Arrange a one-on-one meeting to discuss the stakeholder's new role and speci…" at bounding box center [417, 325] width 0 height 9
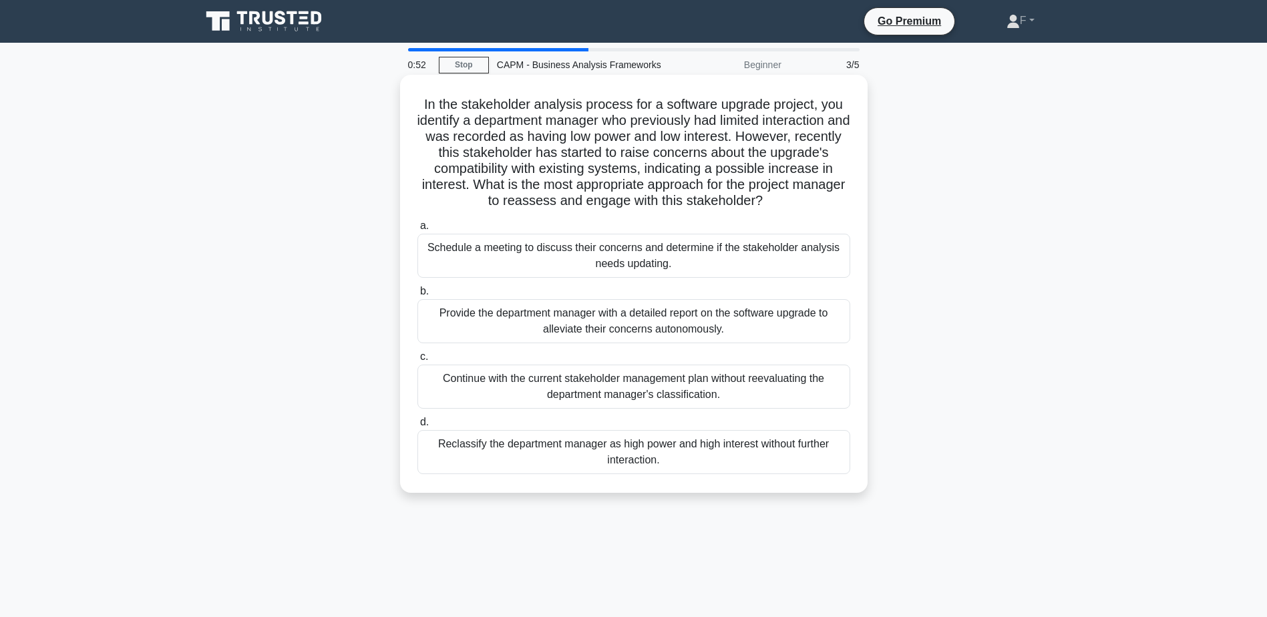
click at [684, 262] on div "Schedule a meeting to discuss their concerns and determine if the stakeholder a…" at bounding box center [633, 256] width 433 height 44
click at [417, 230] on input "a. Schedule a meeting to discuss their concerns and determine if the stakeholde…" at bounding box center [417, 226] width 0 height 9
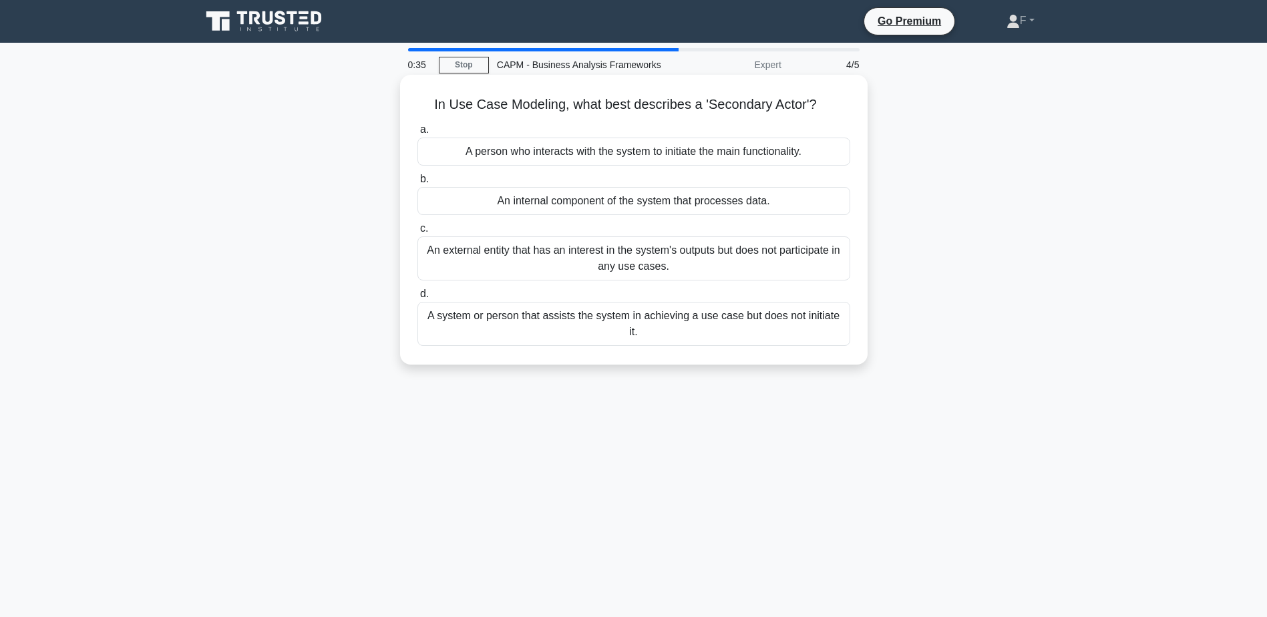
click at [520, 315] on div "A system or person that assists the system in achieving a use case but does not…" at bounding box center [633, 324] width 433 height 44
click at [417, 299] on input "d. A system or person that assists the system in achieving a use case but does …" at bounding box center [417, 294] width 0 height 9
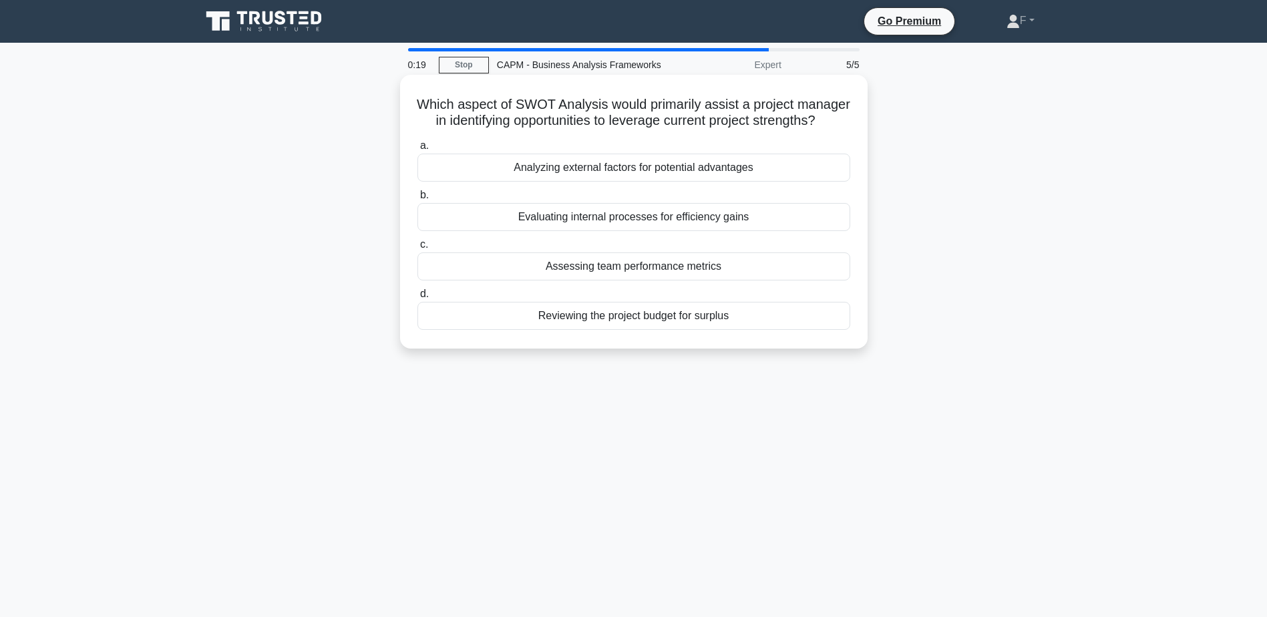
click at [659, 231] on div "Evaluating internal processes for efficiency gains" at bounding box center [633, 217] width 433 height 28
click at [417, 200] on input "b. Evaluating internal processes for efficiency gains" at bounding box center [417, 195] width 0 height 9
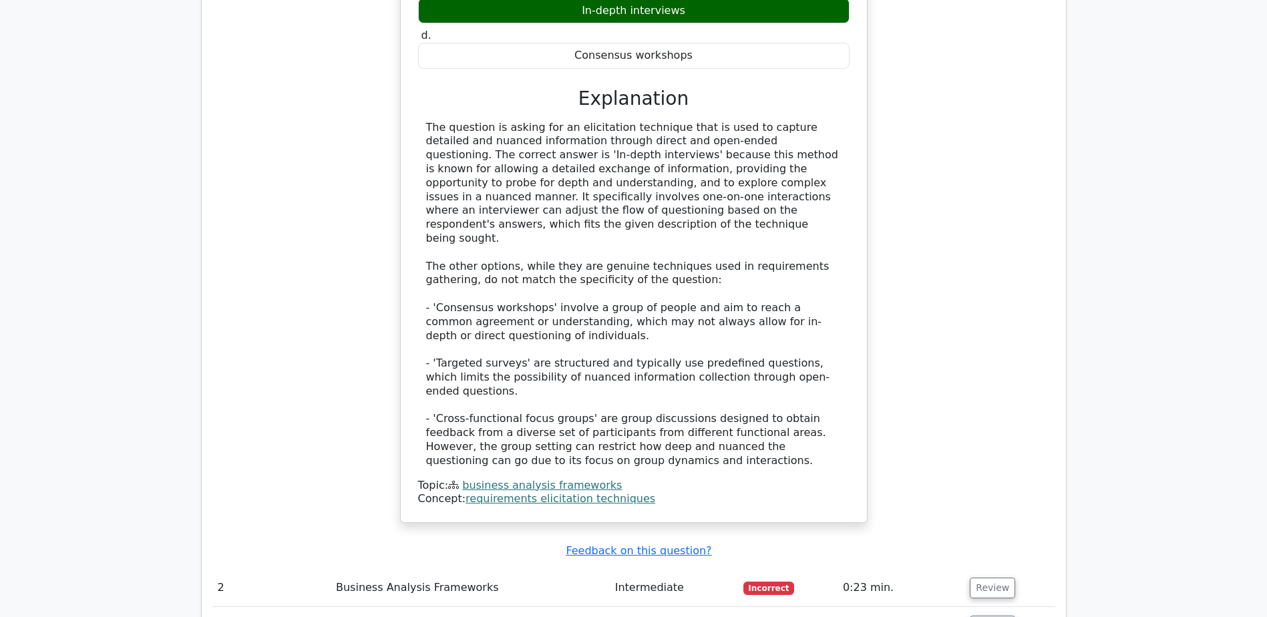
scroll to position [1402, 0]
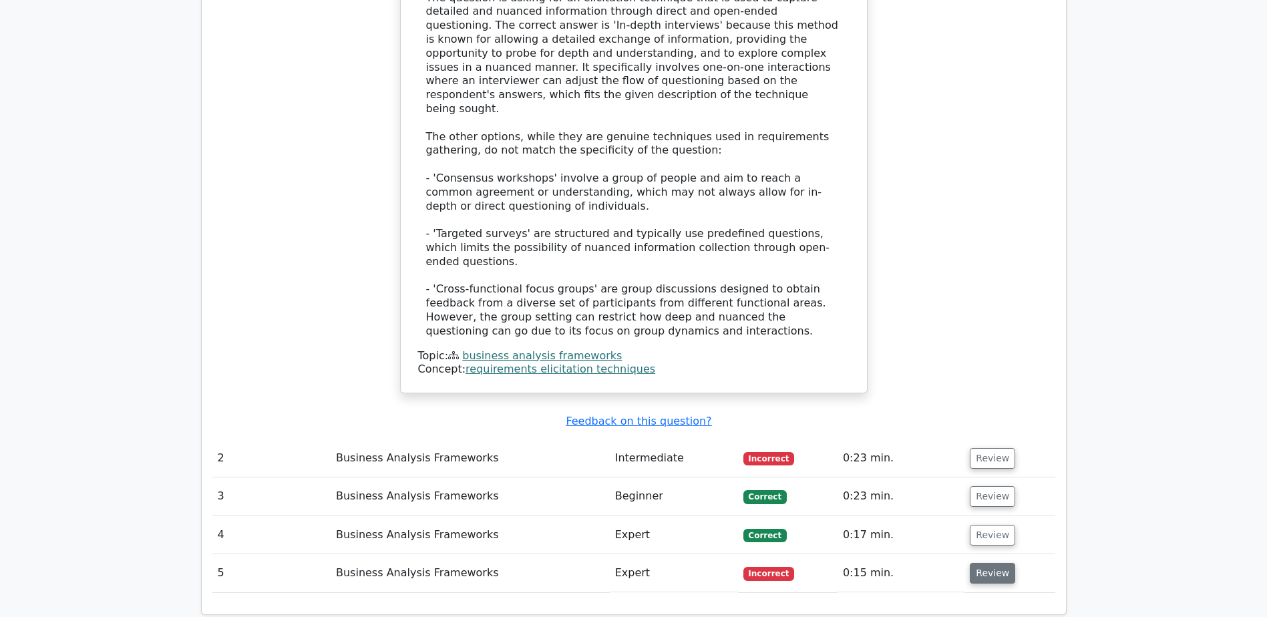
click at [974, 563] on button "Review" at bounding box center [992, 573] width 45 height 21
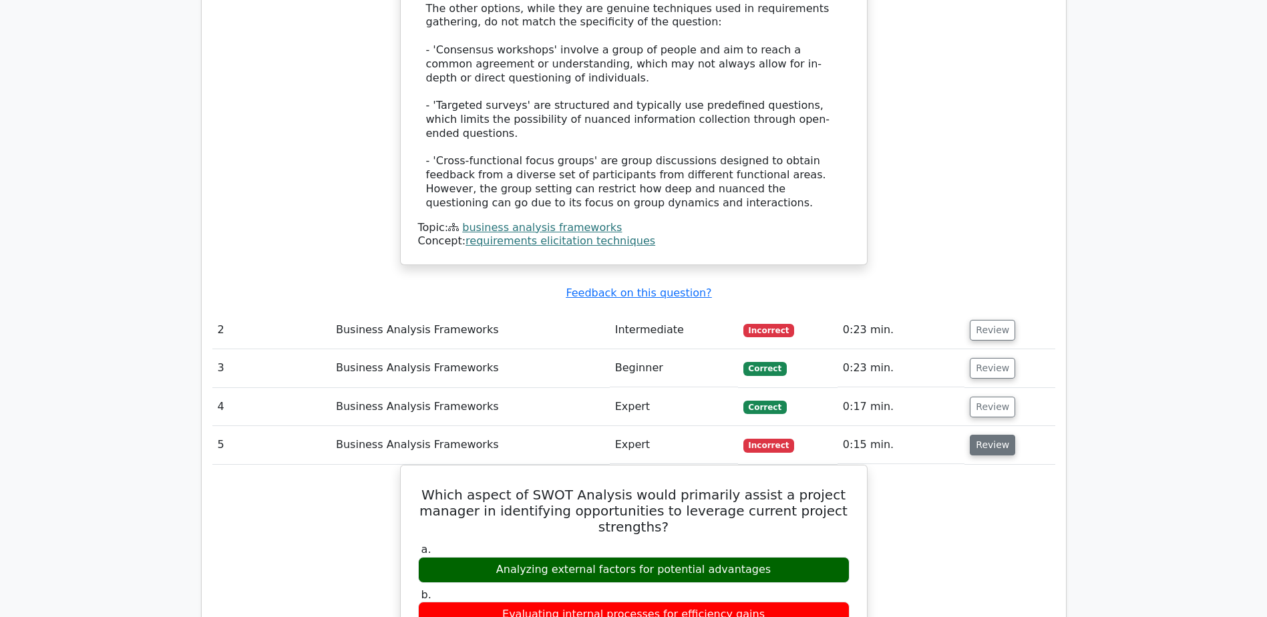
scroll to position [1536, 0]
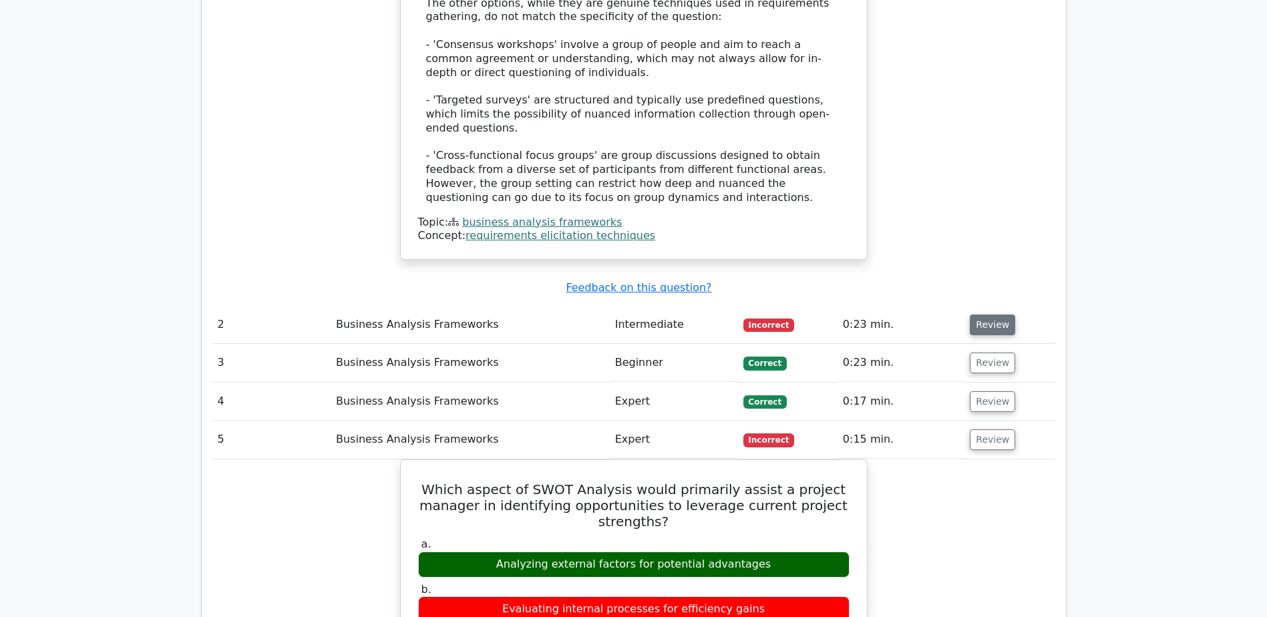
click at [995, 315] on button "Review" at bounding box center [992, 325] width 45 height 21
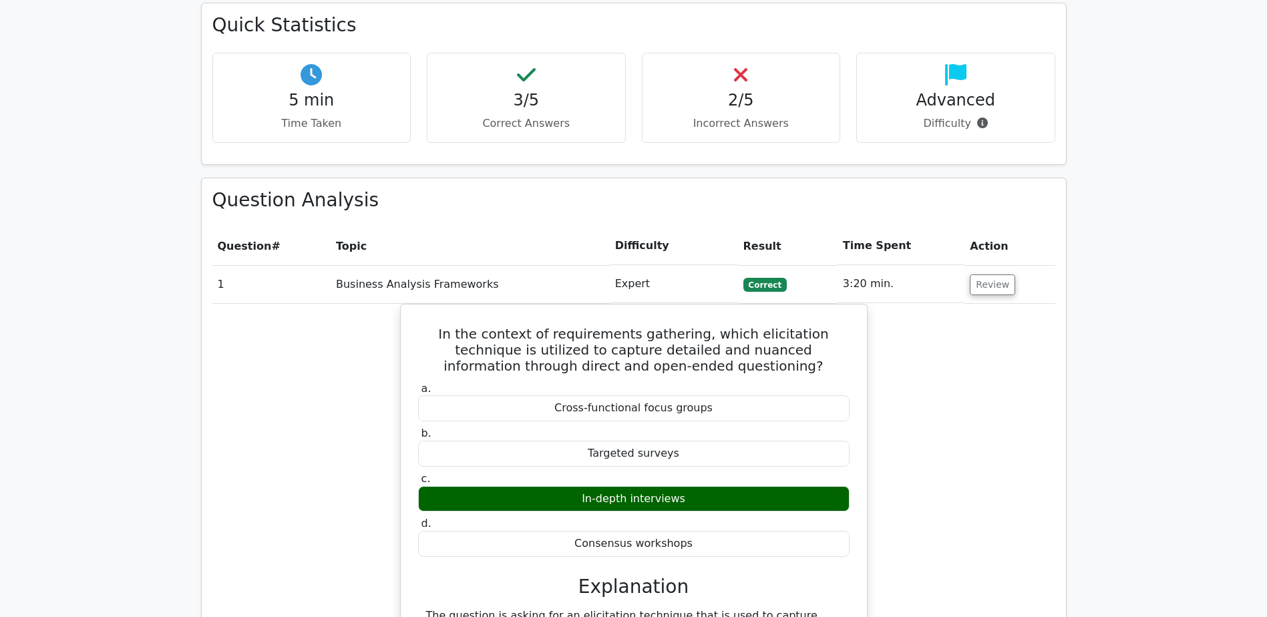
scroll to position [451, 0]
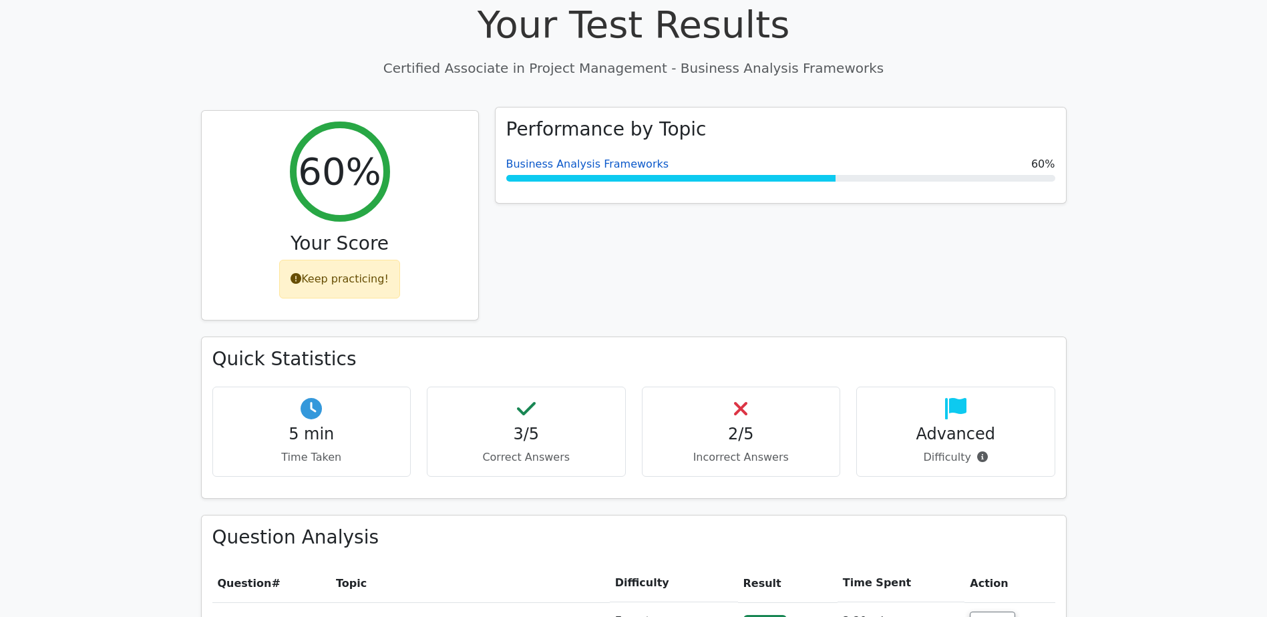
click at [591, 158] on link "Business Analysis Frameworks" at bounding box center [587, 164] width 163 height 13
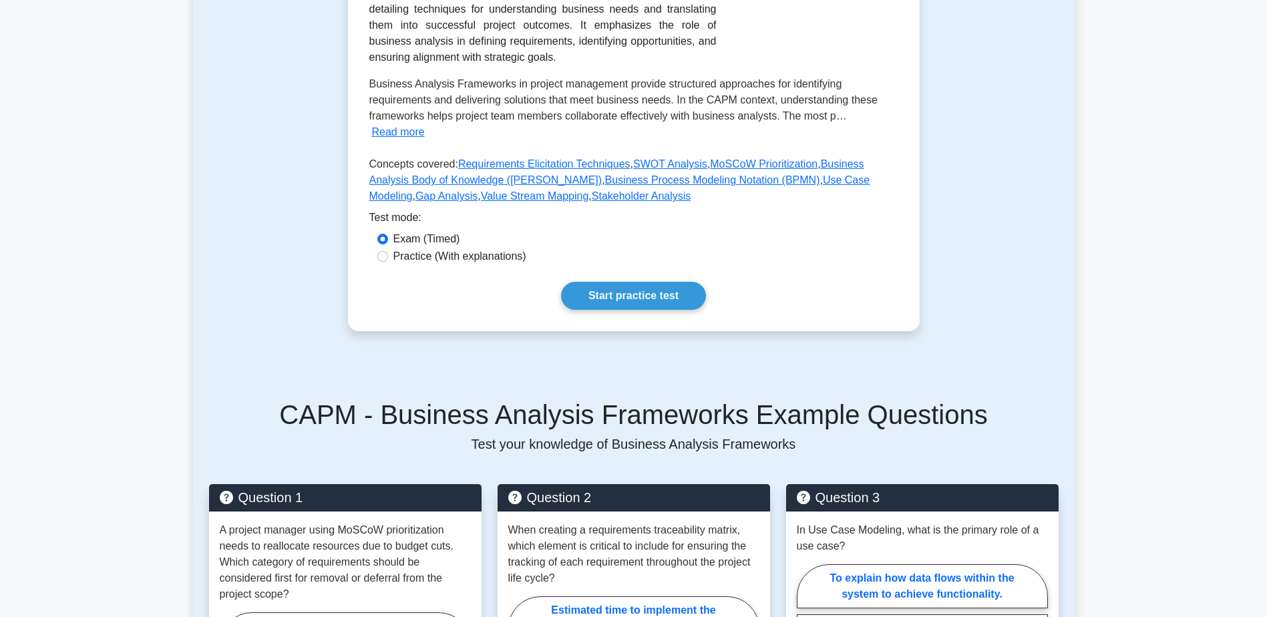
scroll to position [401, 0]
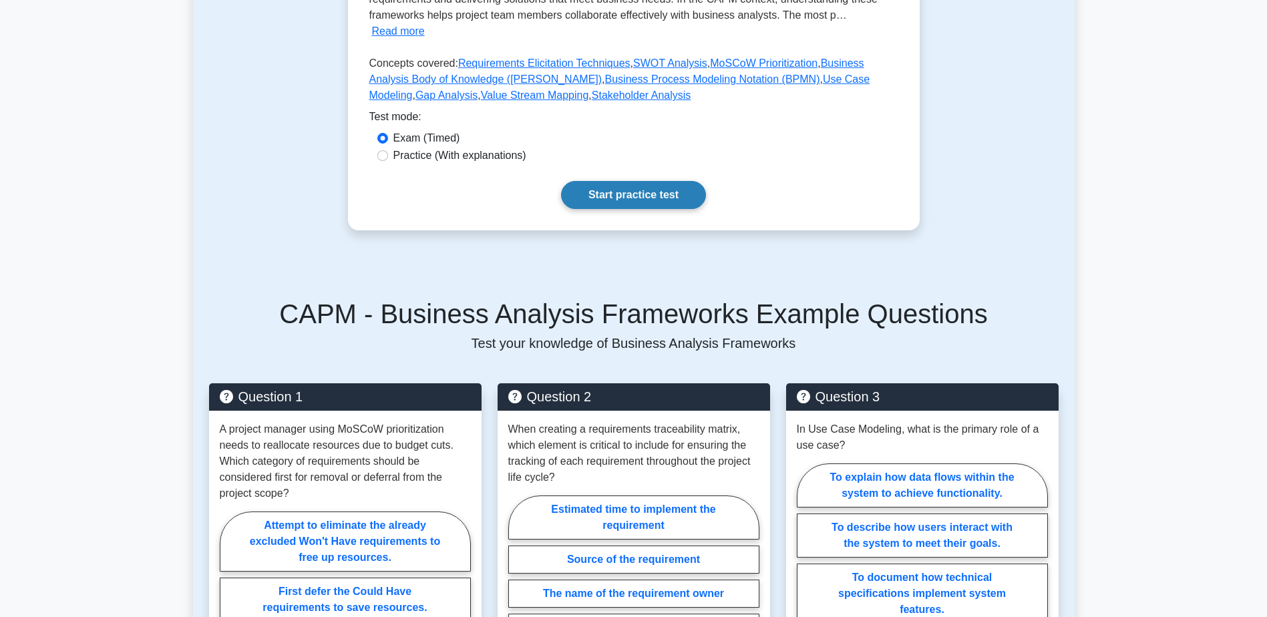
click at [604, 181] on link "Start practice test" at bounding box center [633, 195] width 145 height 28
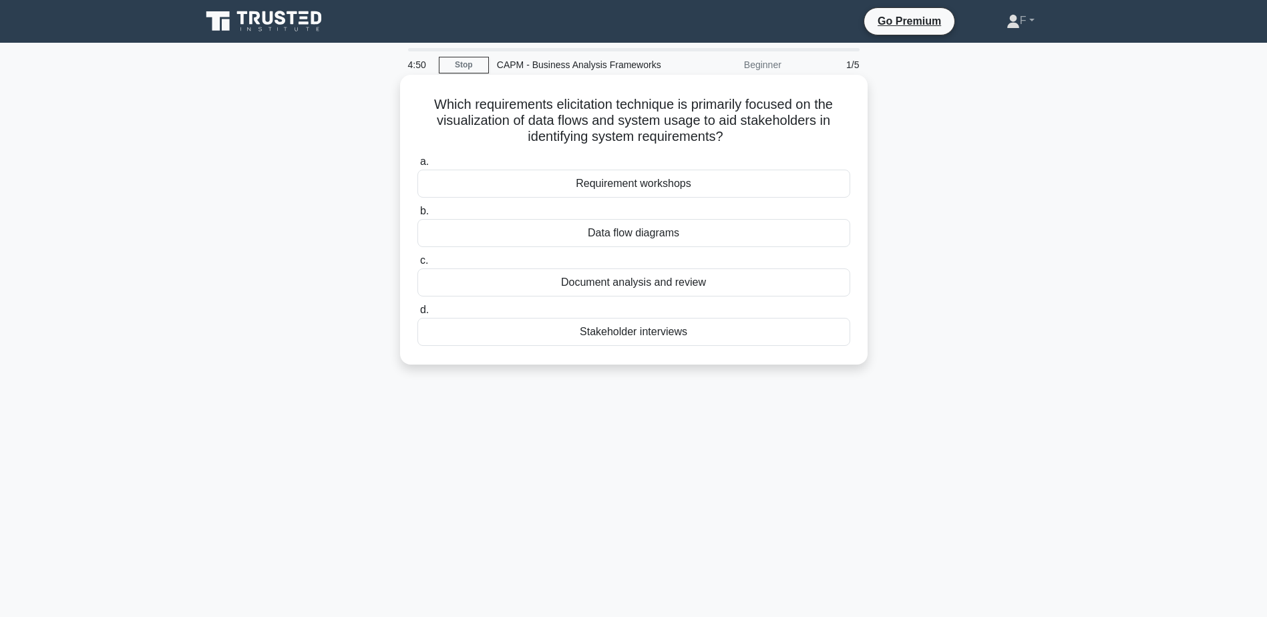
click at [576, 230] on div "Data flow diagrams" at bounding box center [633, 233] width 433 height 28
click at [417, 216] on input "b. Data flow diagrams" at bounding box center [417, 211] width 0 height 9
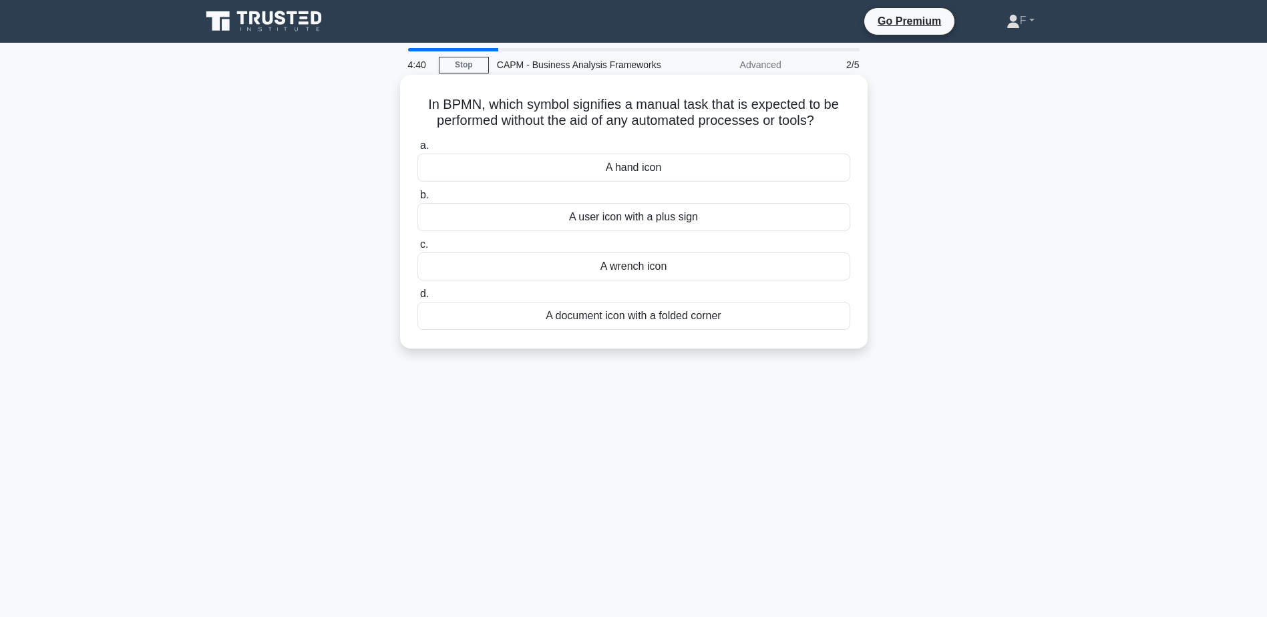
click at [609, 167] on div "A hand icon" at bounding box center [633, 168] width 433 height 28
click at [417, 150] on input "a. A hand icon" at bounding box center [417, 146] width 0 height 9
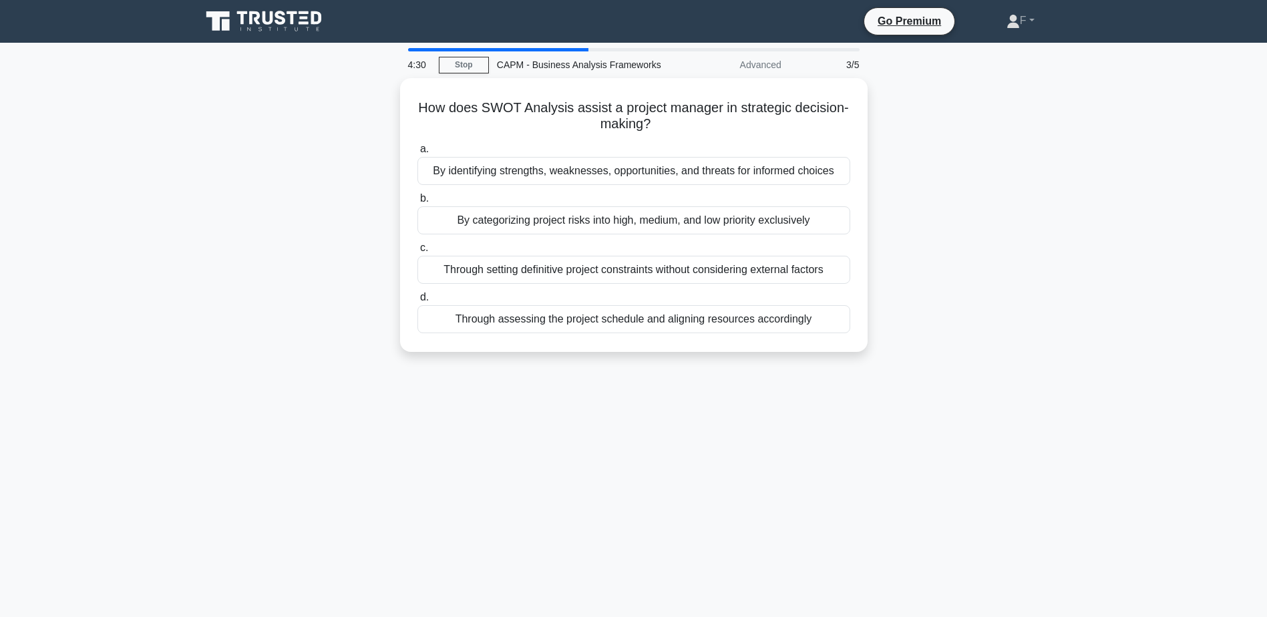
click at [609, 167] on div "By identifying strengths, weaknesses, opportunities, and threats for informed c…" at bounding box center [633, 171] width 433 height 28
click at [417, 154] on input "a. By identifying strengths, weaknesses, opportunities, and threats for informe…" at bounding box center [417, 149] width 0 height 9
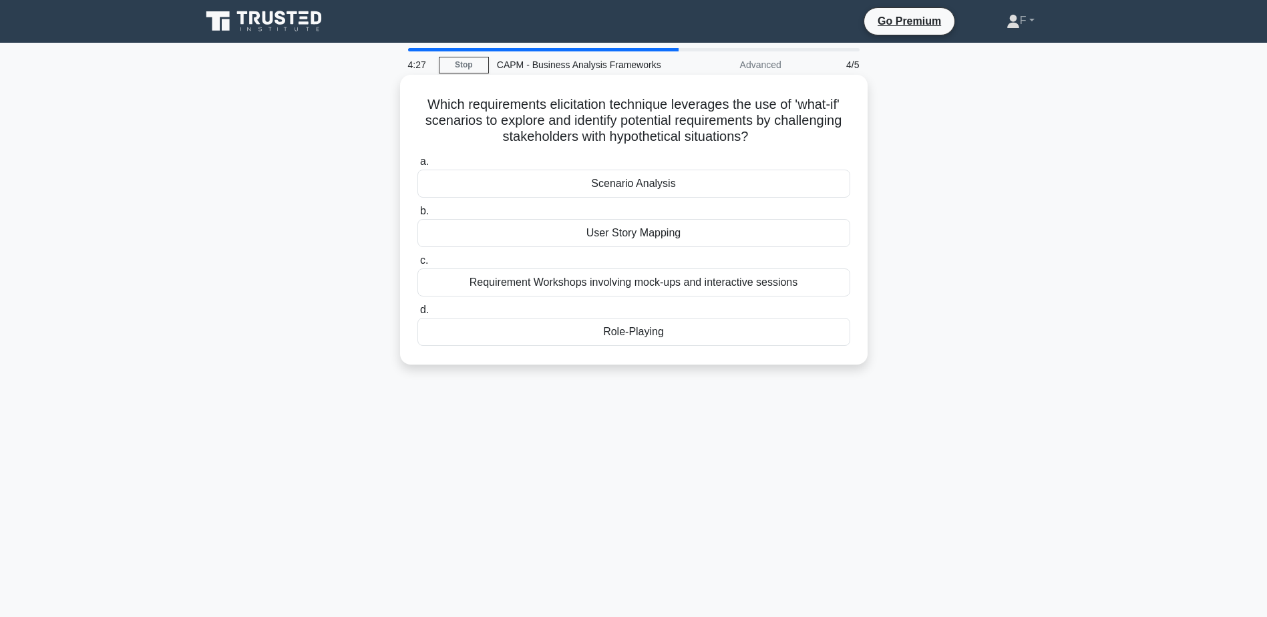
drag, startPoint x: 490, startPoint y: 106, endPoint x: 823, endPoint y: 140, distance: 335.6
click at [823, 140] on h5 "Which requirements elicitation technique leverages the use of 'what-if' scenari…" at bounding box center [633, 120] width 435 height 49
click at [625, 185] on div "Scenario Analysis" at bounding box center [633, 184] width 433 height 28
click at [417, 166] on input "a. Scenario Analysis" at bounding box center [417, 162] width 0 height 9
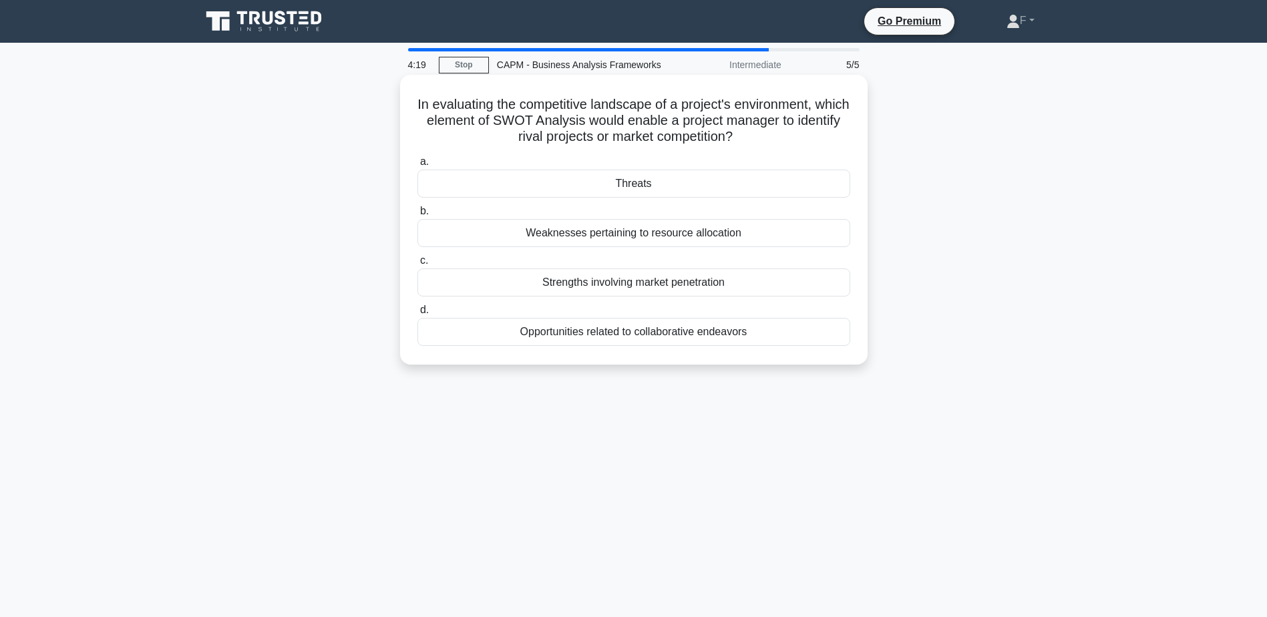
drag, startPoint x: 461, startPoint y: 100, endPoint x: 798, endPoint y: 132, distance: 338.0
click at [798, 132] on h5 "In evaluating the competitive landscape of a project's environment, which eleme…" at bounding box center [633, 120] width 435 height 49
click at [677, 194] on div "Threats" at bounding box center [633, 184] width 433 height 28
click at [417, 166] on input "a. Threats" at bounding box center [417, 162] width 0 height 9
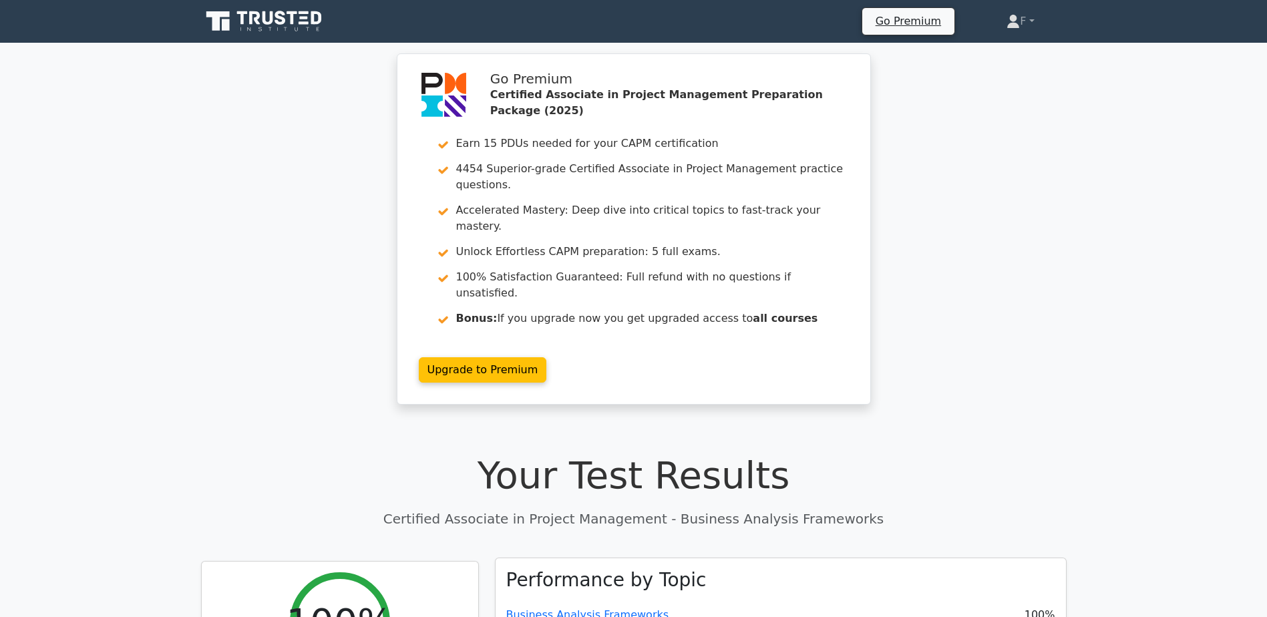
click at [552, 607] on span "Business Analysis Frameworks" at bounding box center [587, 615] width 163 height 16
click at [551, 608] on link "Business Analysis Frameworks" at bounding box center [587, 614] width 163 height 13
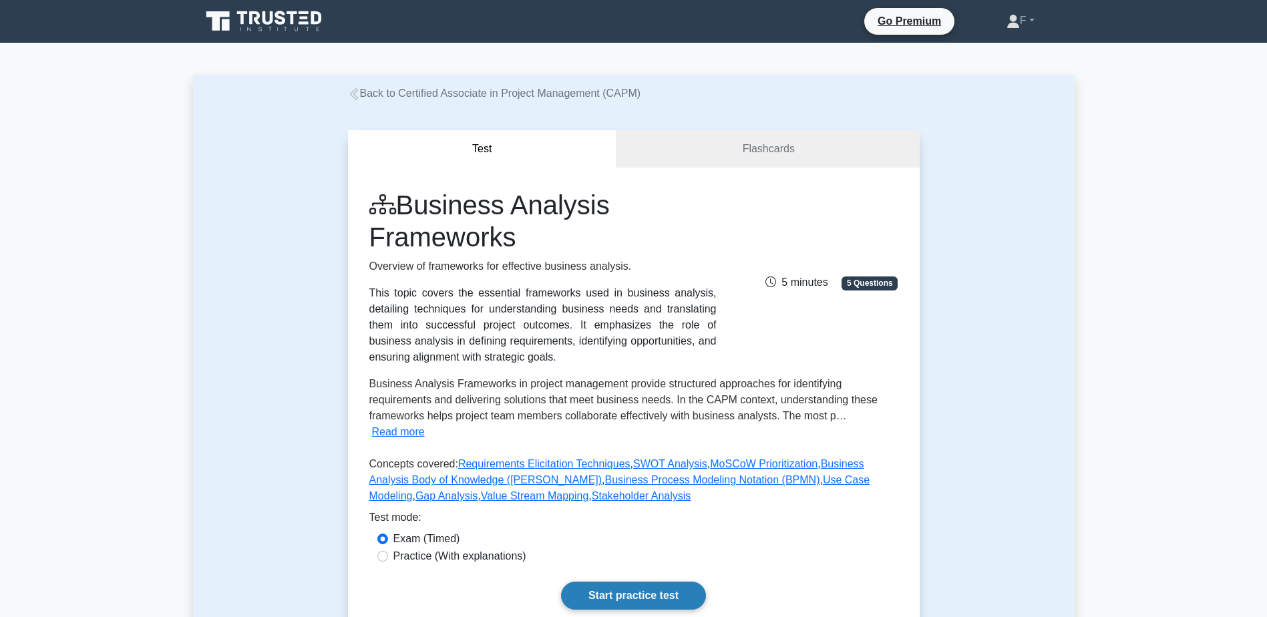
click at [666, 582] on link "Start practice test" at bounding box center [633, 596] width 145 height 28
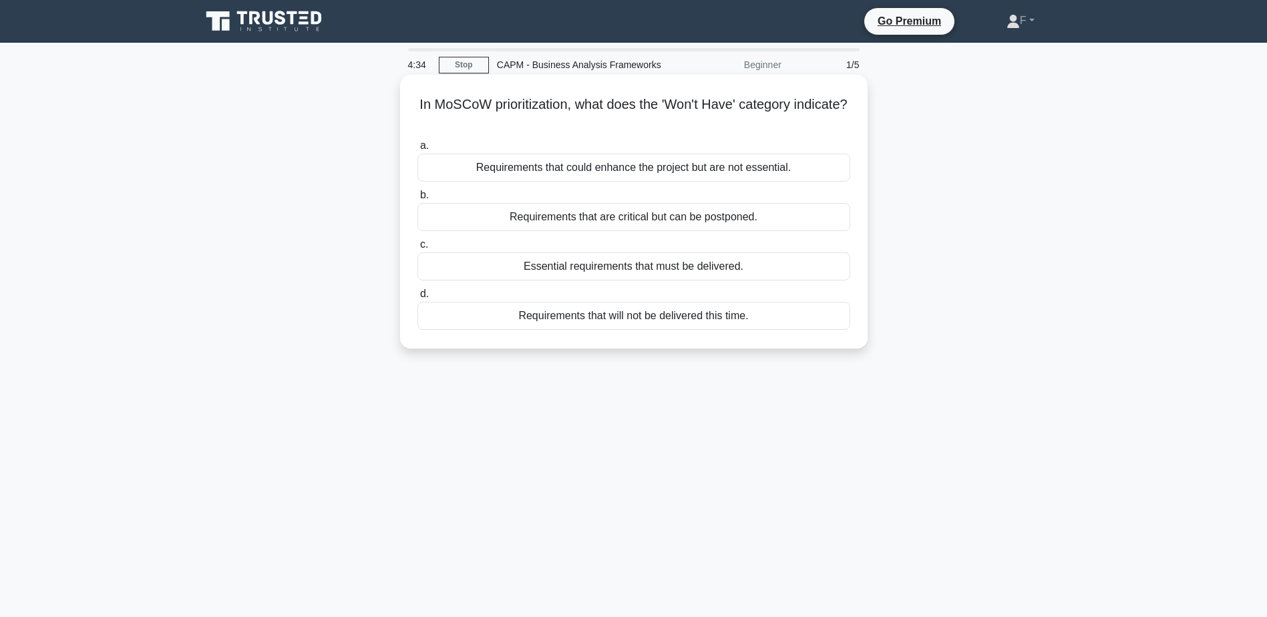
click at [606, 314] on div "Requirements that will not be delivered this time." at bounding box center [633, 316] width 433 height 28
click at [417, 299] on input "d. Requirements that will not be delivered this time." at bounding box center [417, 294] width 0 height 9
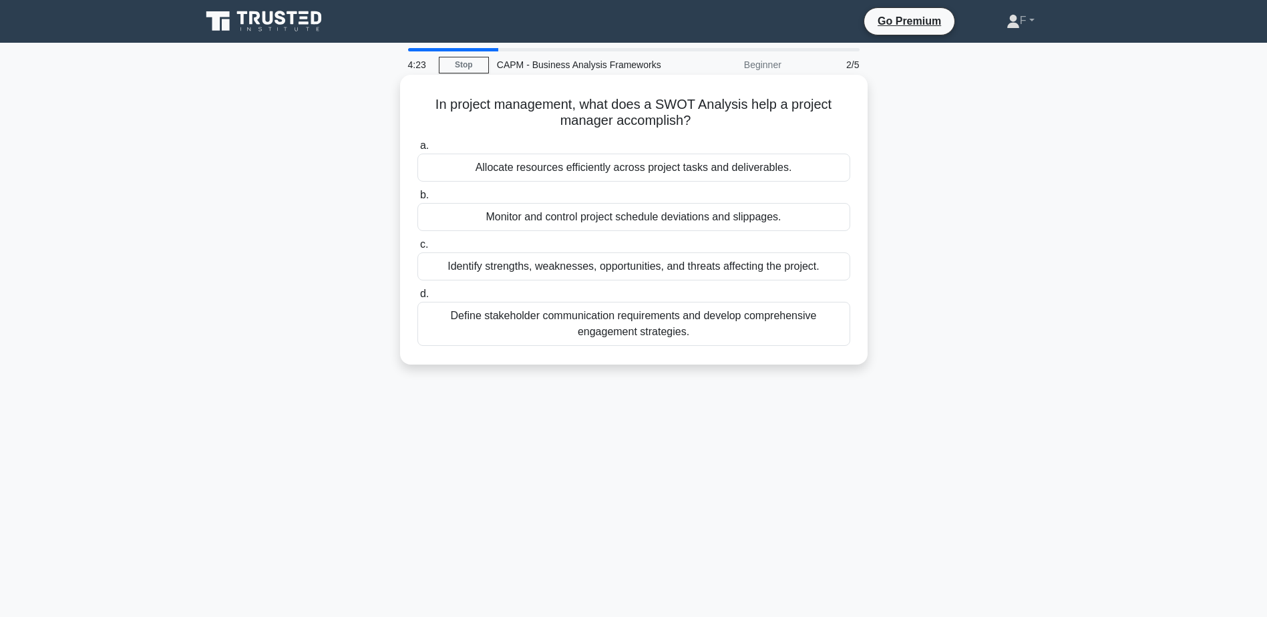
click at [584, 264] on div "Identify strengths, weaknesses, opportunities, and threats affecting the projec…" at bounding box center [633, 266] width 433 height 28
click at [417, 249] on input "c. Identify strengths, weaknesses, opportunities, and threats affecting the pro…" at bounding box center [417, 244] width 0 height 9
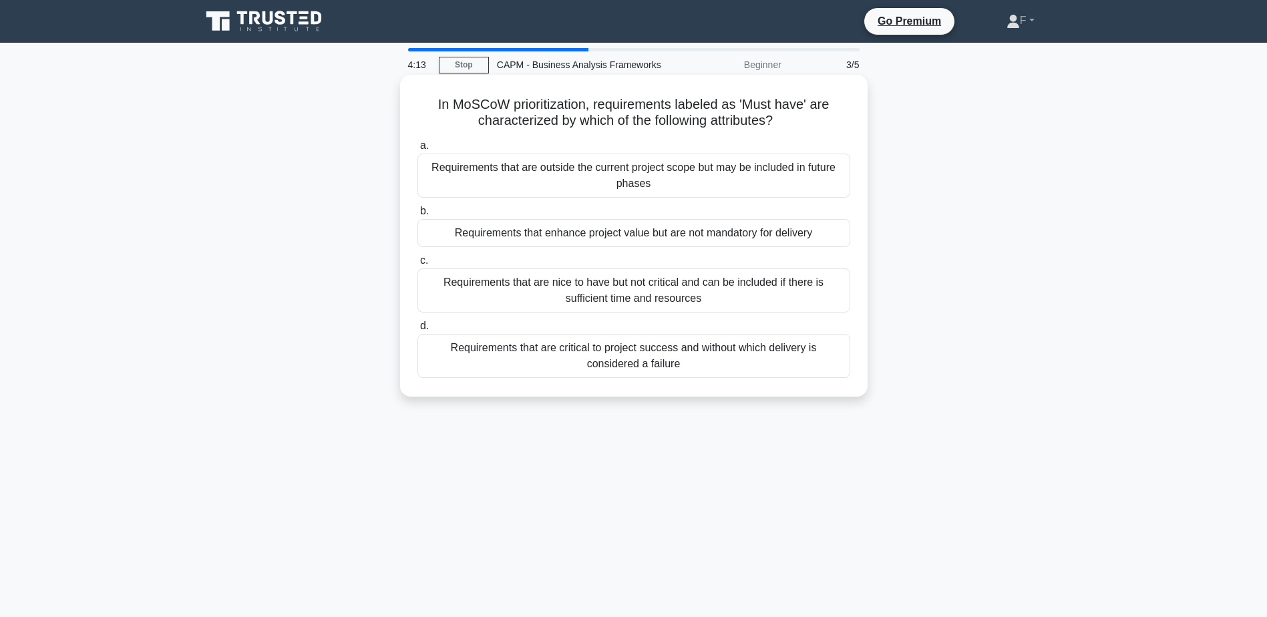
click at [548, 355] on div "Requirements that are critical to project success and without which delivery is…" at bounding box center [633, 356] width 433 height 44
click at [417, 331] on input "d. Requirements that are critical to project success and without which delivery…" at bounding box center [417, 326] width 0 height 9
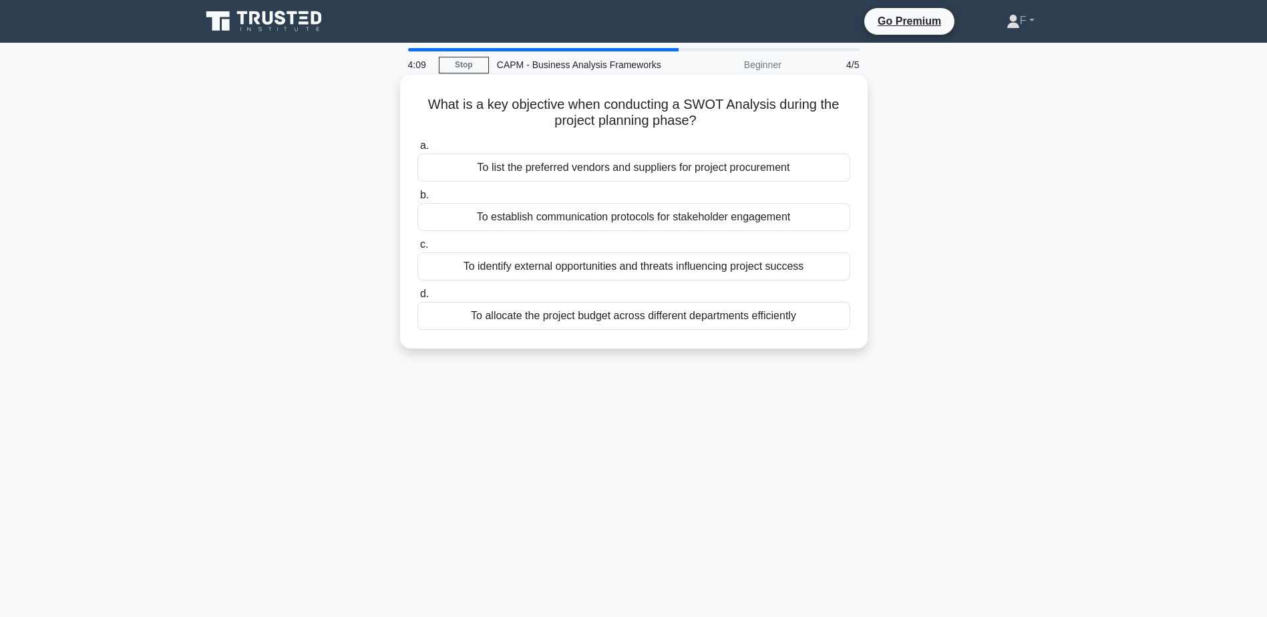
drag, startPoint x: 548, startPoint y: 355, endPoint x: 536, endPoint y: 306, distance: 51.0
drag, startPoint x: 536, startPoint y: 306, endPoint x: 450, endPoint y: 345, distance: 94.1
click at [450, 345] on div "What is a key objective when conducting a SWOT Analysis during the project plan…" at bounding box center [633, 212] width 467 height 274
click at [722, 270] on div "To identify external opportunities and threats influencing project success" at bounding box center [633, 266] width 433 height 28
click at [417, 249] on input "c. To identify external opportunities and threats influencing project success" at bounding box center [417, 244] width 0 height 9
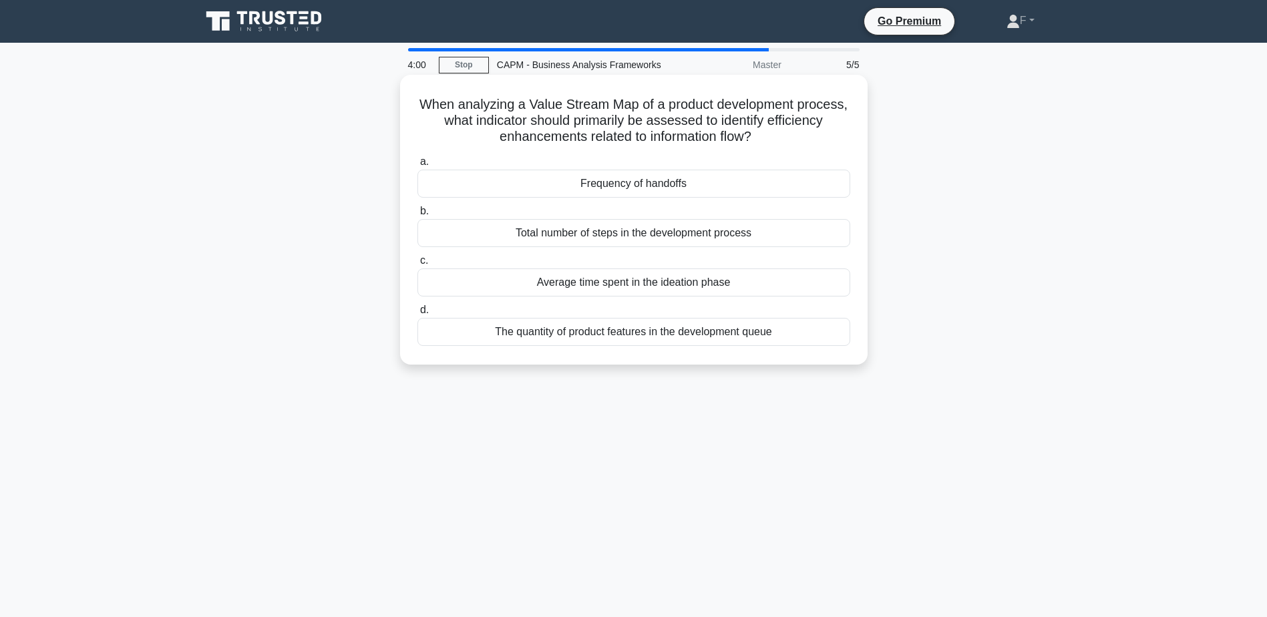
drag, startPoint x: 560, startPoint y: 111, endPoint x: 803, endPoint y: 138, distance: 244.6
click at [803, 138] on h5 "When analyzing a Value Stream Map of a product development process, what indica…" at bounding box center [633, 120] width 435 height 49
click at [685, 184] on div "Frequency of handoffs" at bounding box center [633, 184] width 433 height 28
click at [417, 166] on input "a. Frequency of handoffs" at bounding box center [417, 162] width 0 height 9
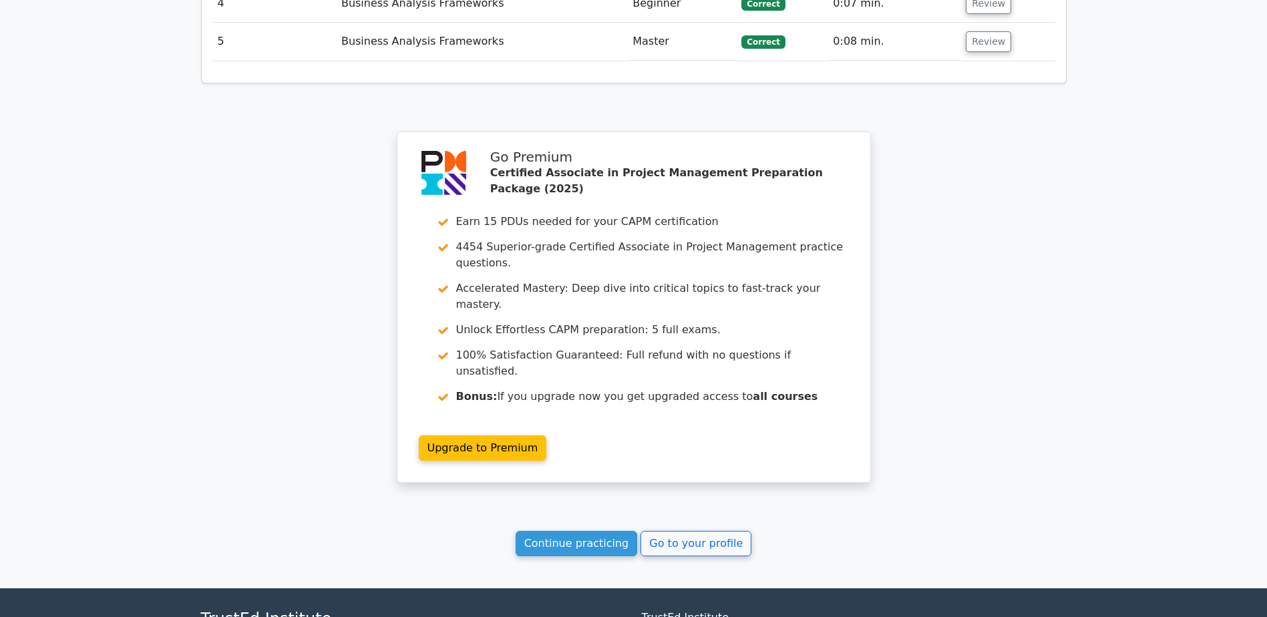
scroll to position [1687, 0]
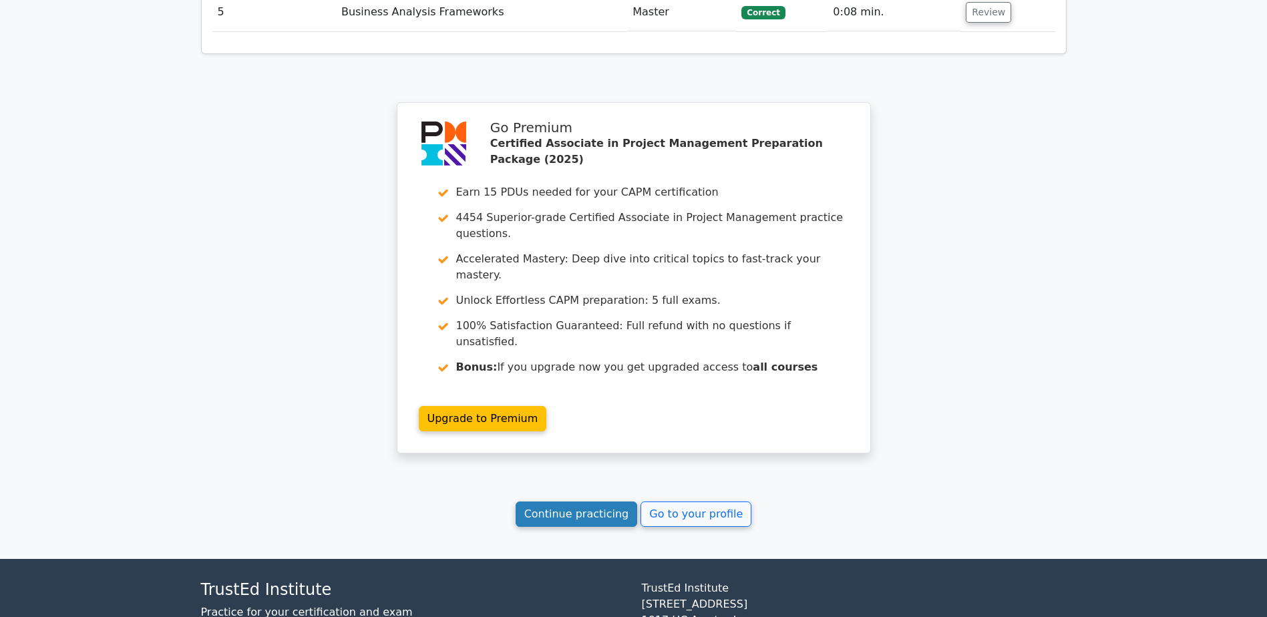
click at [556, 502] on link "Continue practicing" at bounding box center [577, 514] width 122 height 25
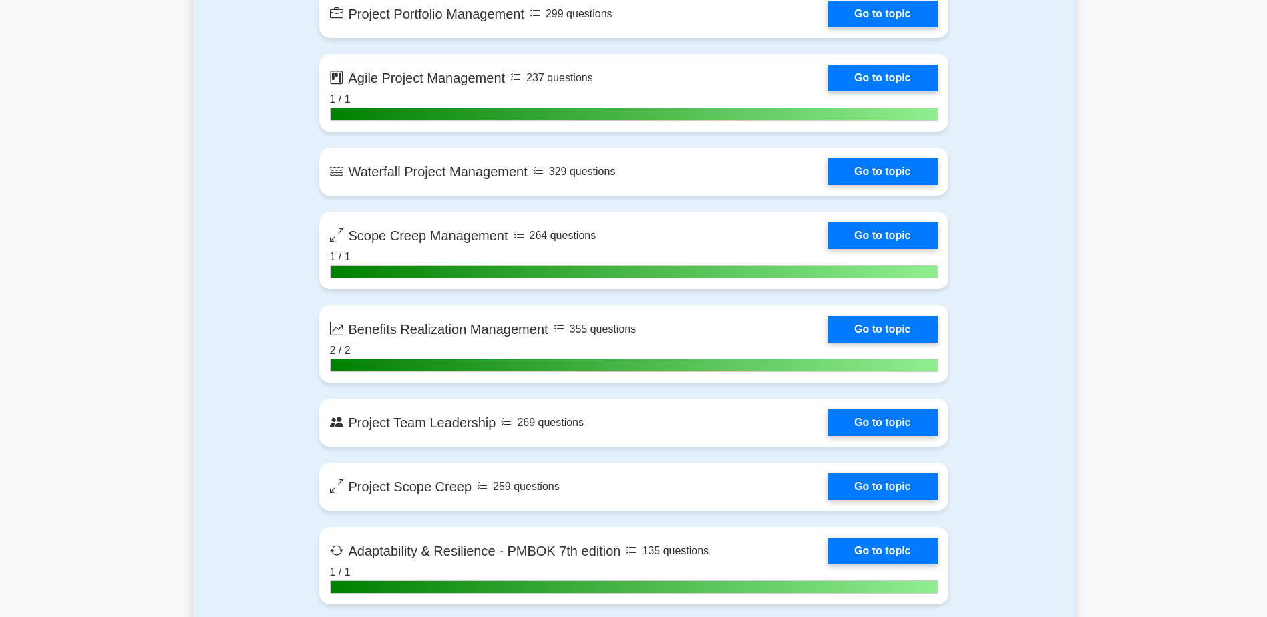
scroll to position [3272, 0]
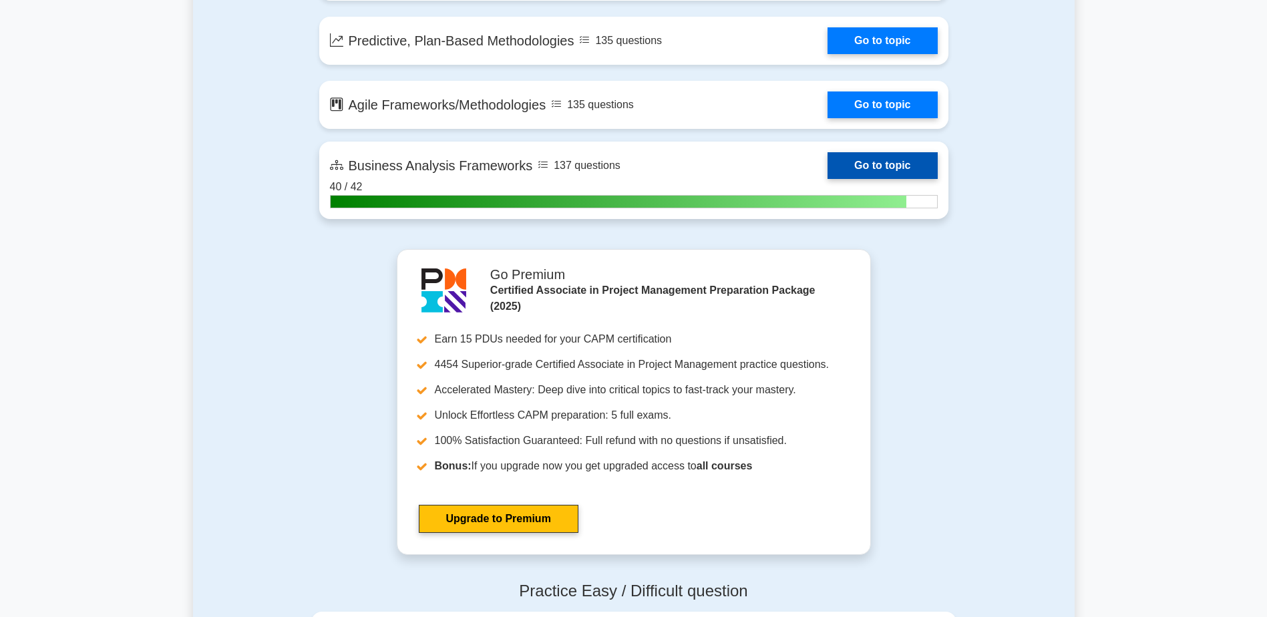
click at [833, 177] on link "Go to topic" at bounding box center [882, 165] width 110 height 27
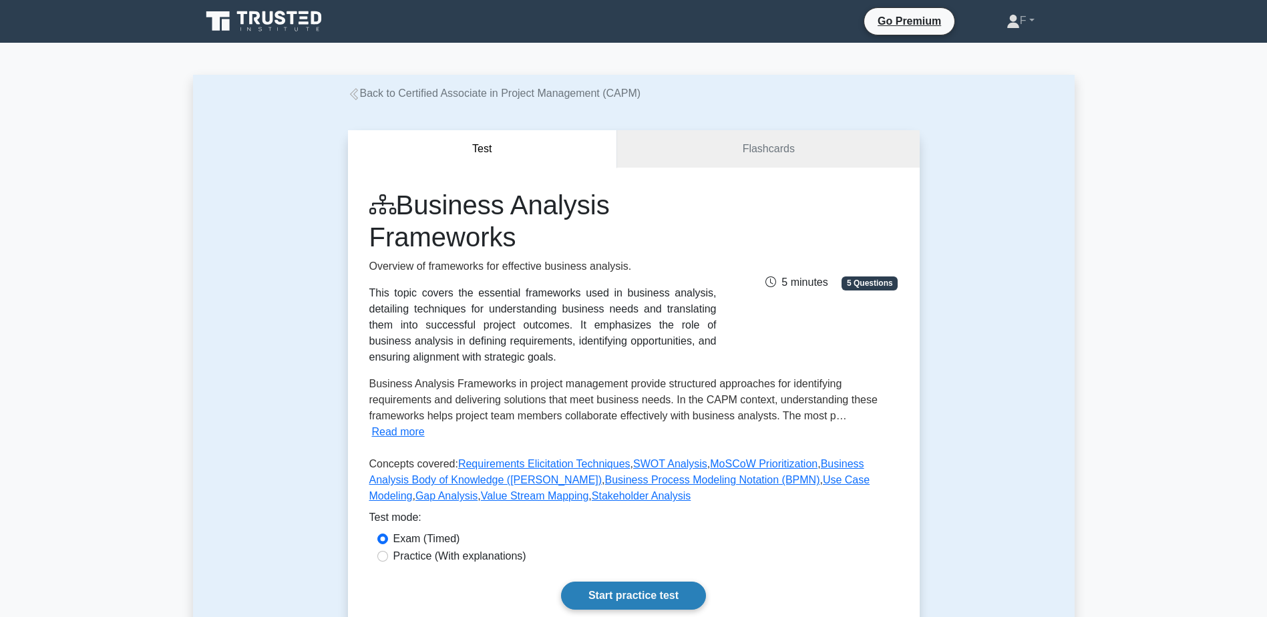
click at [627, 582] on link "Start practice test" at bounding box center [633, 596] width 145 height 28
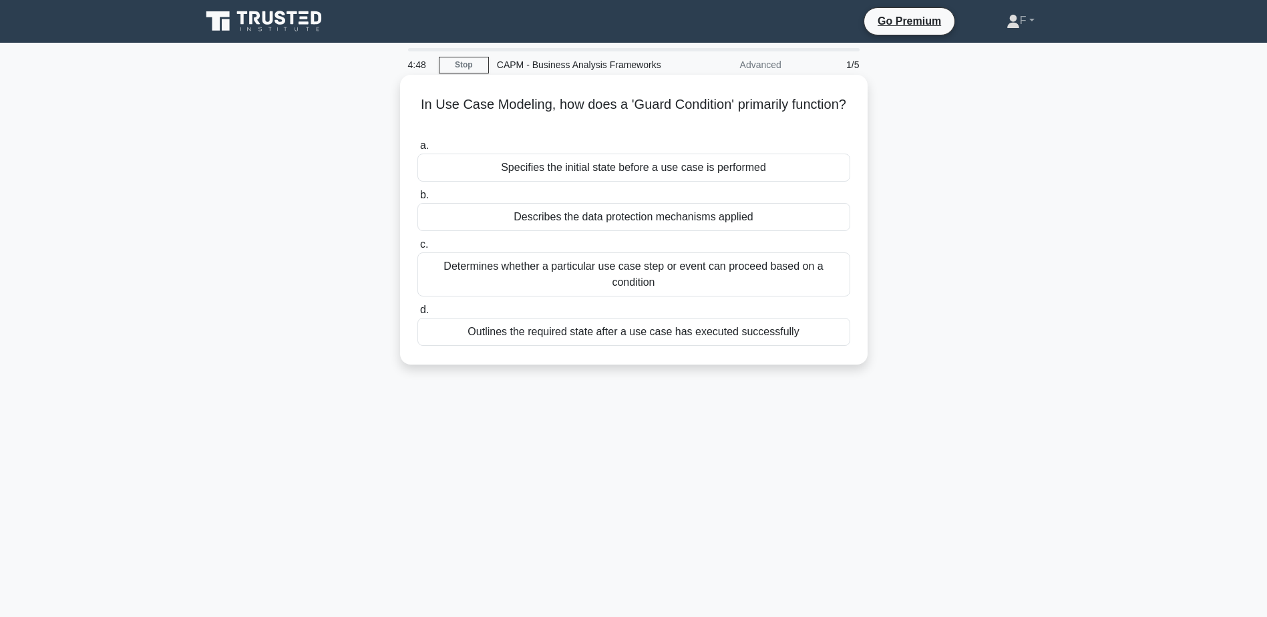
click at [570, 262] on div "Determines whether a particular use case step or event can proceed based on a c…" at bounding box center [633, 274] width 433 height 44
click at [417, 249] on input "c. Determines whether a particular use case step or event can proceed based on …" at bounding box center [417, 244] width 0 height 9
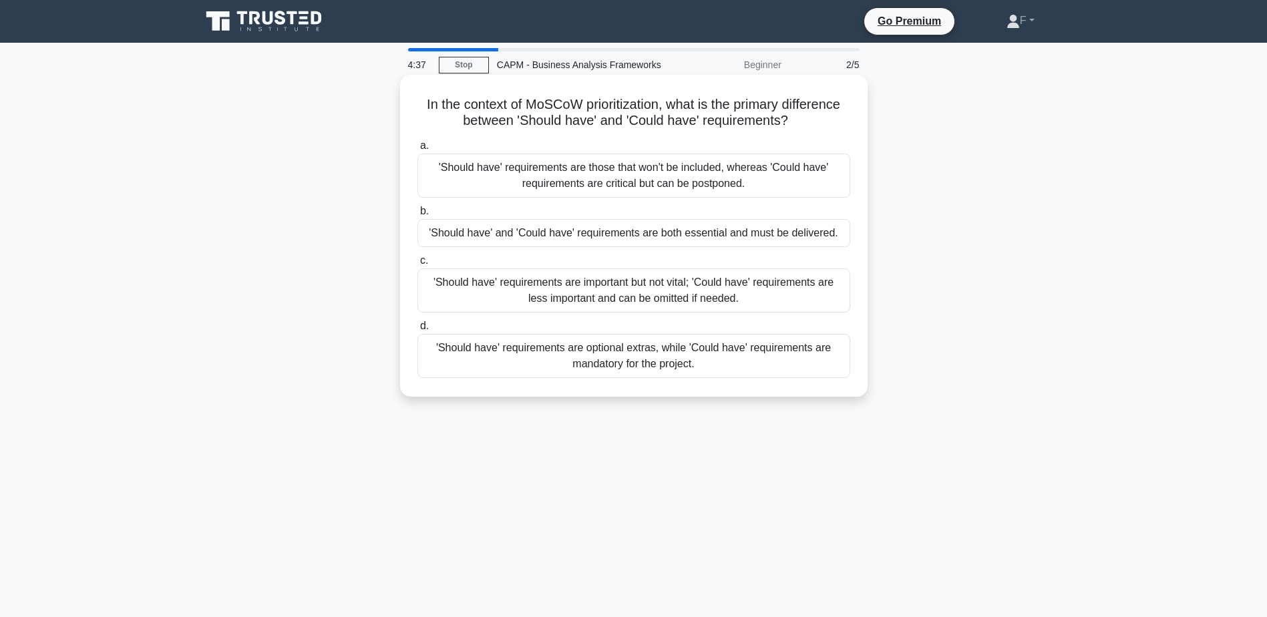
click at [630, 284] on div "'Should have' requirements are important but not vital; 'Could have' requiremen…" at bounding box center [633, 290] width 433 height 44
click at [417, 265] on input "c. 'Should have' requirements are important but not vital; 'Could have' require…" at bounding box center [417, 260] width 0 height 9
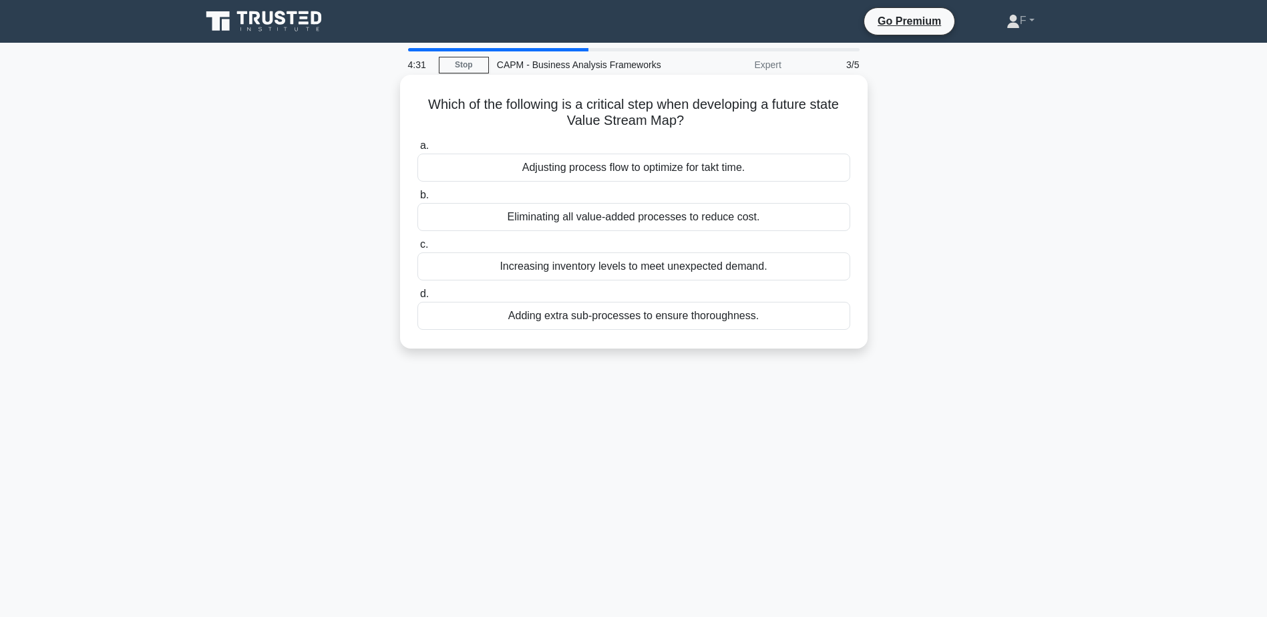
click at [566, 162] on div "Adjusting process flow to optimize for takt time." at bounding box center [633, 168] width 433 height 28
click at [417, 150] on input "a. Adjusting process flow to optimize for takt time." at bounding box center [417, 146] width 0 height 9
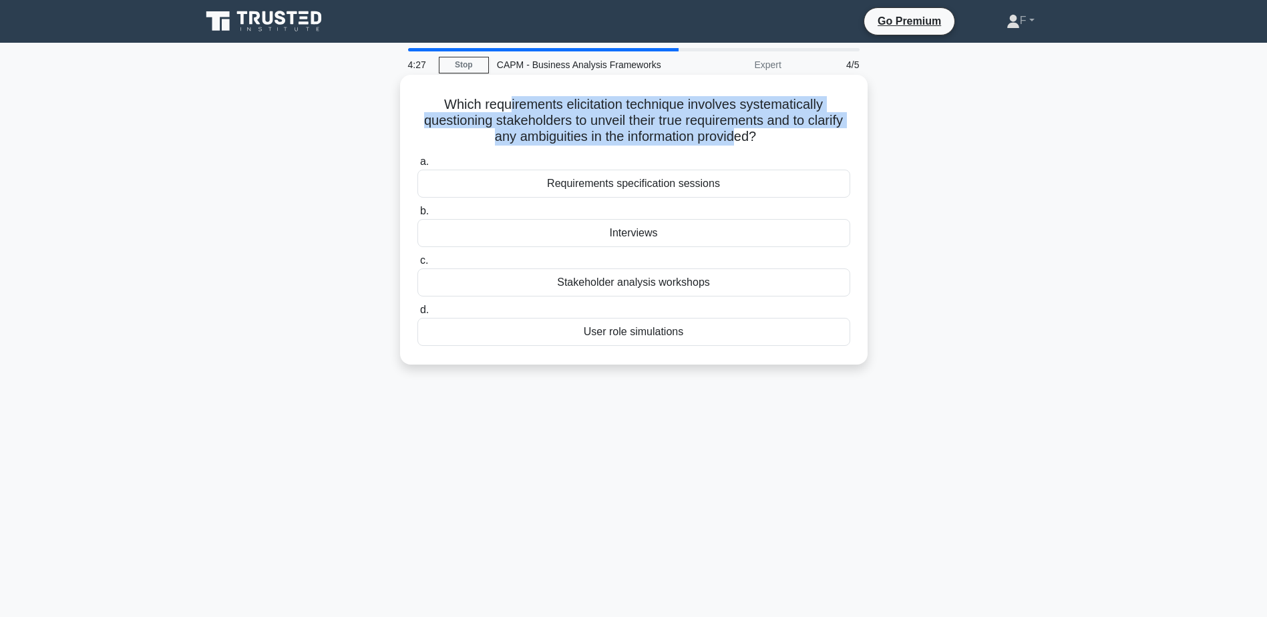
drag, startPoint x: 510, startPoint y: 92, endPoint x: 758, endPoint y: 132, distance: 251.5
click at [758, 132] on div "Which requirements elicitation technique involves systematically questioning st…" at bounding box center [633, 219] width 457 height 279
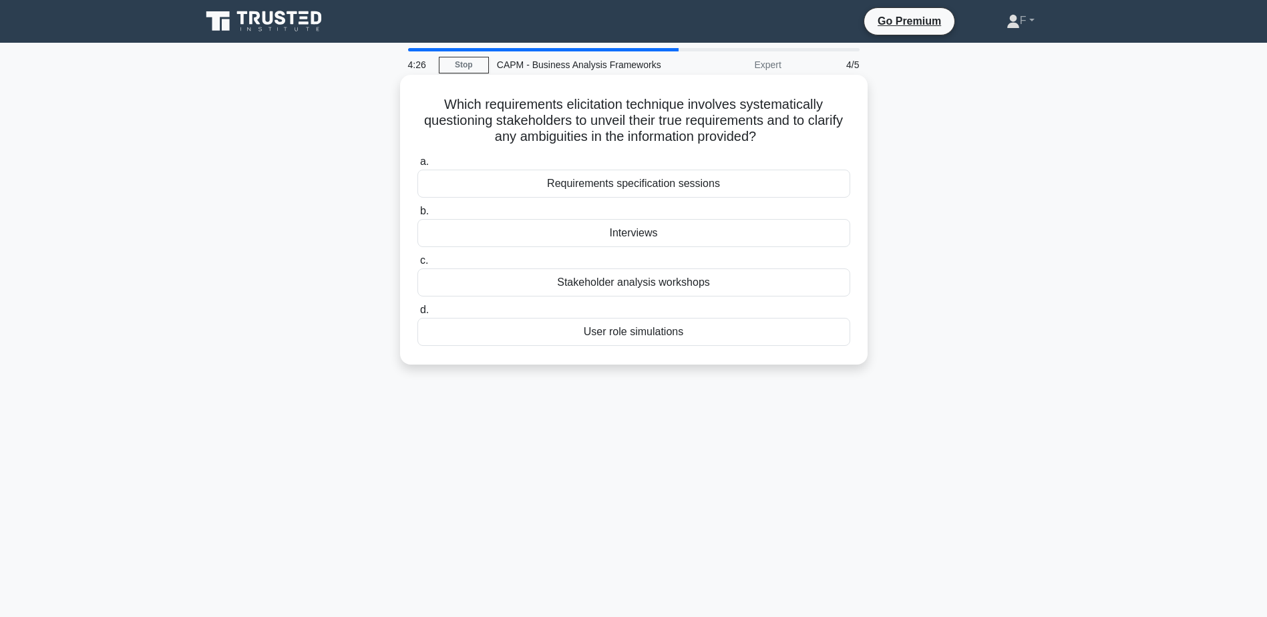
click at [615, 238] on div "Interviews" at bounding box center [633, 233] width 433 height 28
click at [417, 216] on input "b. Interviews" at bounding box center [417, 211] width 0 height 9
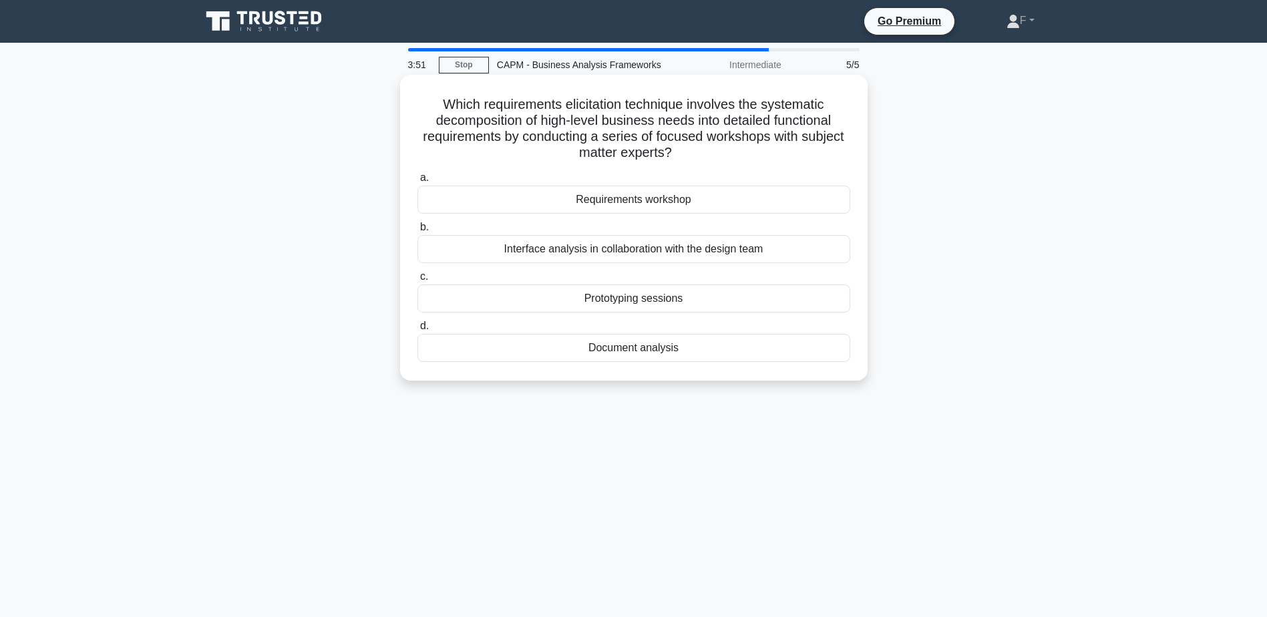
drag, startPoint x: 437, startPoint y: 101, endPoint x: 688, endPoint y: 158, distance: 257.6
click at [688, 158] on h5 "Which requirements elicitation technique involves the systematic decomposition …" at bounding box center [633, 128] width 435 height 65
drag, startPoint x: 688, startPoint y: 158, endPoint x: 1006, endPoint y: 153, distance: 318.6
click at [1006, 153] on div "Which requirements elicitation technique involves the systematic decomposition …" at bounding box center [634, 239] width 882 height 322
click at [619, 208] on div "Requirements workshop" at bounding box center [633, 200] width 433 height 28
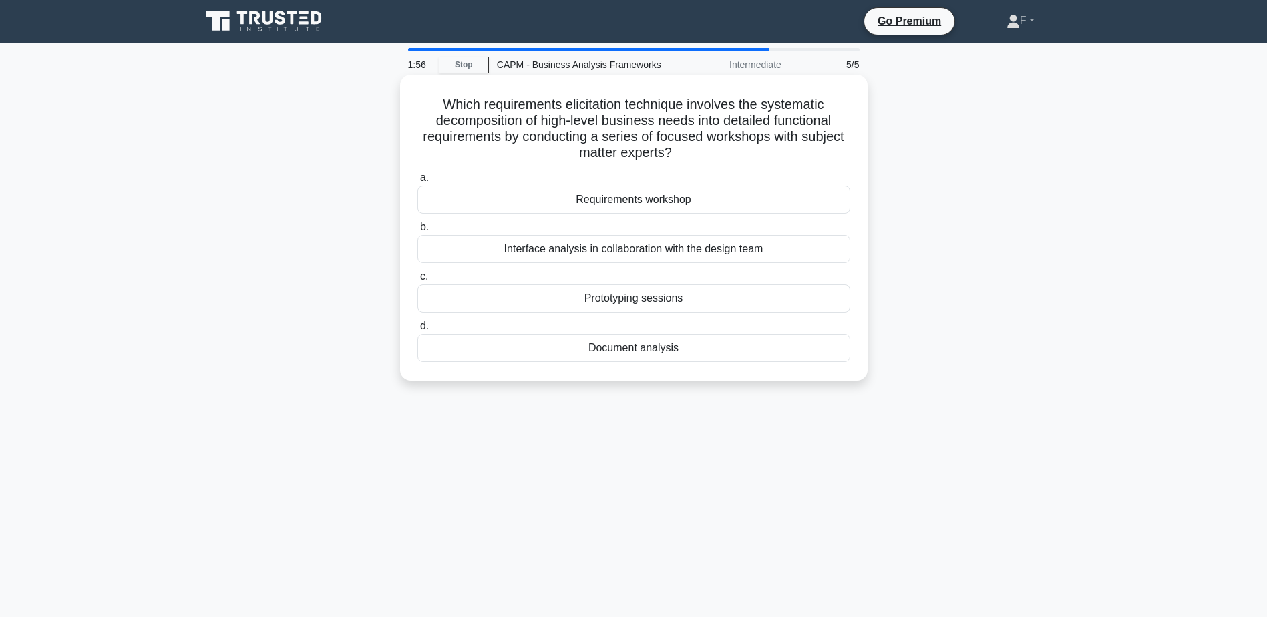
click at [417, 182] on input "a. Requirements workshop" at bounding box center [417, 178] width 0 height 9
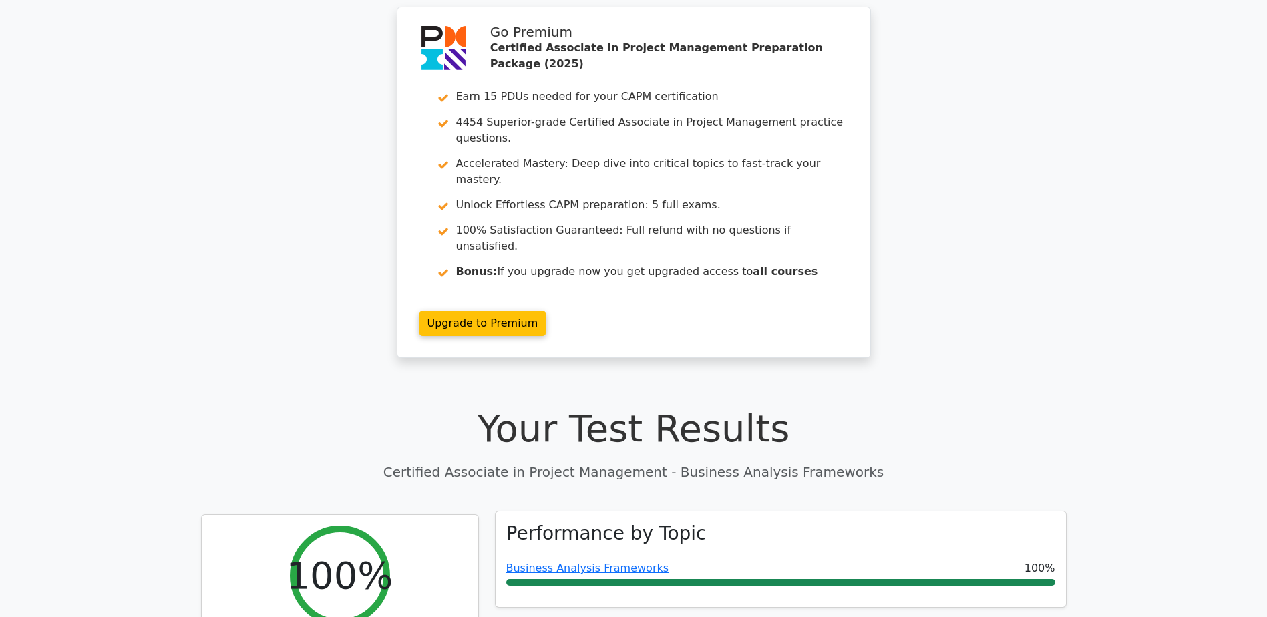
scroll to position [67, 0]
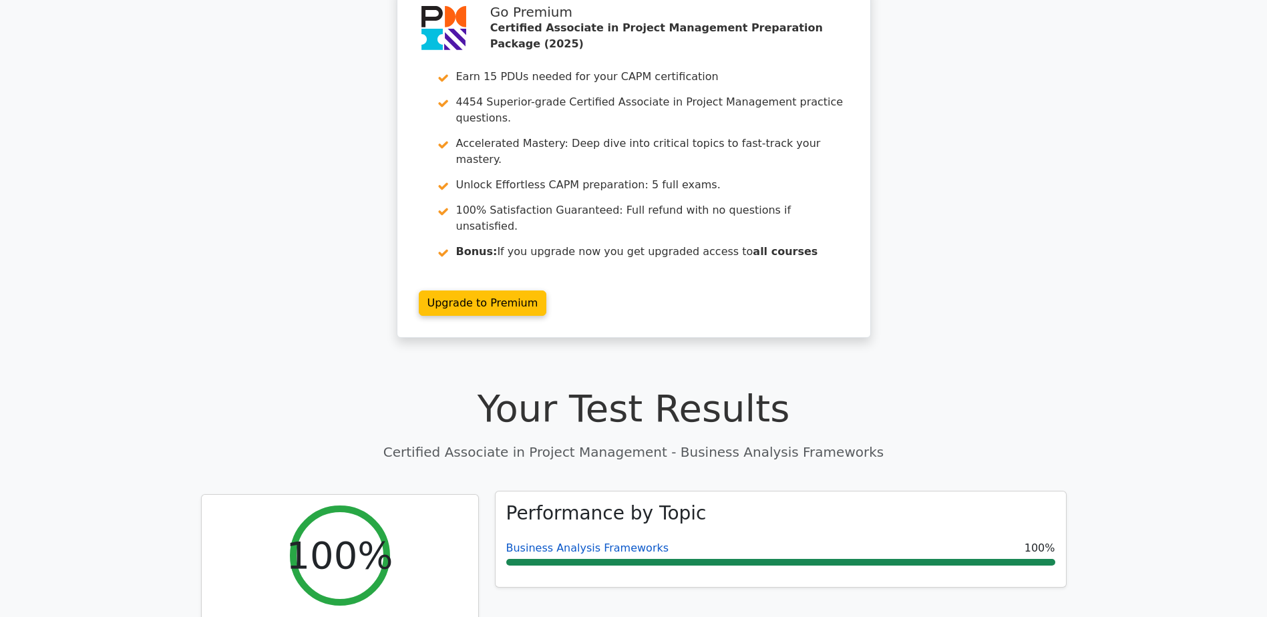
click at [574, 542] on link "Business Analysis Frameworks" at bounding box center [587, 548] width 163 height 13
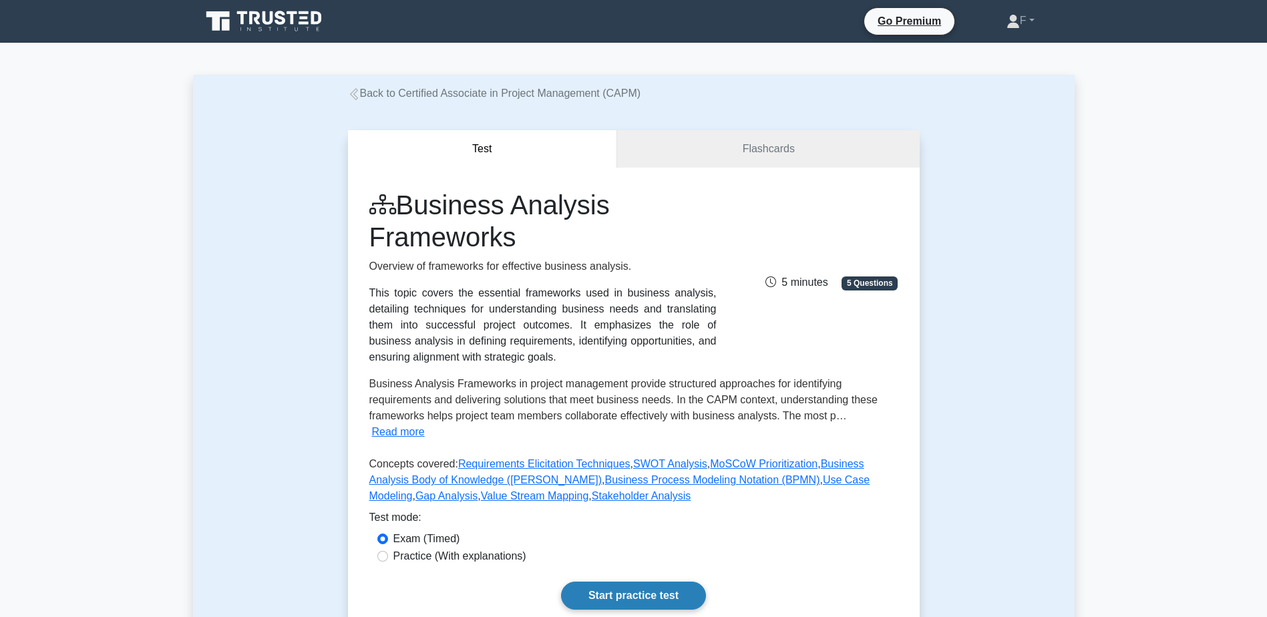
click at [704, 582] on link "Start practice test" at bounding box center [633, 596] width 145 height 28
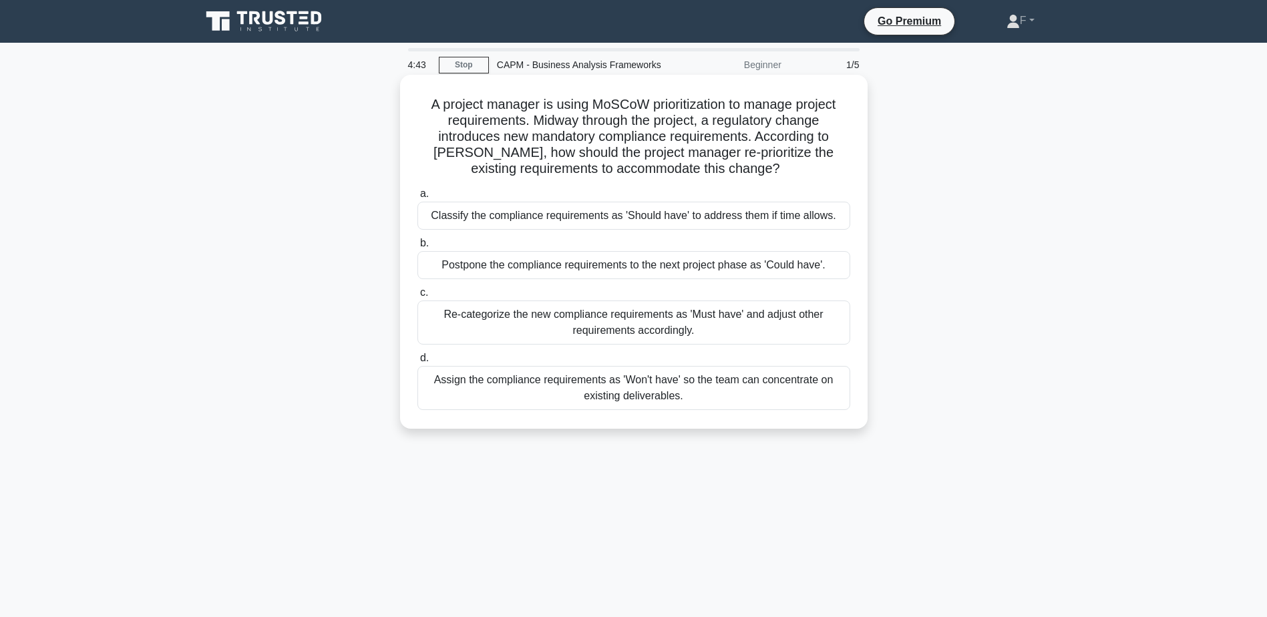
click at [605, 339] on div "Re-categorize the new compliance requirements as 'Must have' and adjust other r…" at bounding box center [633, 323] width 433 height 44
click at [417, 297] on input "c. Re-categorize the new compliance requirements as 'Must have' and adjust othe…" at bounding box center [417, 292] width 0 height 9
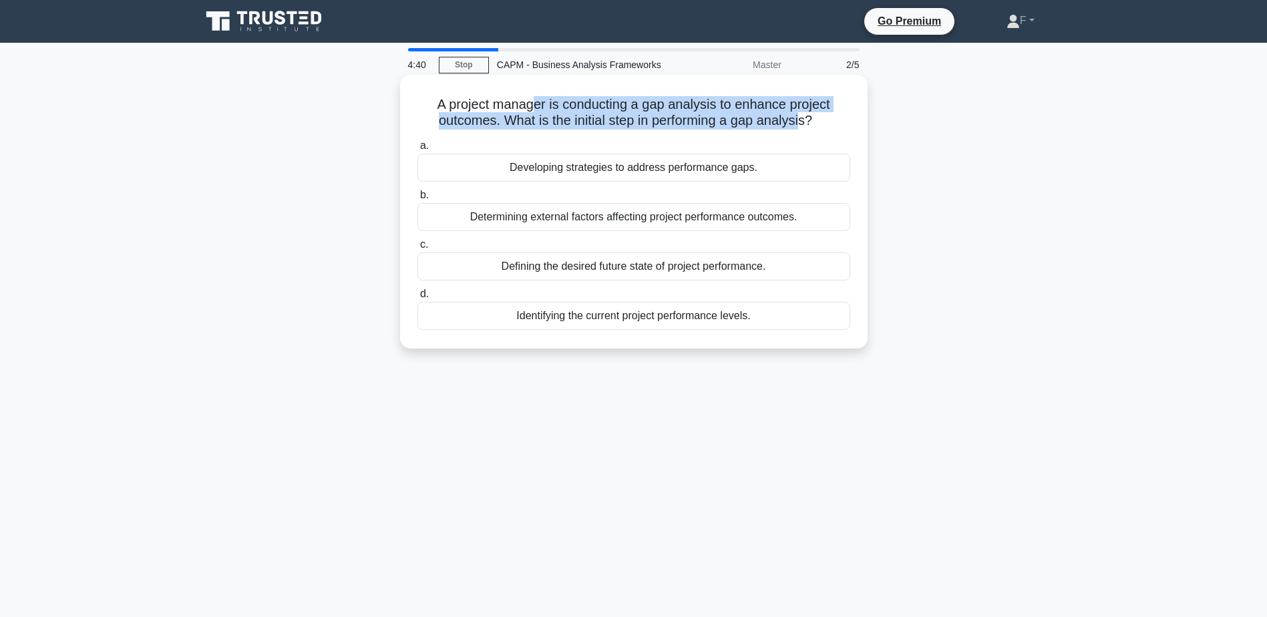
drag, startPoint x: 532, startPoint y: 89, endPoint x: 802, endPoint y: 115, distance: 271.7
click at [802, 115] on div "A project manager is conducting a gap analysis to enhance project outcomes. Wha…" at bounding box center [633, 211] width 457 height 263
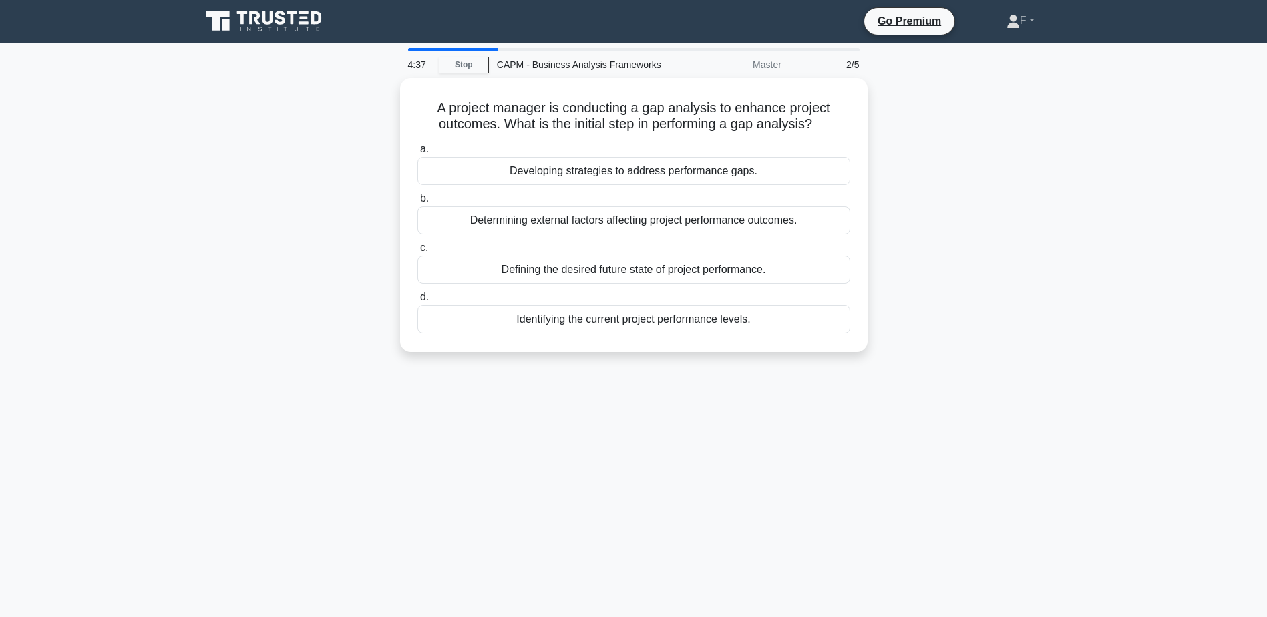
click at [258, 182] on div "A project manager is conducting a gap analysis to enhance project outcomes. Wha…" at bounding box center [634, 223] width 882 height 290
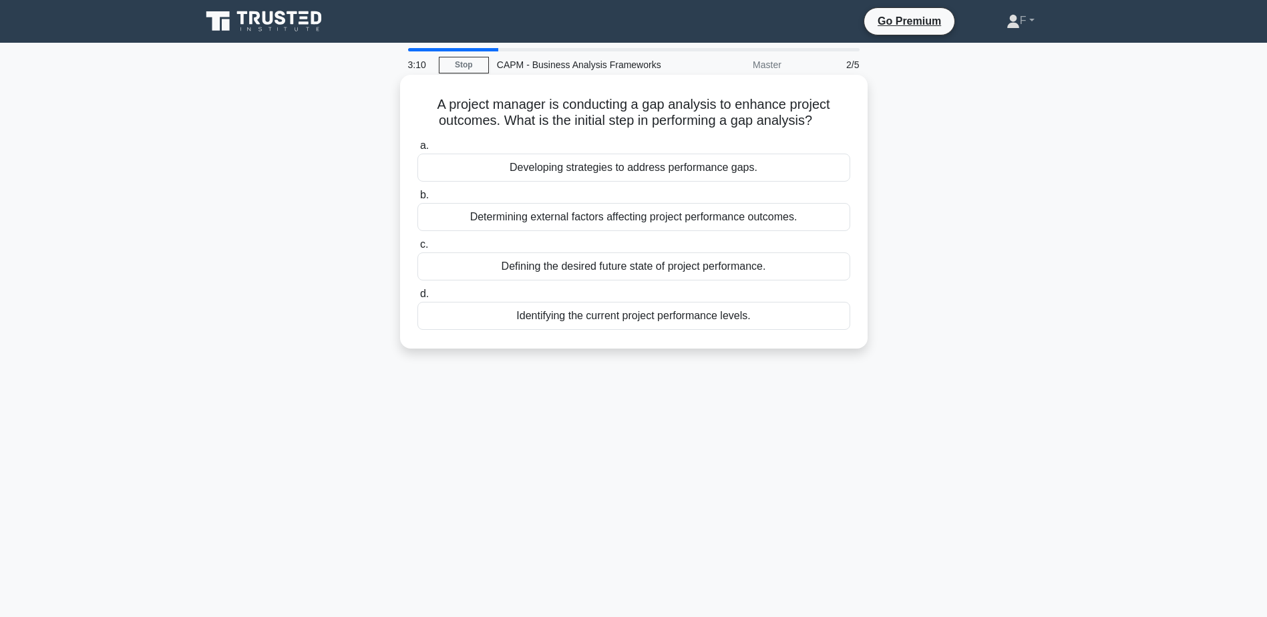
click at [707, 273] on div "Defining the desired future state of project performance." at bounding box center [633, 266] width 433 height 28
click at [417, 249] on input "c. Defining the desired future state of project performance." at bounding box center [417, 244] width 0 height 9
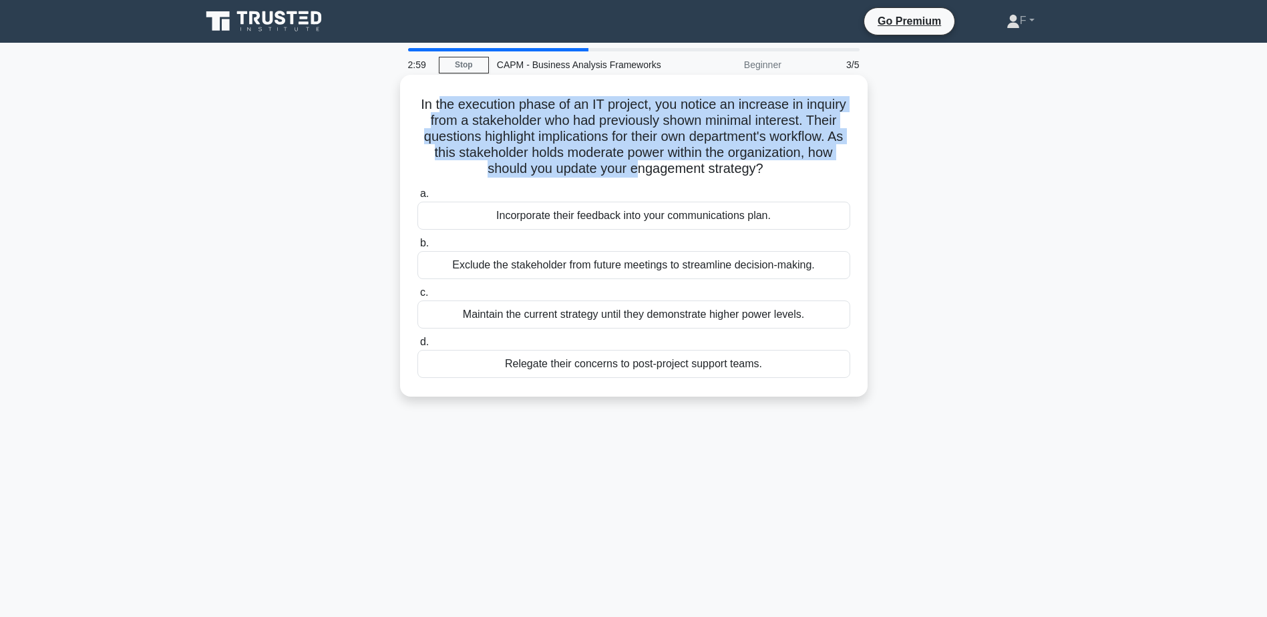
drag, startPoint x: 459, startPoint y: 100, endPoint x: 695, endPoint y: 178, distance: 248.4
click at [695, 178] on h5 "In the execution phase of an IT project, you notice an increase in inquiry from…" at bounding box center [633, 136] width 435 height 81
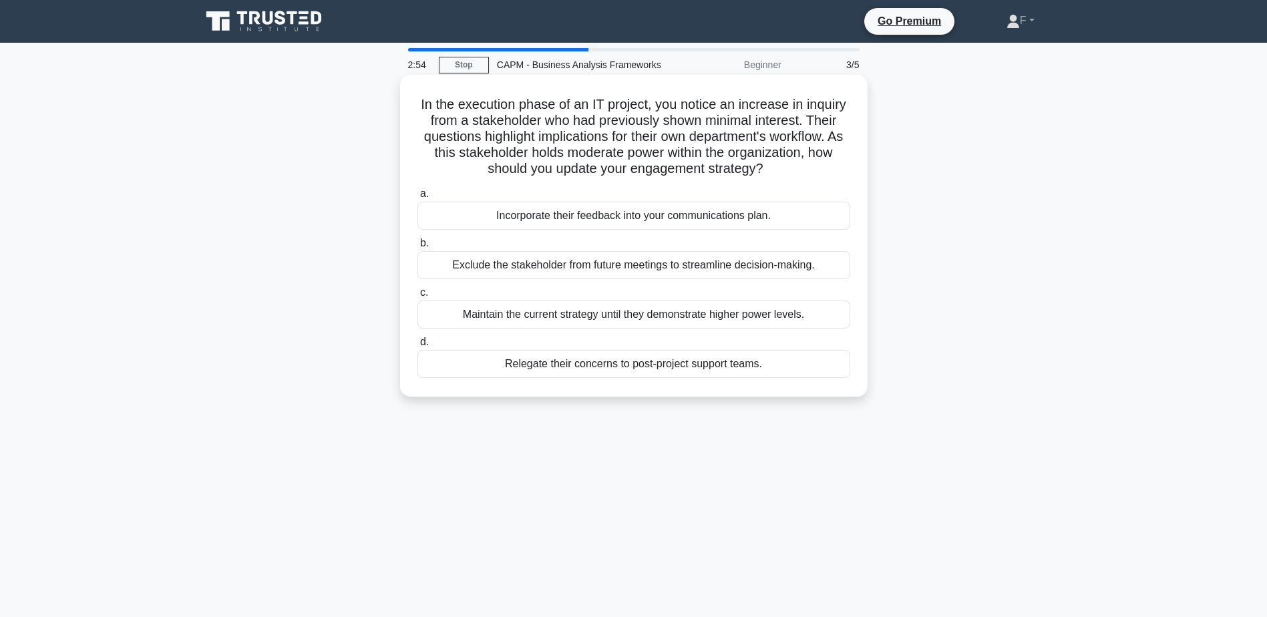
click at [635, 224] on div "Incorporate their feedback into your communications plan." at bounding box center [633, 216] width 433 height 28
click at [417, 198] on input "a. Incorporate their feedback into your communications plan." at bounding box center [417, 194] width 0 height 9
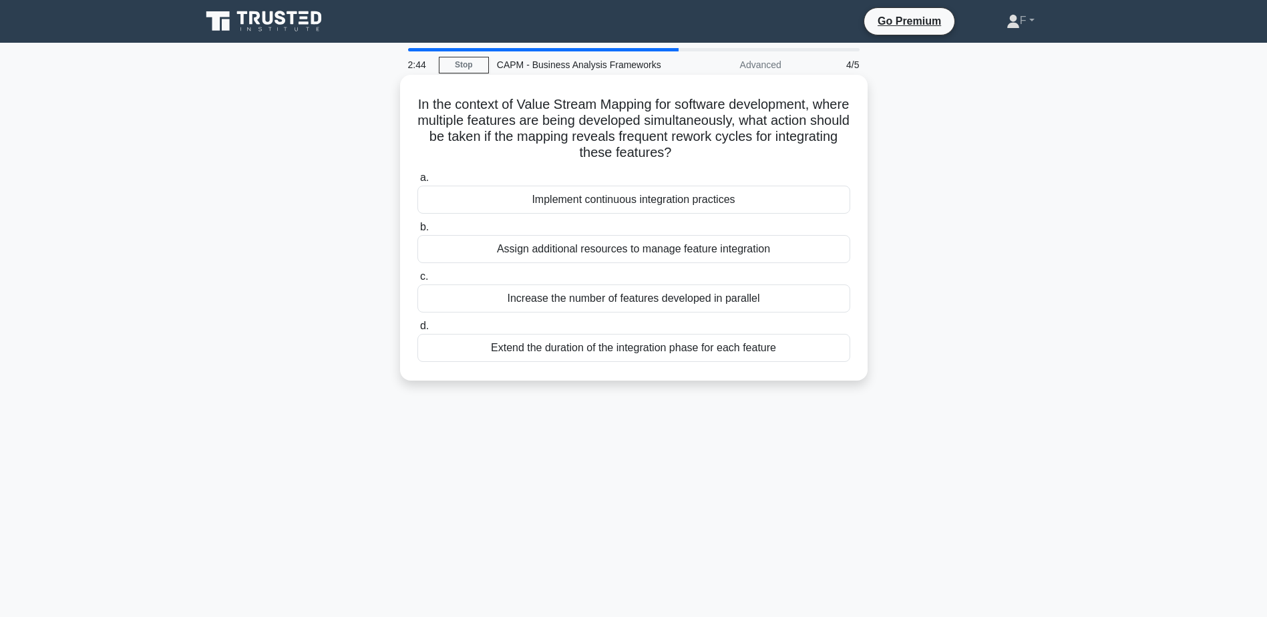
drag, startPoint x: 438, startPoint y: 106, endPoint x: 718, endPoint y: 152, distance: 283.6
click at [718, 152] on h5 "In the context of Value Stream Mapping for software development, where multiple…" at bounding box center [633, 128] width 435 height 65
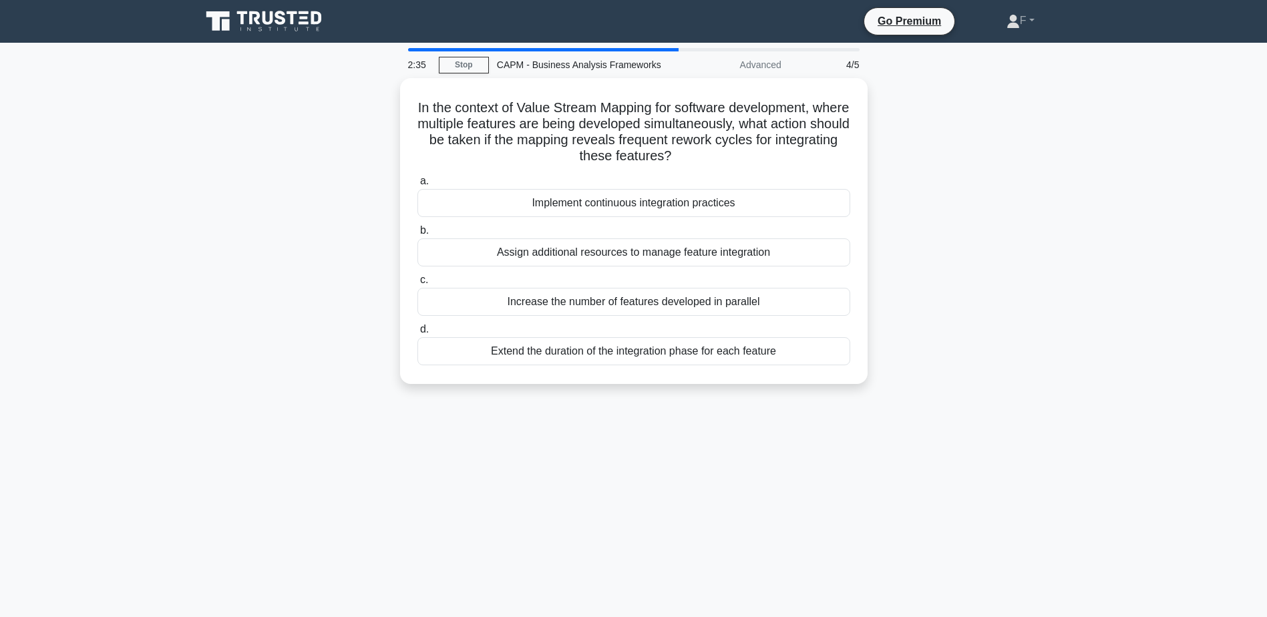
click at [196, 255] on div "In the context of Value Stream Mapping for software development, where multiple…" at bounding box center [634, 239] width 882 height 322
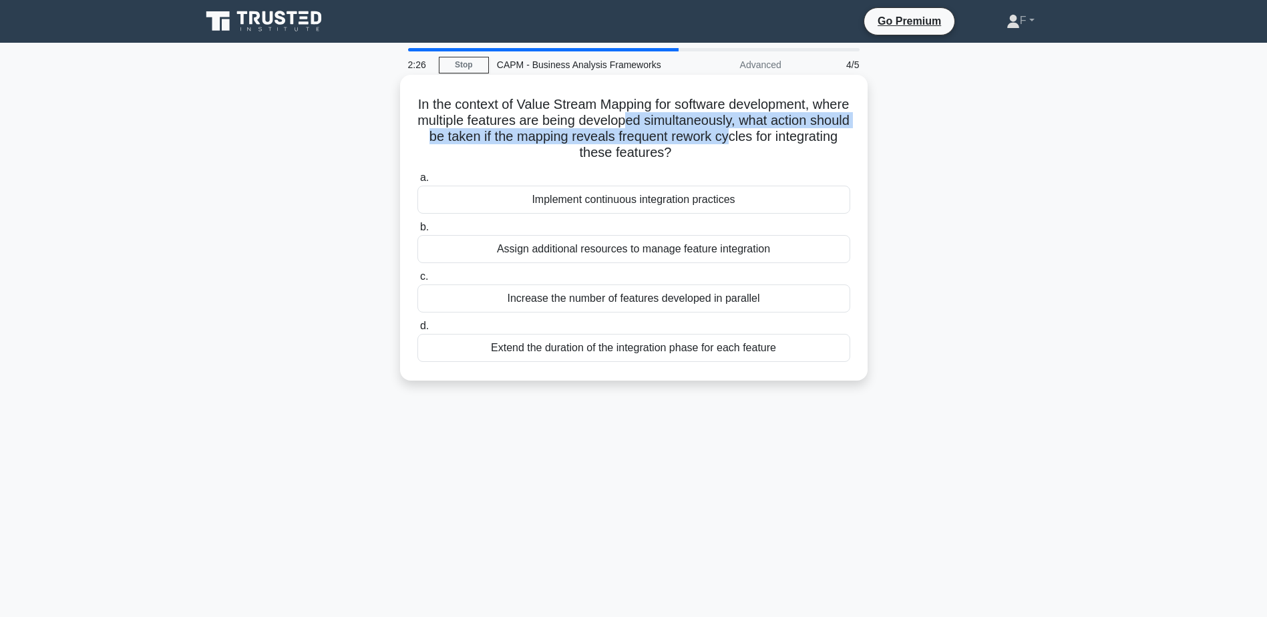
drag, startPoint x: 684, startPoint y: 121, endPoint x: 817, endPoint y: 134, distance: 134.2
click at [817, 134] on h5 "In the context of Value Stream Mapping for software development, where multiple…" at bounding box center [633, 128] width 435 height 65
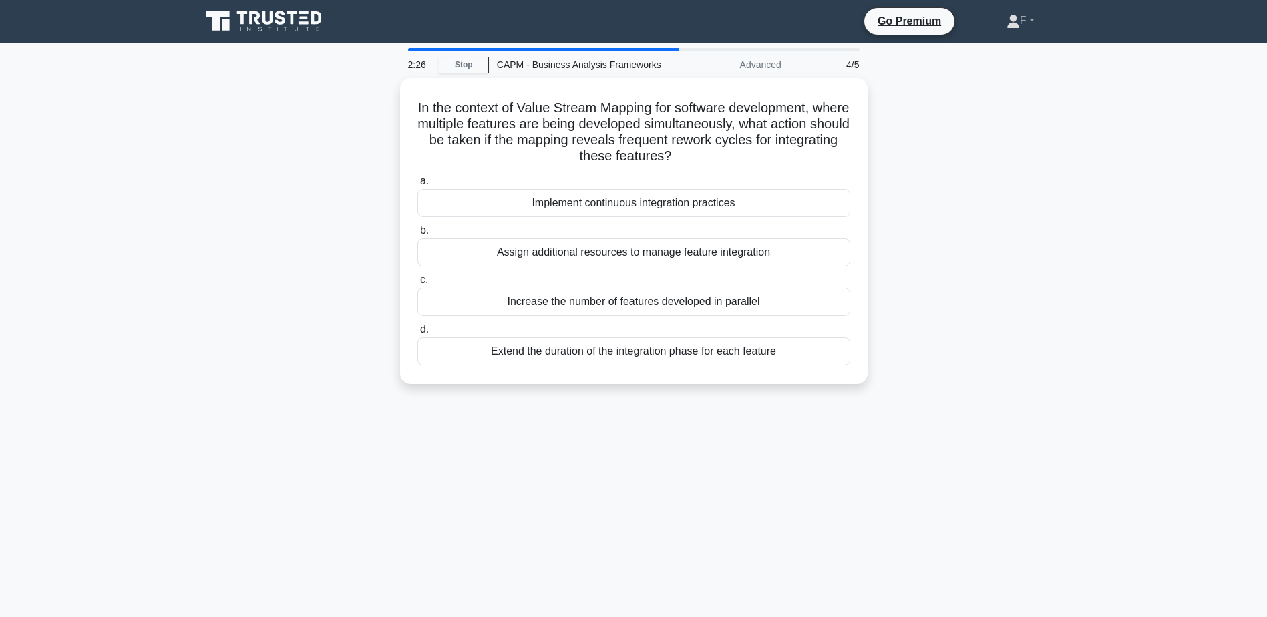
drag, startPoint x: 817, startPoint y: 134, endPoint x: 1046, endPoint y: 158, distance: 229.7
click at [1046, 158] on div "In the context of Value Stream Mapping for software development, where multiple…" at bounding box center [634, 239] width 882 height 322
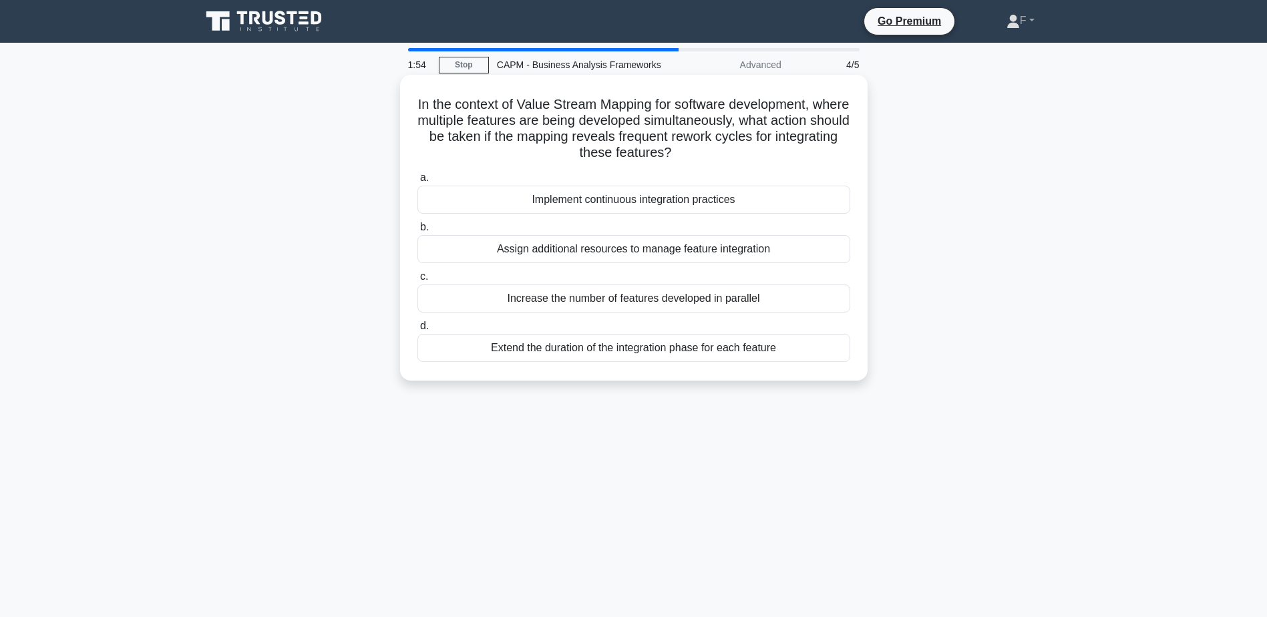
click at [650, 204] on div "Implement continuous integration practices" at bounding box center [633, 200] width 433 height 28
click at [417, 182] on input "a. Implement continuous integration practices" at bounding box center [417, 178] width 0 height 9
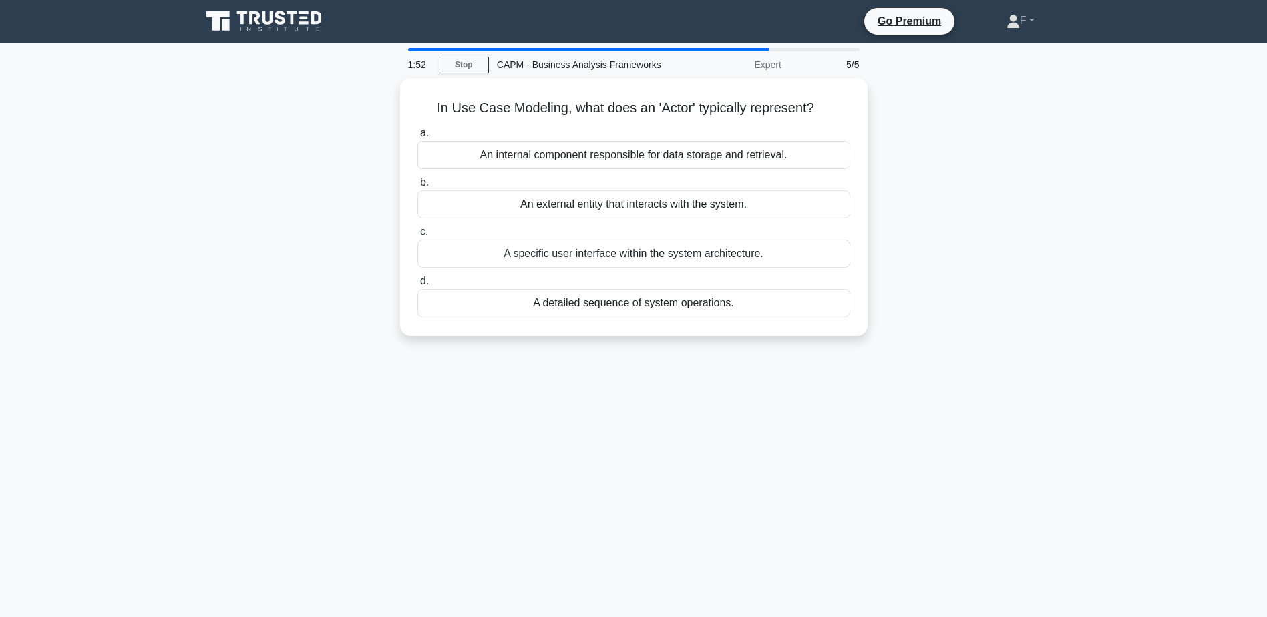
drag, startPoint x: 568, startPoint y: 108, endPoint x: 969, endPoint y: 104, distance: 401.4
click at [969, 104] on div "In Use Case Modeling, what does an 'Actor' typically represent? .spinner_0XTQ{t…" at bounding box center [634, 215] width 882 height 274
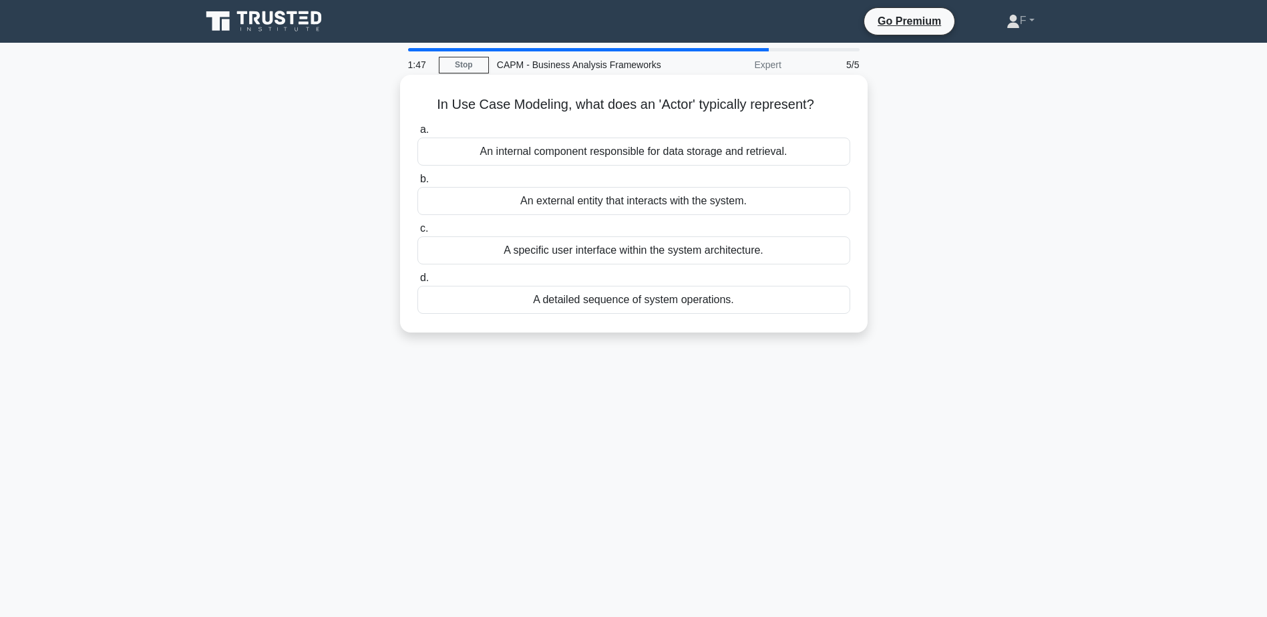
click at [622, 214] on div "An external entity that interacts with the system." at bounding box center [633, 201] width 433 height 28
click at [417, 184] on input "b. An external entity that interacts with the system." at bounding box center [417, 179] width 0 height 9
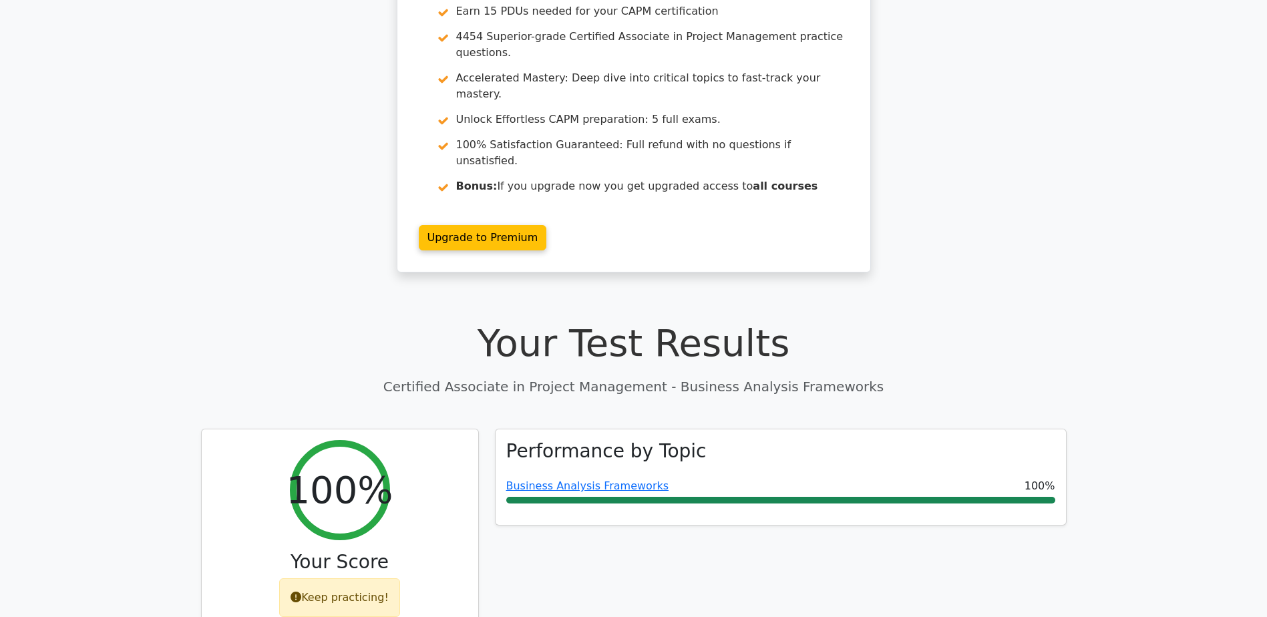
scroll to position [334, 0]
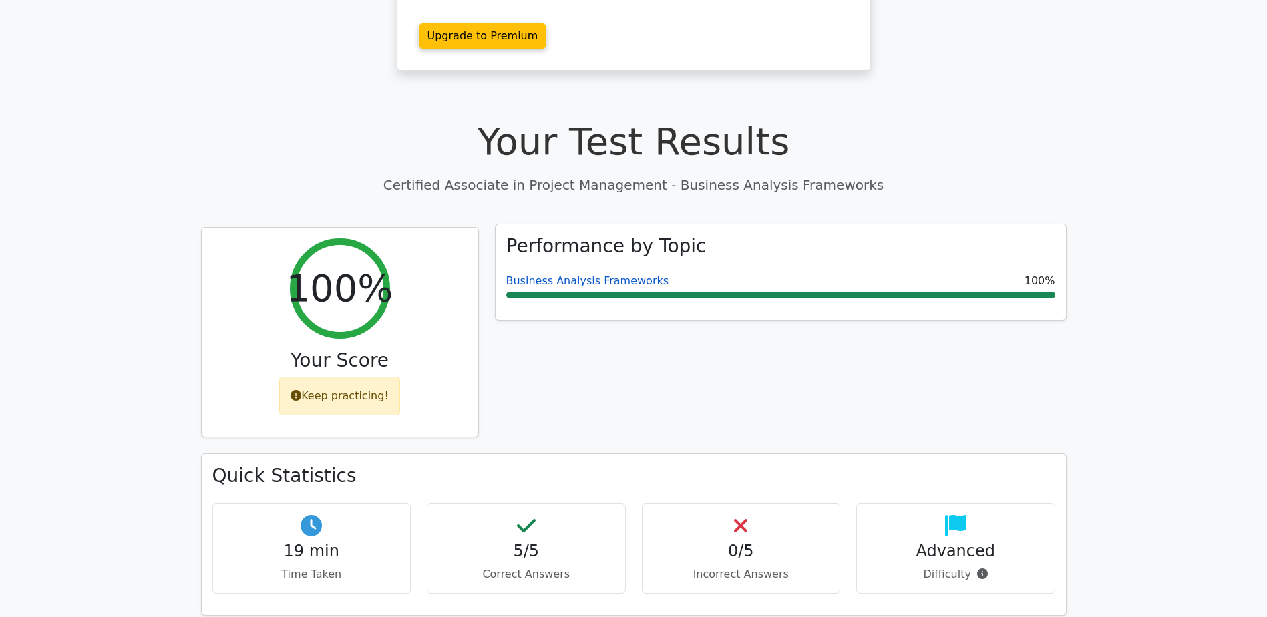
click at [590, 274] on link "Business Analysis Frameworks" at bounding box center [587, 280] width 163 height 13
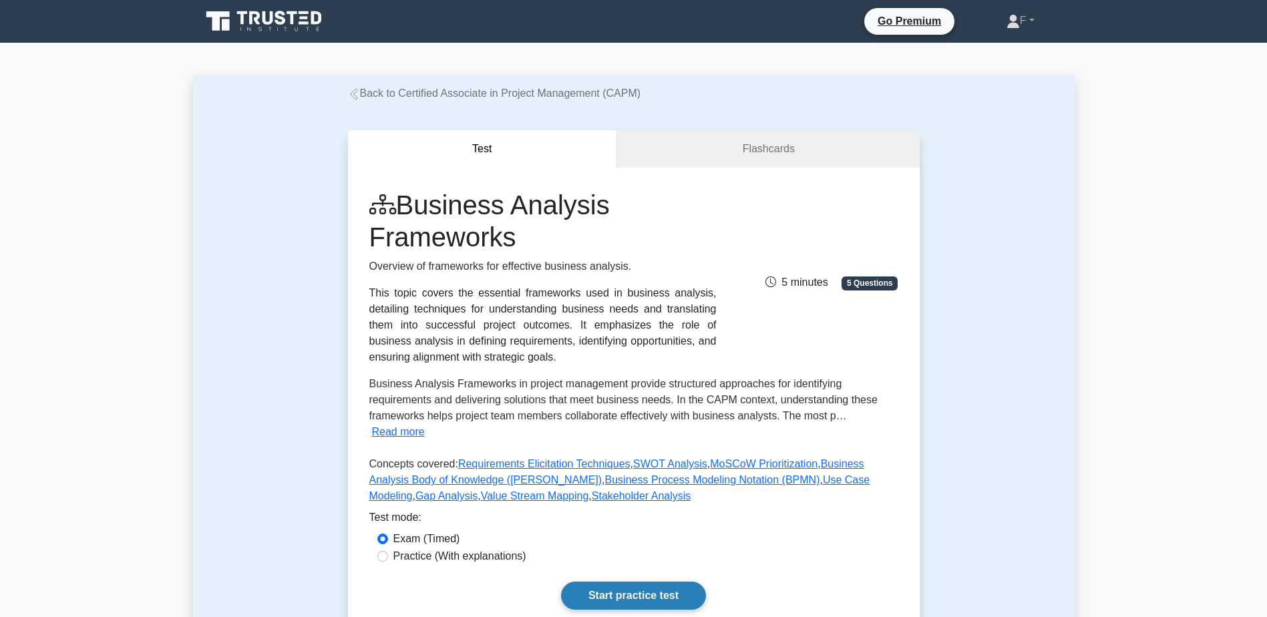
click at [590, 582] on link "Start practice test" at bounding box center [633, 596] width 145 height 28
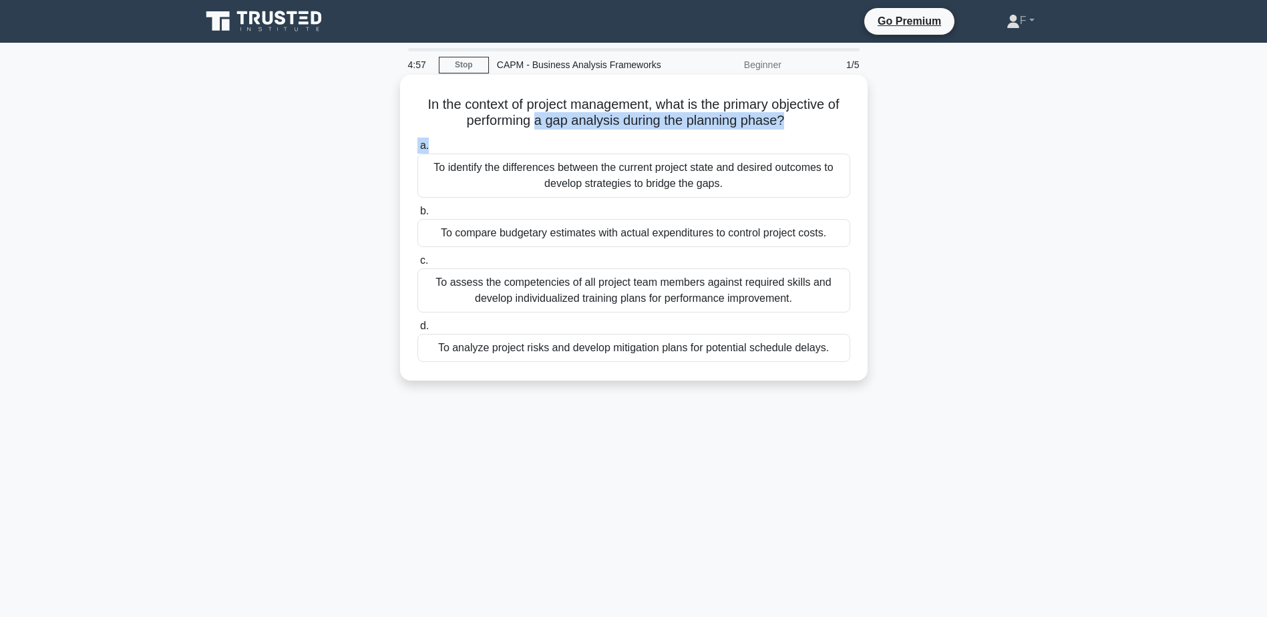
drag, startPoint x: 533, startPoint y: 120, endPoint x: 659, endPoint y: 136, distance: 127.2
click at [659, 136] on div "In the context of project management, what is the primary objective of performi…" at bounding box center [633, 227] width 457 height 295
drag, startPoint x: 659, startPoint y: 136, endPoint x: 657, endPoint y: 189, distance: 52.8
click at [657, 189] on div "To identify the differences between the current project state and desired outco…" at bounding box center [633, 176] width 433 height 44
click at [417, 150] on input "a. To identify the differences between the current project state and desired ou…" at bounding box center [417, 146] width 0 height 9
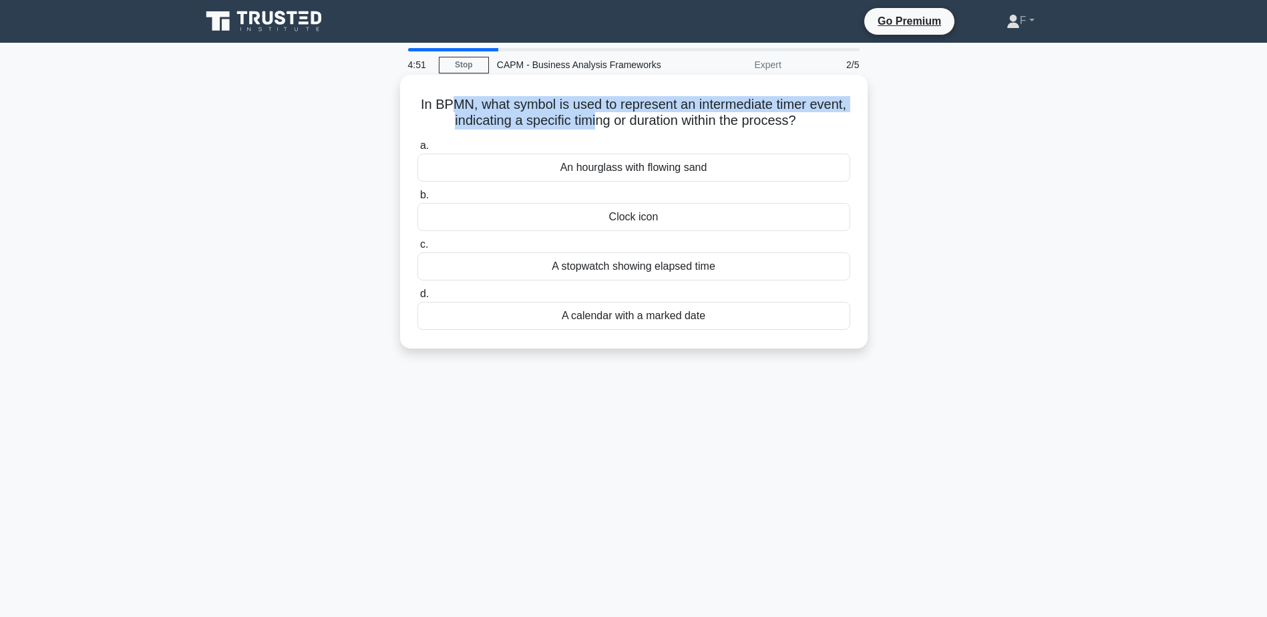
drag, startPoint x: 474, startPoint y: 98, endPoint x: 616, endPoint y: 130, distance: 145.0
click at [616, 130] on h5 "In BPMN, what symbol is used to represent an intermediate timer event, indicati…" at bounding box center [633, 112] width 435 height 33
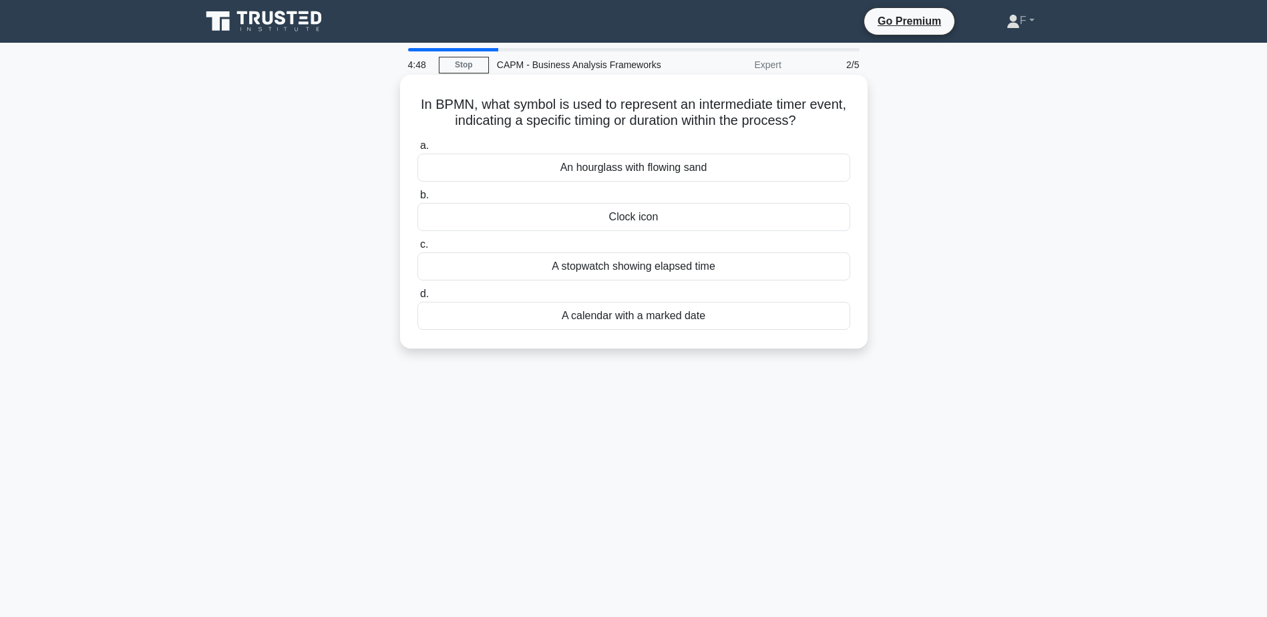
click at [635, 216] on div "Clock icon" at bounding box center [633, 217] width 433 height 28
click at [417, 200] on input "b. Clock icon" at bounding box center [417, 195] width 0 height 9
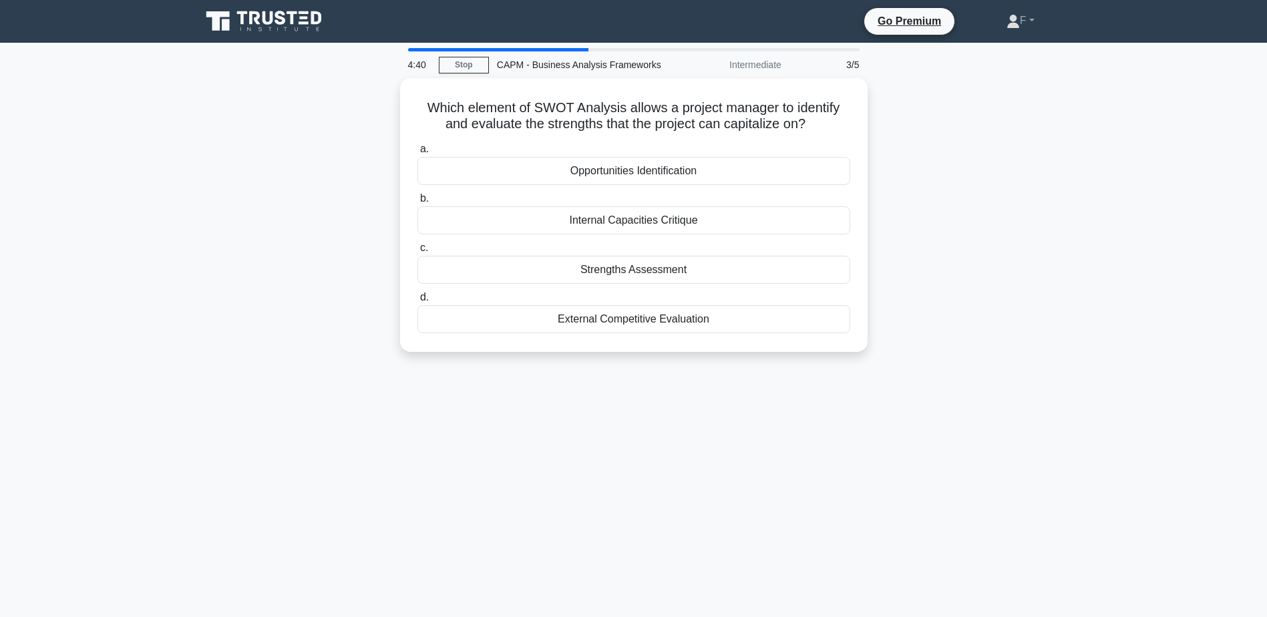
drag, startPoint x: 498, startPoint y: 104, endPoint x: 892, endPoint y: 128, distance: 394.7
click at [892, 128] on div "Which element of SWOT Analysis allows a project manager to identify and evaluat…" at bounding box center [634, 223] width 882 height 290
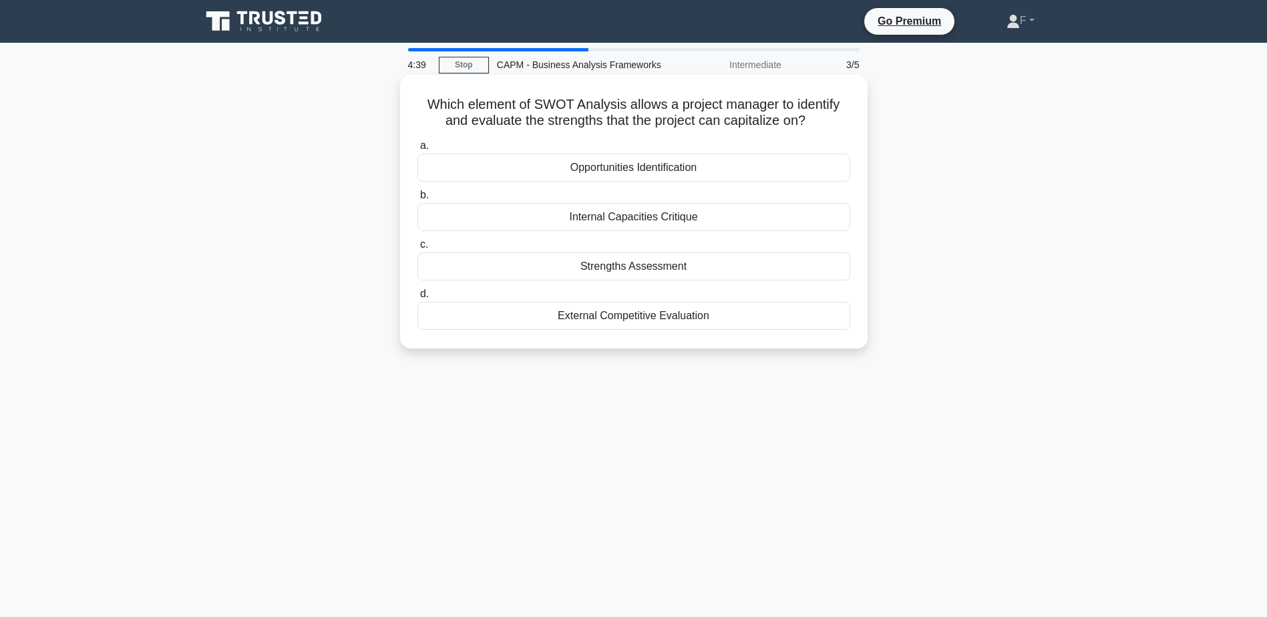
click at [641, 164] on div "Opportunities Identification" at bounding box center [633, 168] width 433 height 28
click at [417, 150] on input "a. Opportunities Identification" at bounding box center [417, 146] width 0 height 9
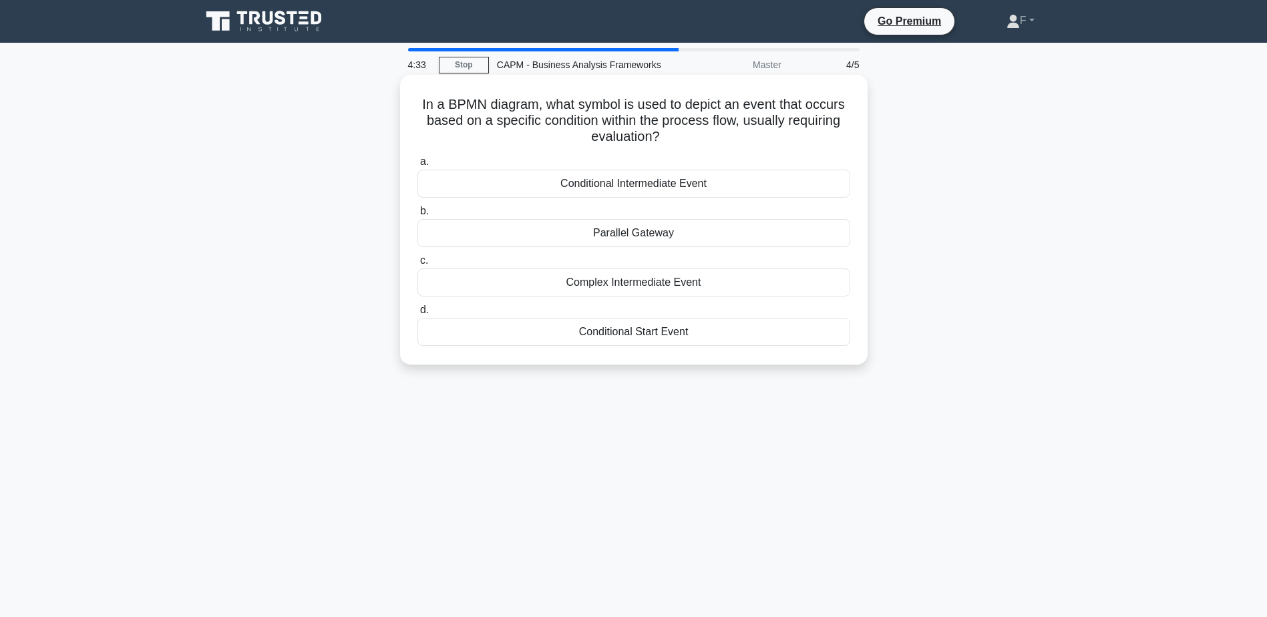
drag, startPoint x: 443, startPoint y: 108, endPoint x: 687, endPoint y: 136, distance: 246.0
click at [687, 136] on h5 "In a BPMN diagram, what symbol is used to depict an event that occurs based on …" at bounding box center [633, 120] width 435 height 49
click at [615, 187] on div "Conditional Intermediate Event" at bounding box center [633, 184] width 433 height 28
click at [417, 166] on input "a. Conditional Intermediate Event" at bounding box center [417, 162] width 0 height 9
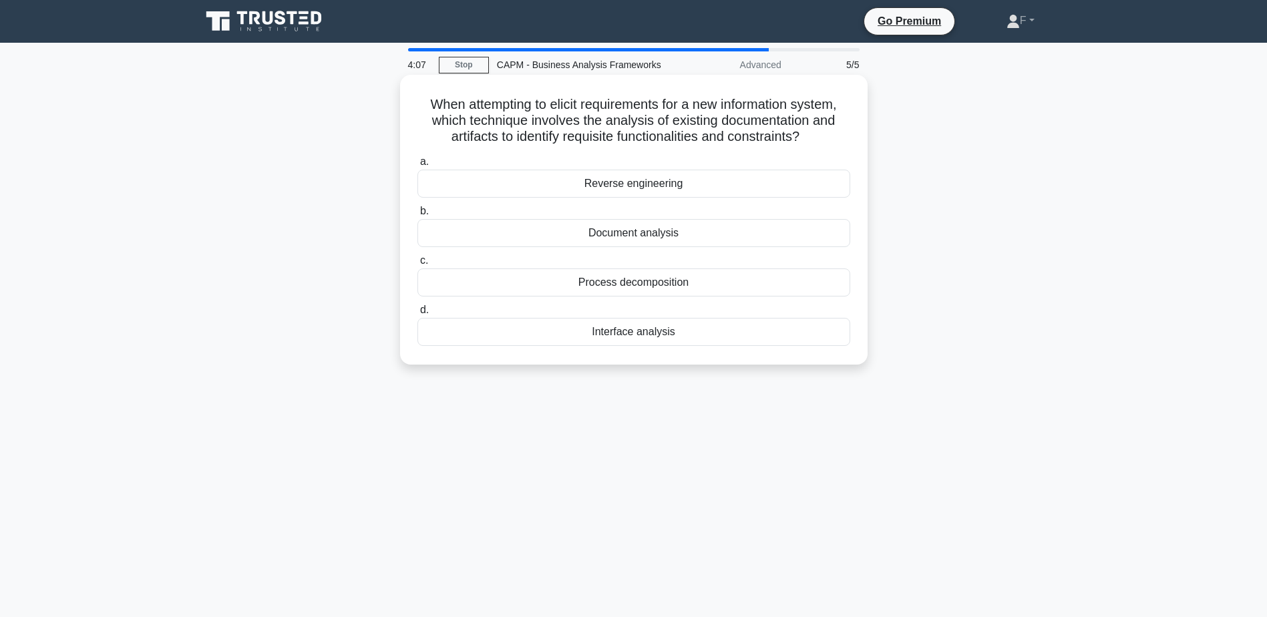
drag, startPoint x: 504, startPoint y: 127, endPoint x: 839, endPoint y: 137, distance: 334.7
click at [839, 137] on h5 "When attempting to elicit requirements for a new information system, which tech…" at bounding box center [633, 120] width 435 height 49
drag, startPoint x: 839, startPoint y: 137, endPoint x: 789, endPoint y: 228, distance: 104.0
click at [789, 228] on div "Document analysis" at bounding box center [633, 233] width 433 height 28
click at [417, 216] on input "b. Document analysis" at bounding box center [417, 211] width 0 height 9
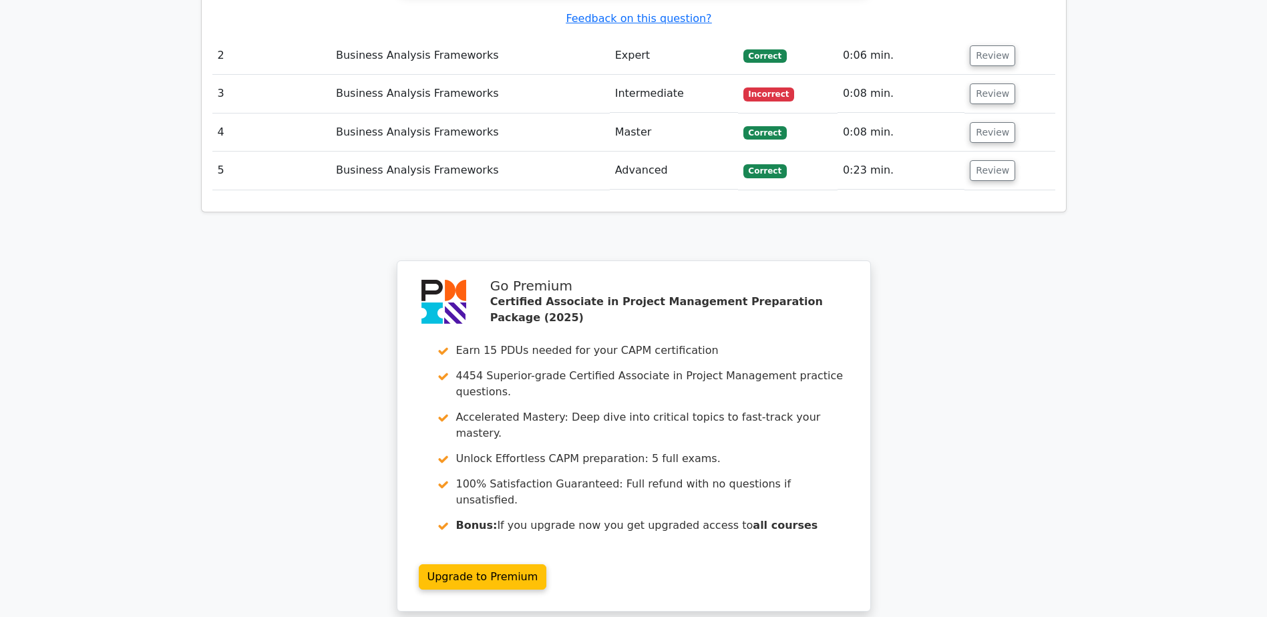
scroll to position [1469, 0]
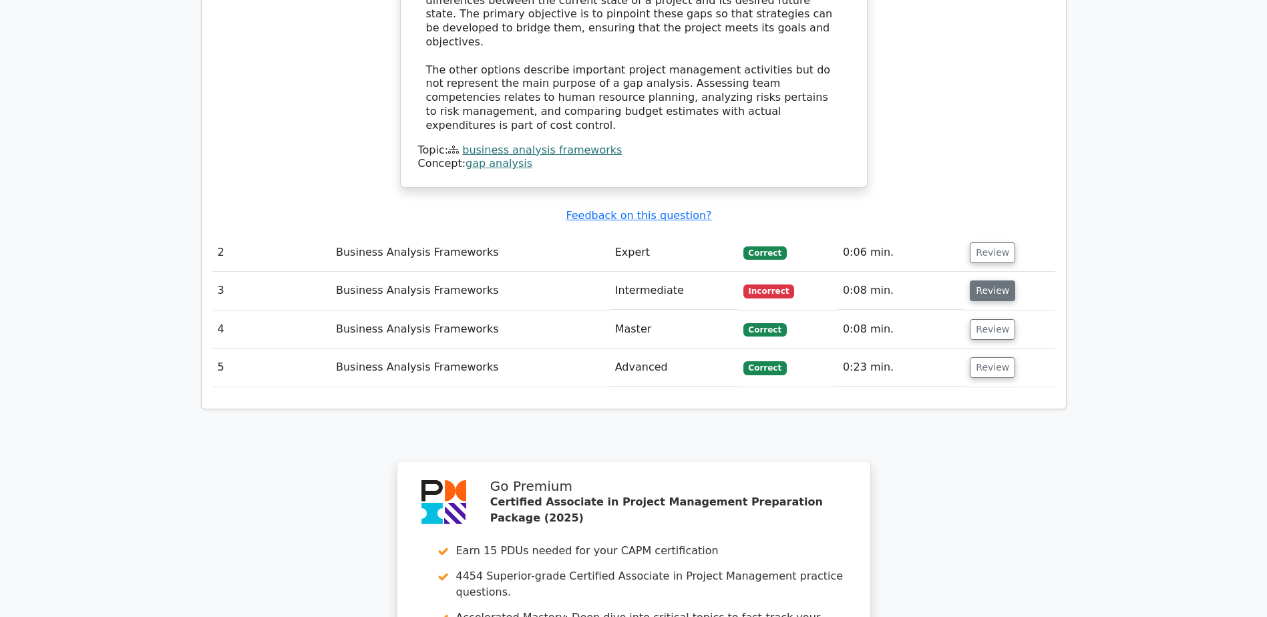
click at [985, 280] on button "Review" at bounding box center [992, 290] width 45 height 21
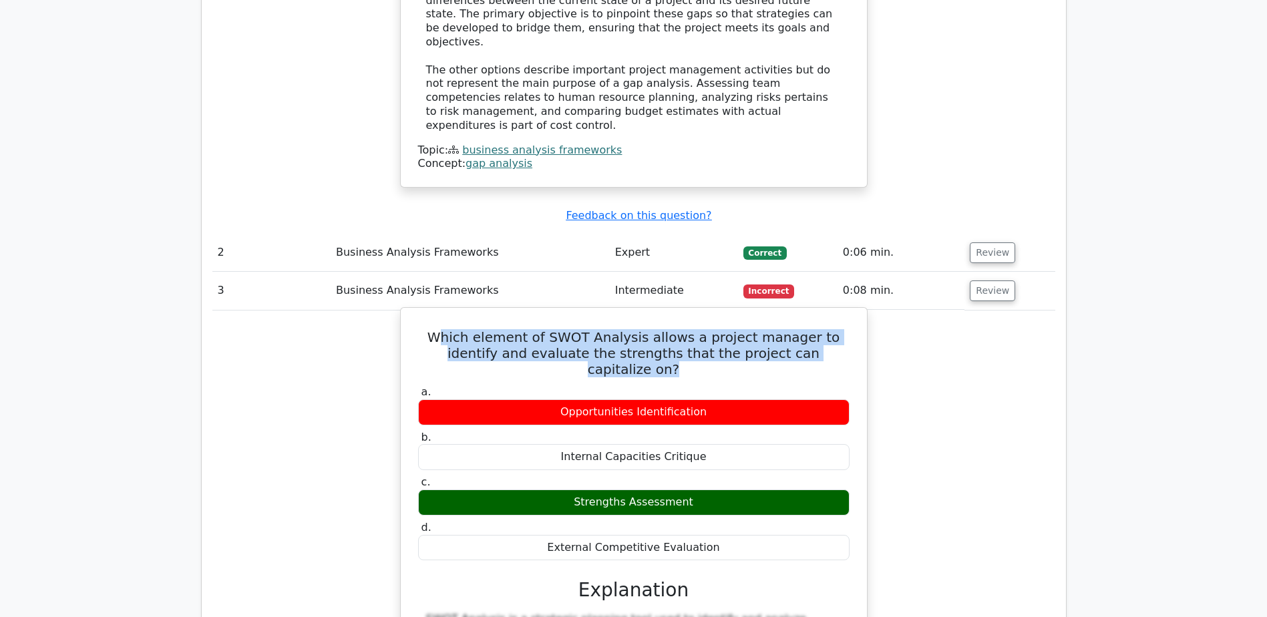
drag, startPoint x: 436, startPoint y: 217, endPoint x: 833, endPoint y: 232, distance: 397.7
click at [833, 329] on h5 "Which element of SWOT Analysis allows a project manager to identify and evaluat…" at bounding box center [634, 353] width 434 height 48
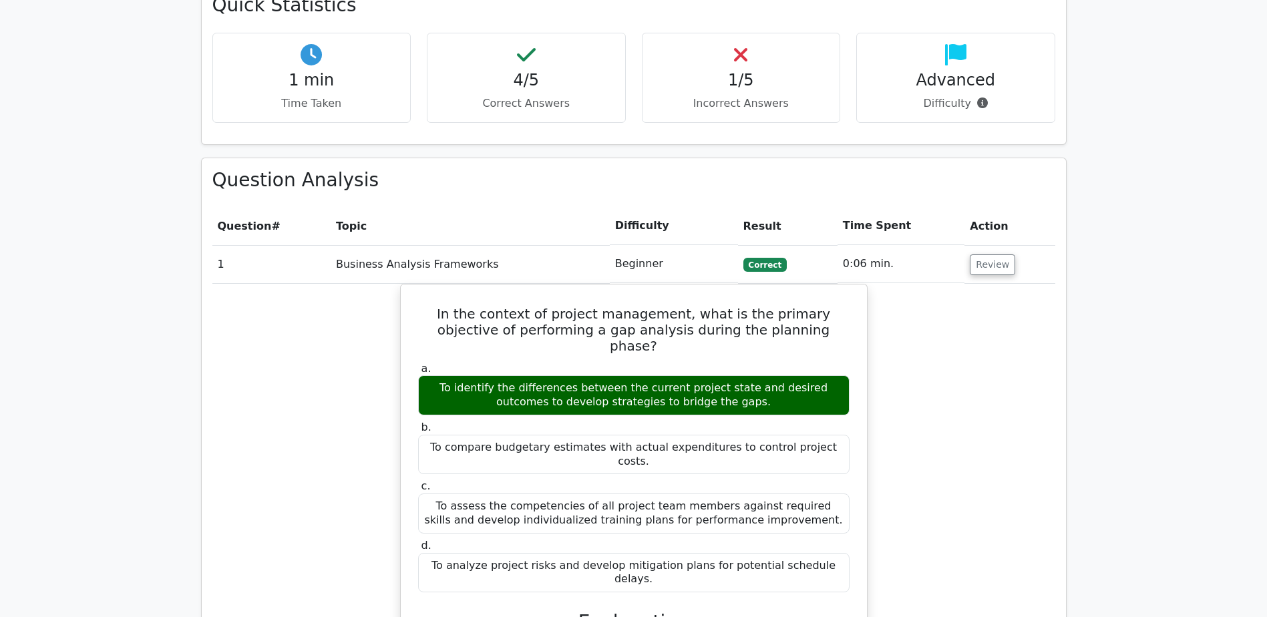
scroll to position [471, 0]
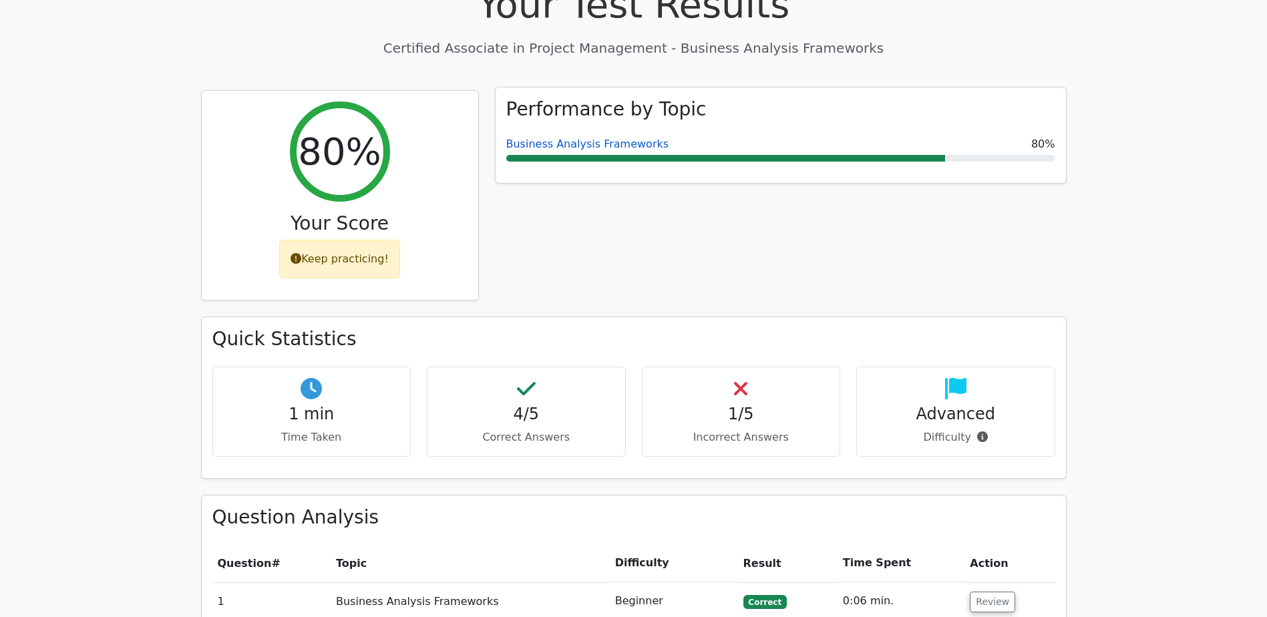
click at [524, 138] on link "Business Analysis Frameworks" at bounding box center [587, 144] width 163 height 13
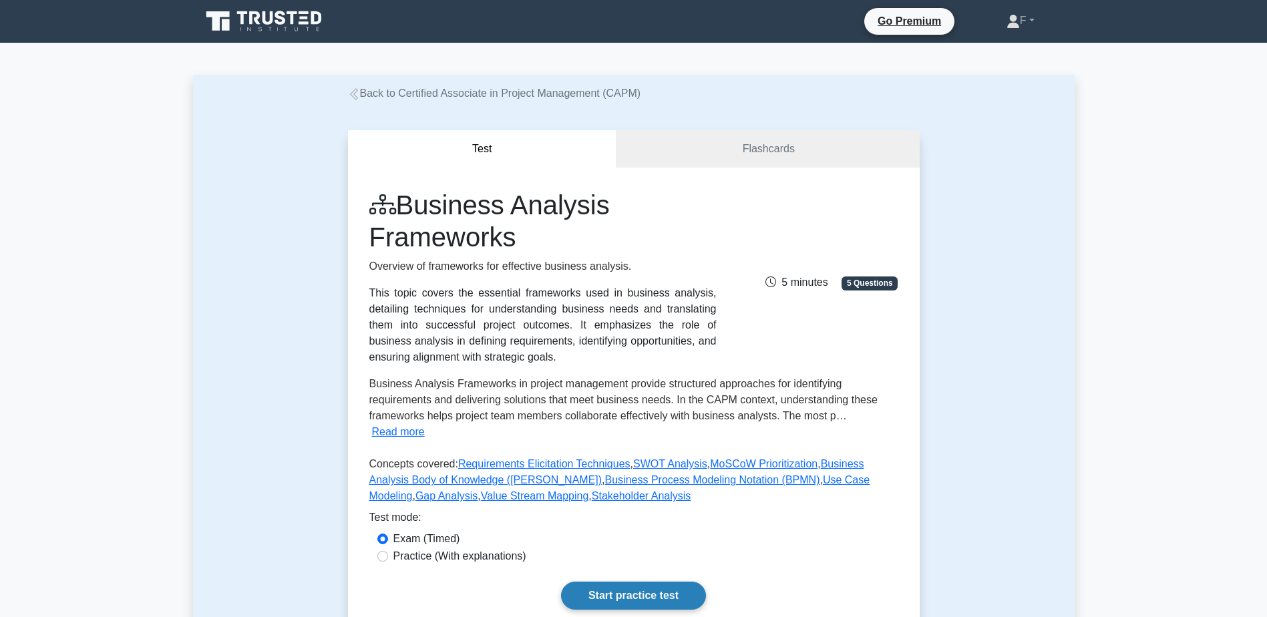
click at [667, 582] on link "Start practice test" at bounding box center [633, 596] width 145 height 28
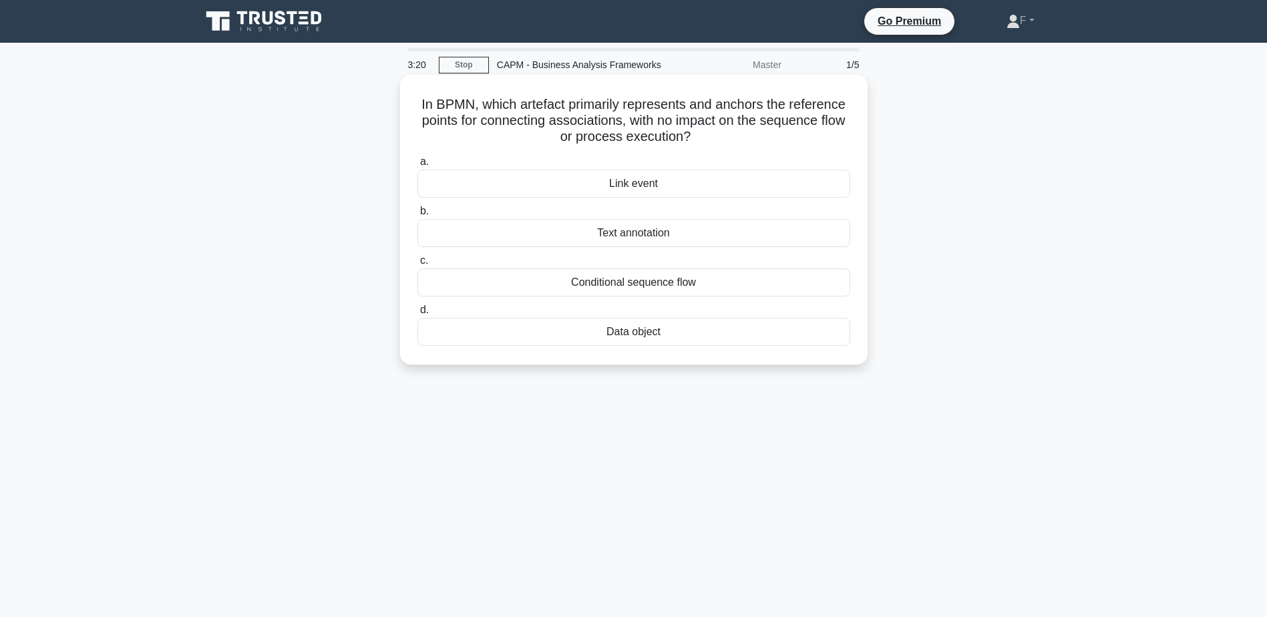
click at [669, 184] on div "Link event" at bounding box center [633, 184] width 433 height 28
click at [417, 166] on input "a. Link event" at bounding box center [417, 162] width 0 height 9
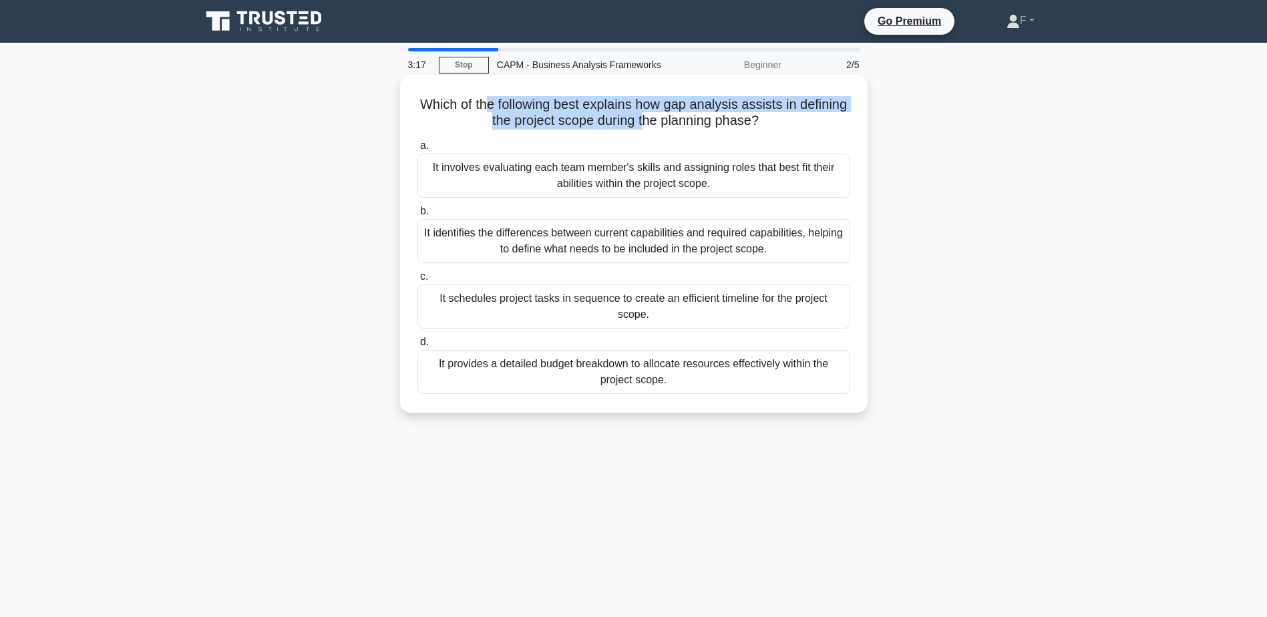
drag, startPoint x: 512, startPoint y: 93, endPoint x: 670, endPoint y: 131, distance: 162.6
click at [670, 131] on div "Which of the following best explains how gap analysis assists in defining the p…" at bounding box center [633, 243] width 457 height 327
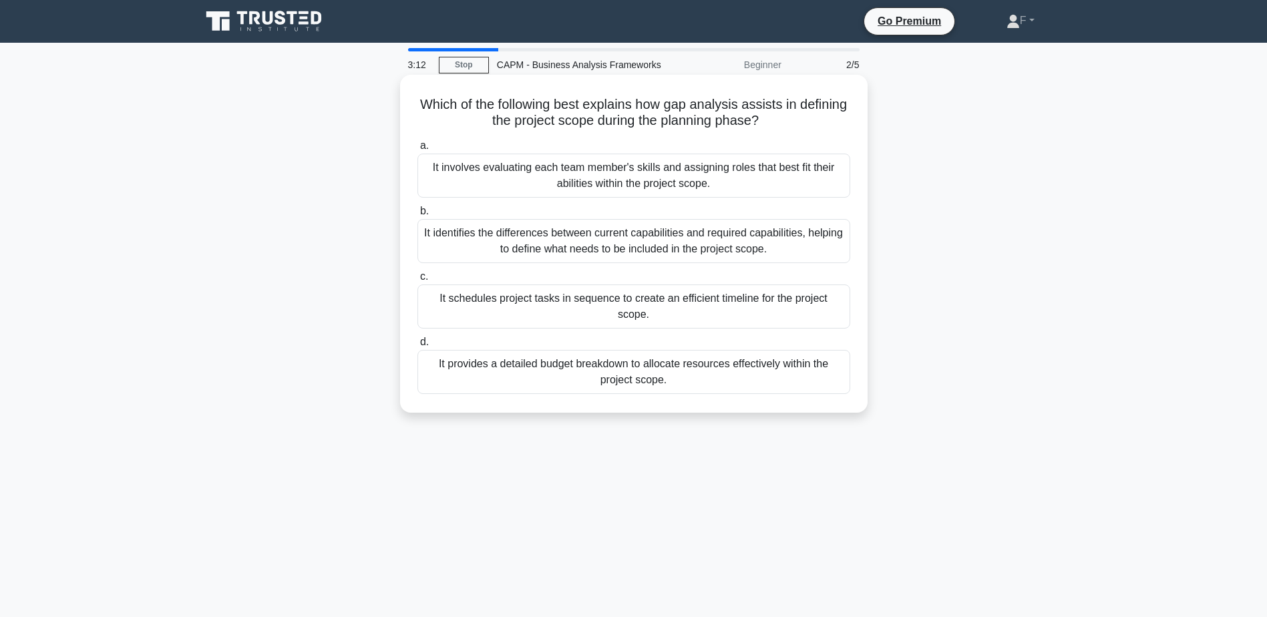
click at [664, 260] on div "It identifies the differences between current capabilities and required capabil…" at bounding box center [633, 241] width 433 height 44
click at [417, 216] on input "b. It identifies the differences between current capabilities and required capa…" at bounding box center [417, 211] width 0 height 9
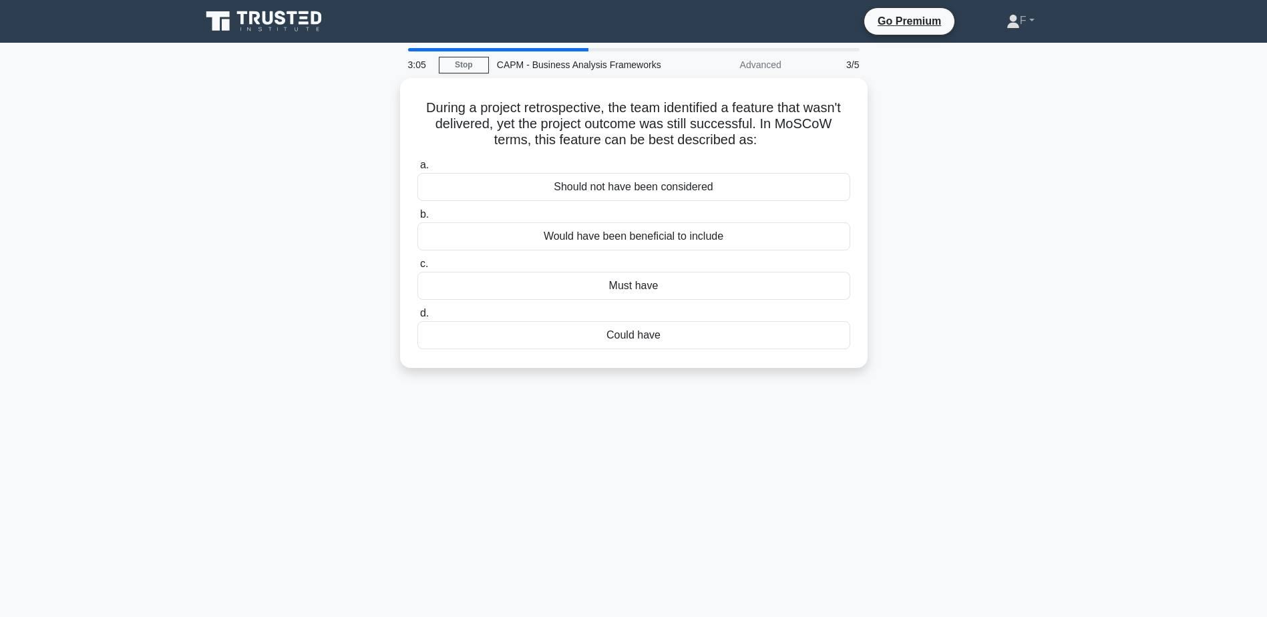
drag, startPoint x: 445, startPoint y: 114, endPoint x: 889, endPoint y: 137, distance: 444.0
click at [889, 137] on div "During a project retrospective, the team identified a feature that wasn't deliv…" at bounding box center [634, 231] width 882 height 306
click at [600, 336] on div "Could have" at bounding box center [633, 332] width 433 height 28
click at [417, 315] on input "d. Could have" at bounding box center [417, 310] width 0 height 9
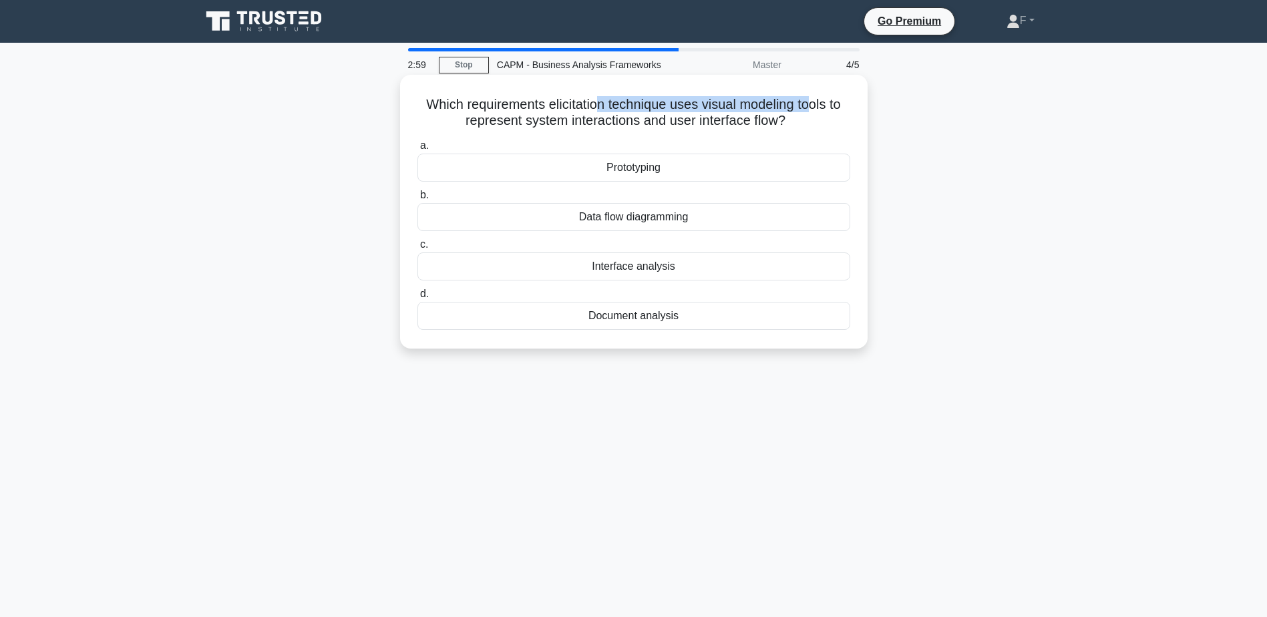
drag, startPoint x: 597, startPoint y: 108, endPoint x: 817, endPoint y: 113, distance: 219.8
click at [817, 113] on h5 "Which requirements elicitation technique uses visual modeling tools to represen…" at bounding box center [633, 112] width 435 height 33
click at [521, 110] on h5 "Which requirements elicitation technique uses visual modeling tools to represen…" at bounding box center [633, 112] width 435 height 33
click at [598, 170] on div "Prototyping" at bounding box center [633, 168] width 433 height 28
click at [417, 150] on input "a. Prototyping" at bounding box center [417, 146] width 0 height 9
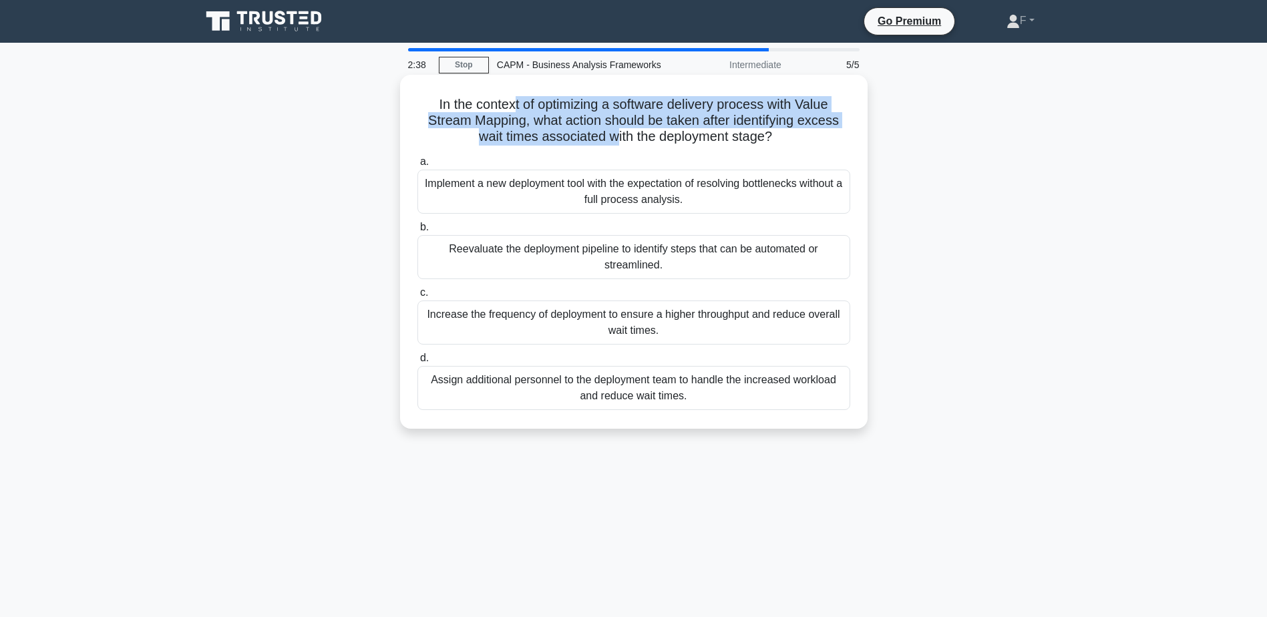
drag, startPoint x: 512, startPoint y: 110, endPoint x: 612, endPoint y: 130, distance: 102.2
click at [612, 130] on h5 "In the context of optimizing a software delivery process with Value Stream Mapp…" at bounding box center [633, 120] width 435 height 49
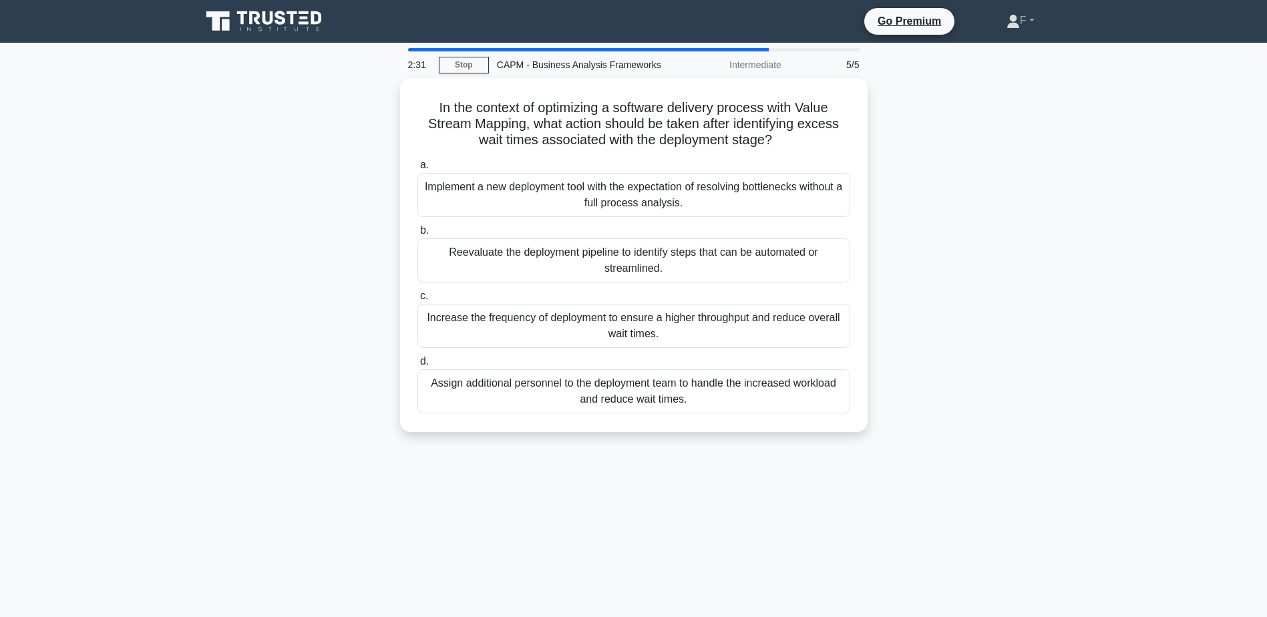
click at [1119, 172] on main "2:31 Stop CAPM - Business Analysis Frameworks Intermediate 5/5 In the context o…" at bounding box center [633, 382] width 1267 height 679
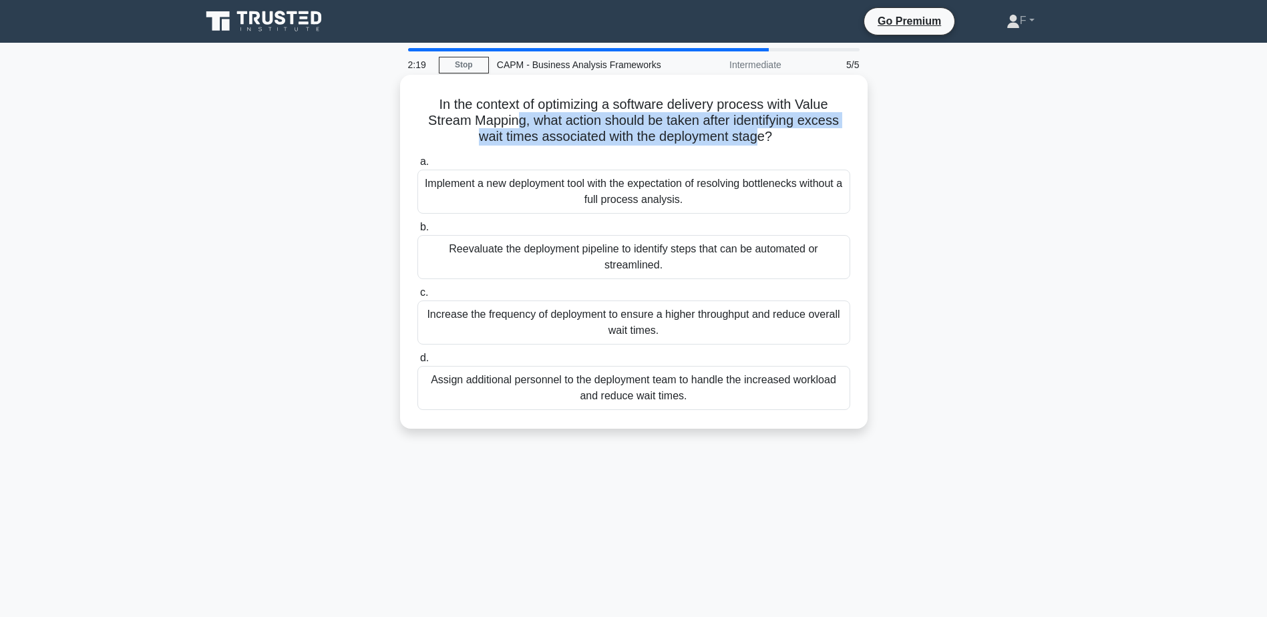
drag, startPoint x: 544, startPoint y: 122, endPoint x: 764, endPoint y: 138, distance: 221.0
click at [764, 138] on h5 "In the context of optimizing a software delivery process with Value Stream Mapp…" at bounding box center [633, 120] width 435 height 49
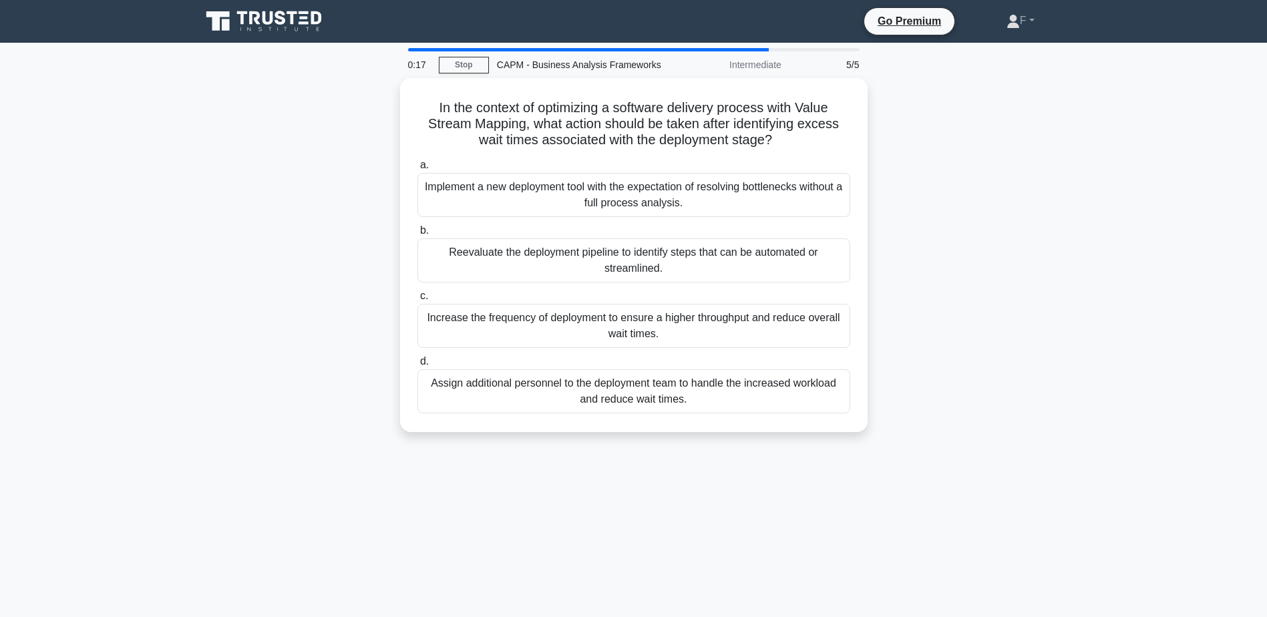
click at [275, 213] on div "In the context of optimizing a software delivery process with Value Stream Mapp…" at bounding box center [634, 263] width 882 height 370
